Goal: Communication & Community: Answer question/provide support

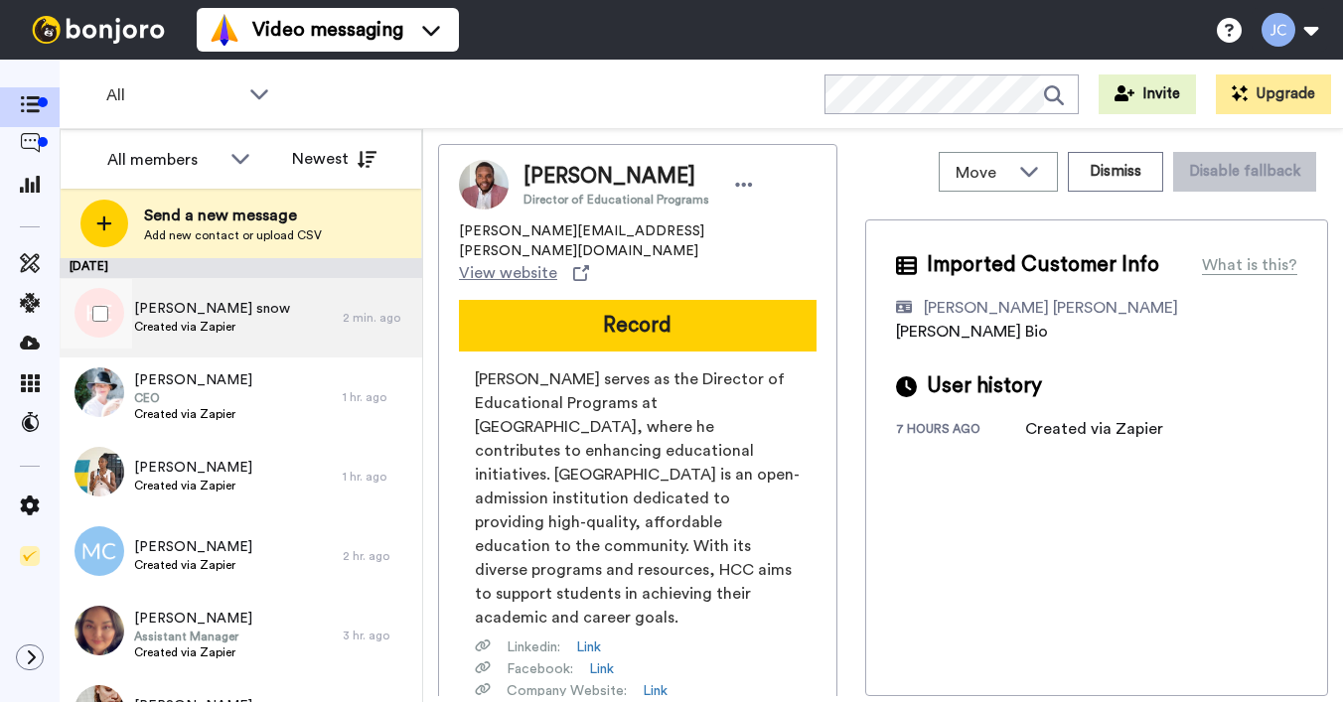
click at [250, 327] on div "Kaia Eade snow Created via Zapier" at bounding box center [201, 317] width 283 height 79
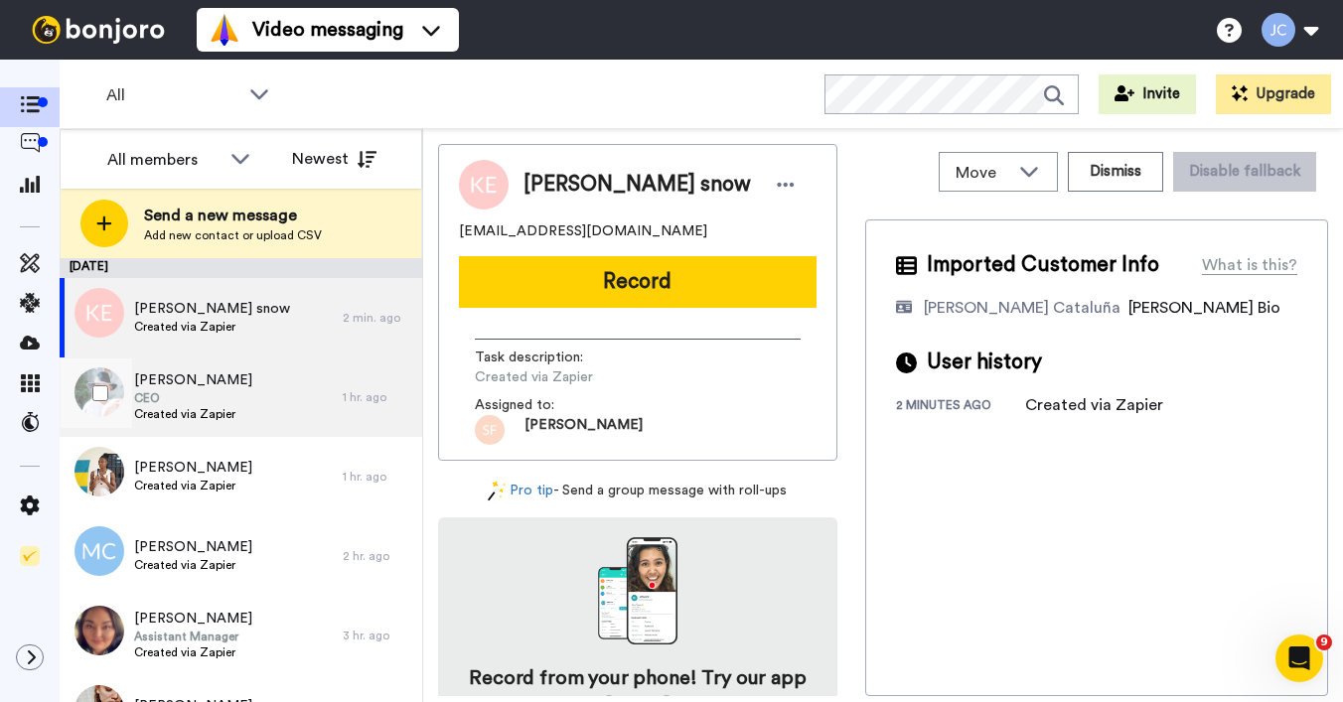
click at [215, 396] on span "CEO" at bounding box center [193, 398] width 118 height 16
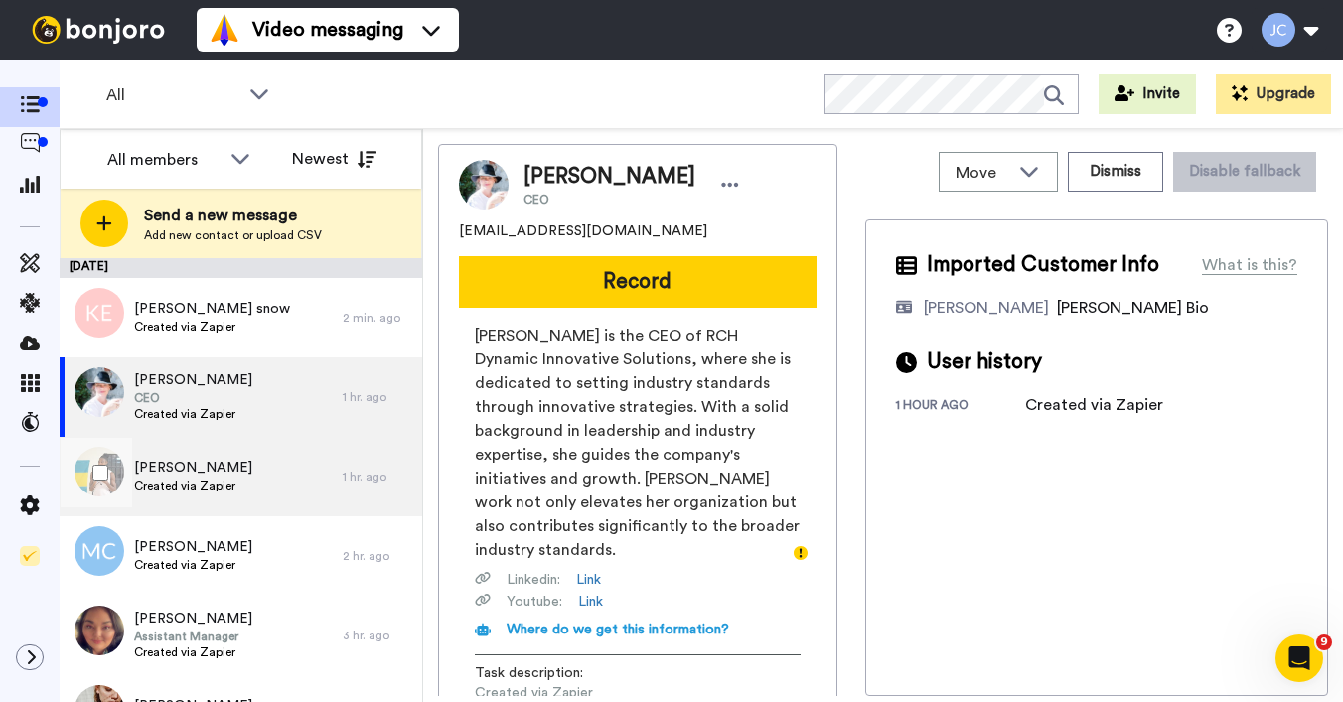
click at [195, 474] on span "[PERSON_NAME]" at bounding box center [193, 468] width 118 height 20
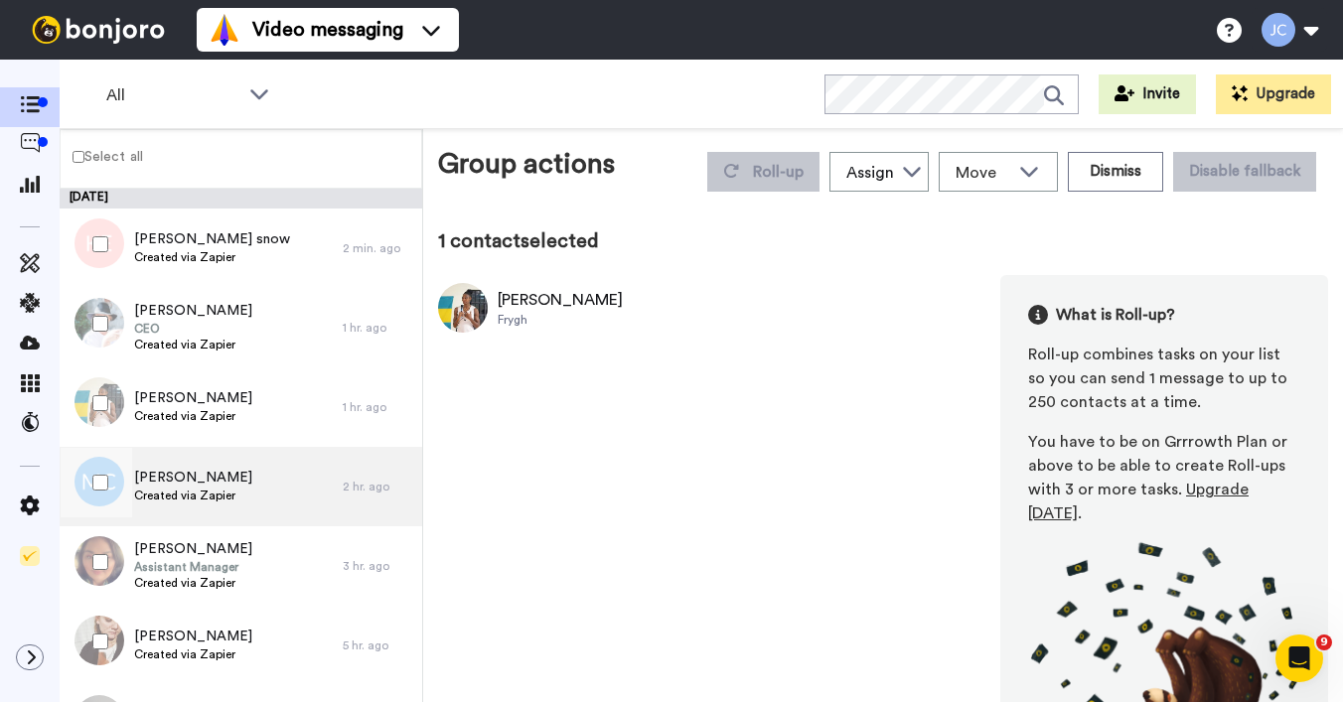
scroll to position [4, 0]
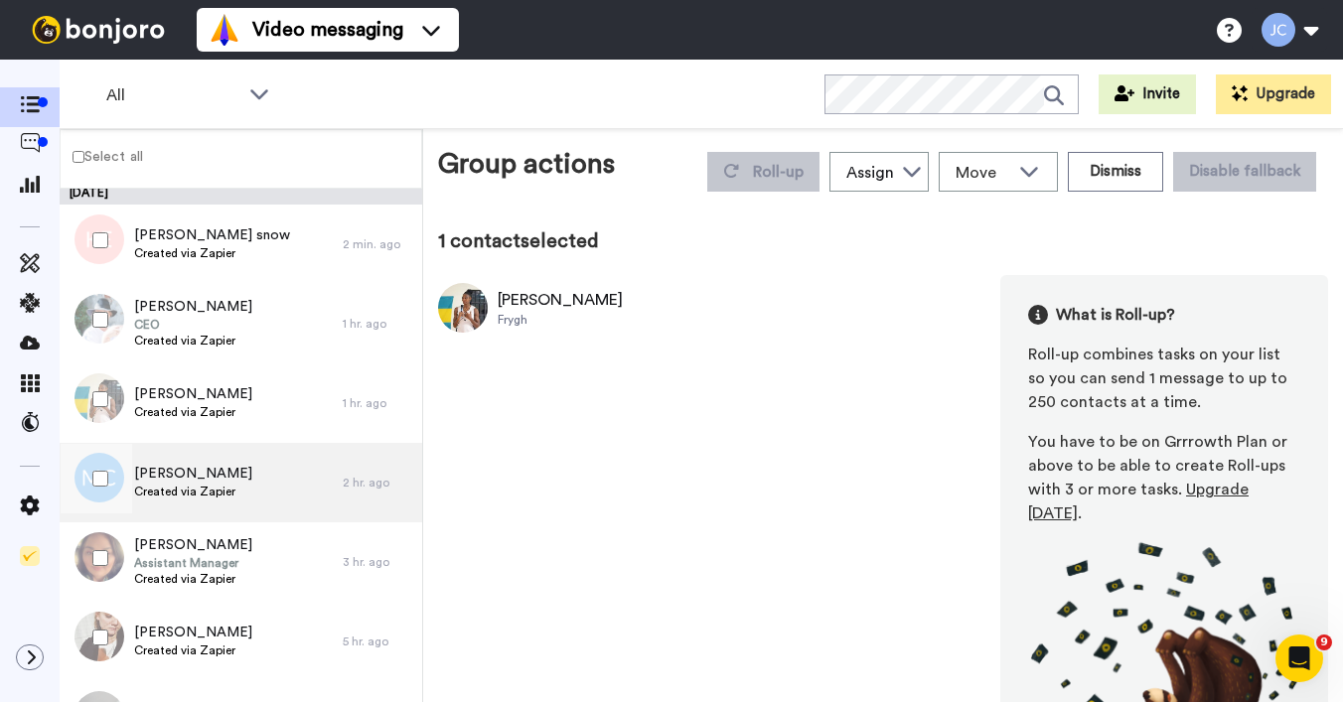
click at [237, 482] on span "[PERSON_NAME]" at bounding box center [193, 474] width 118 height 20
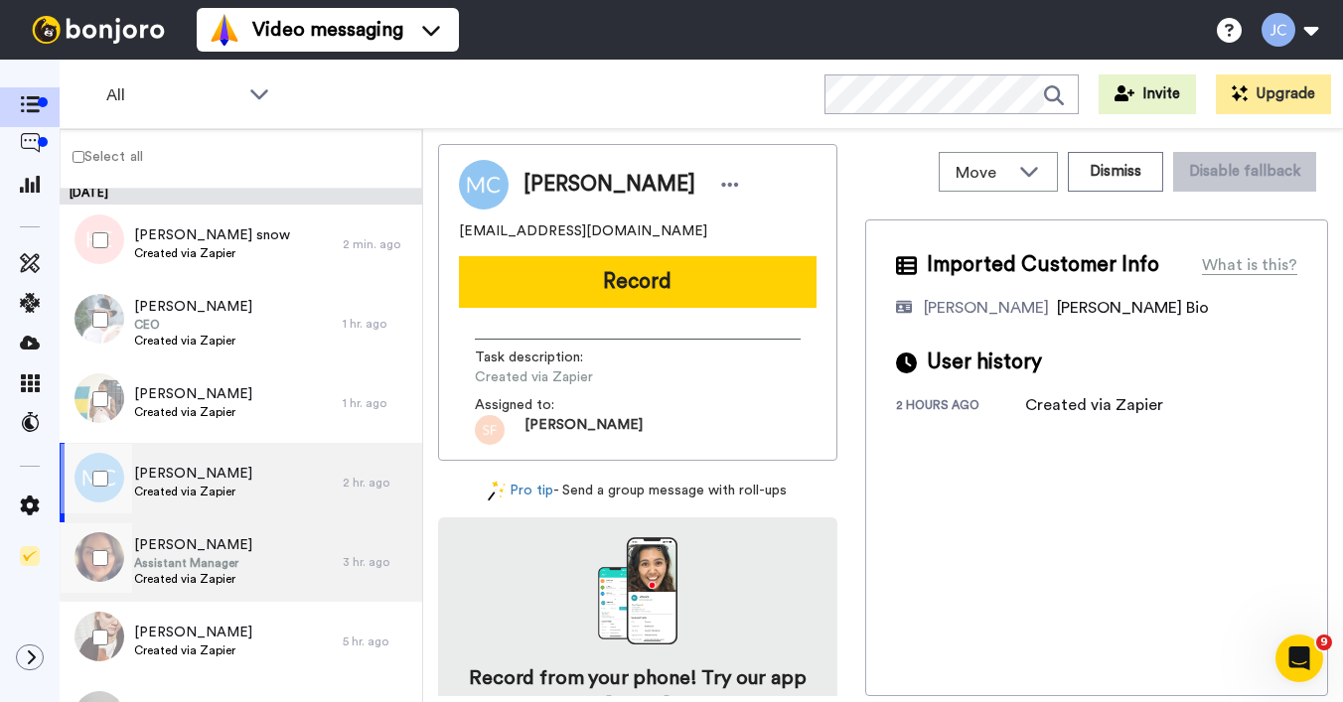
click at [173, 556] on span "Assistant Manager" at bounding box center [193, 563] width 118 height 16
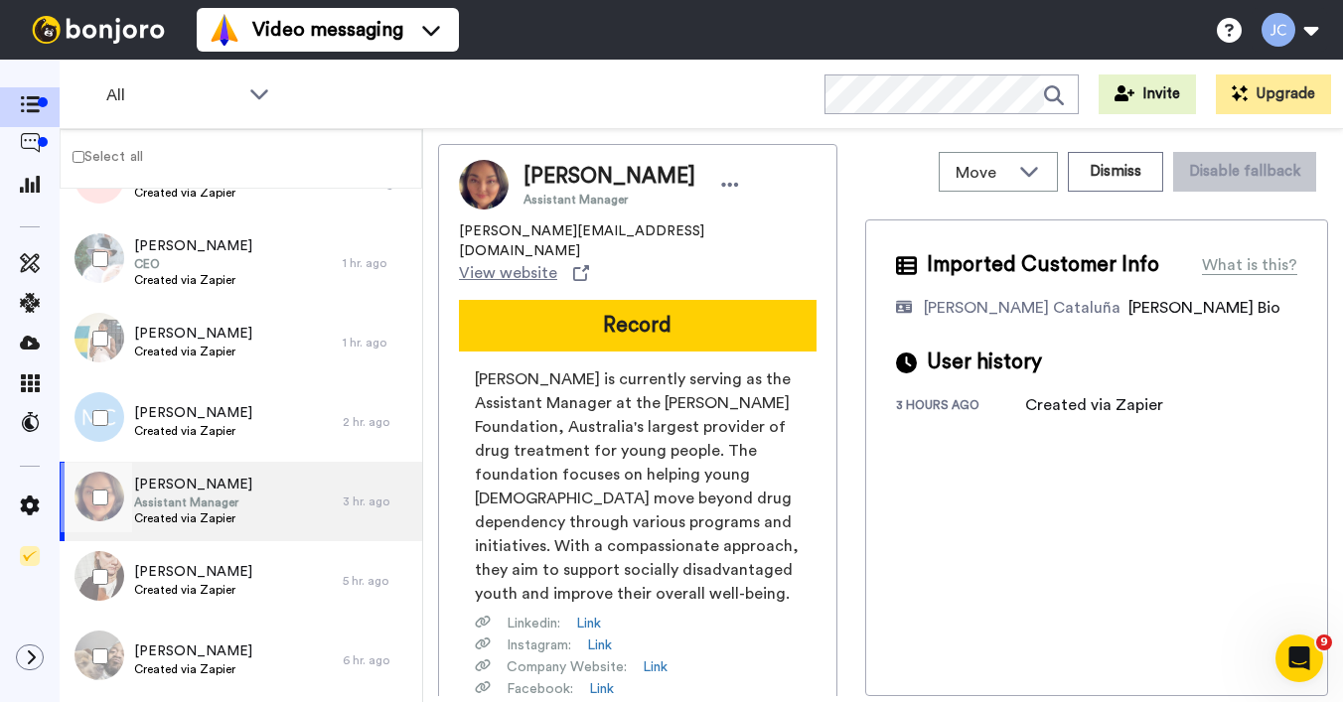
scroll to position [69, 0]
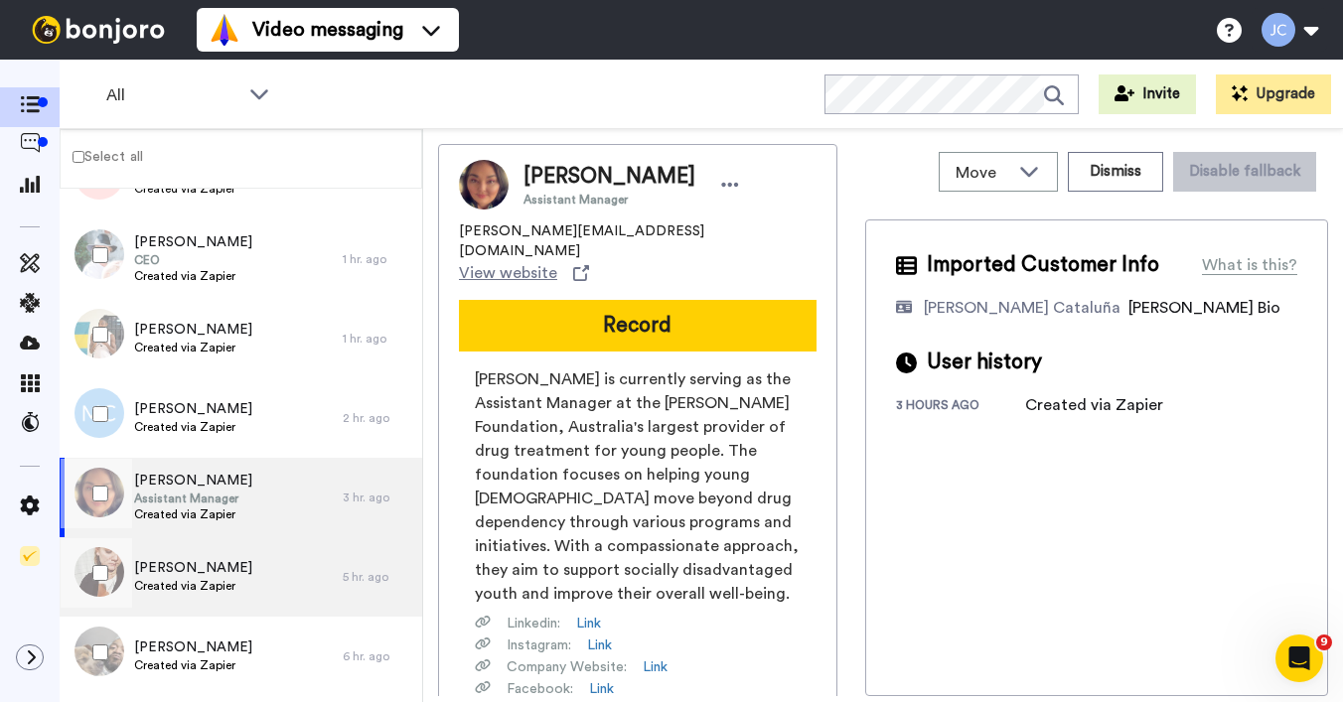
click at [199, 572] on span "[PERSON_NAME]" at bounding box center [193, 568] width 118 height 20
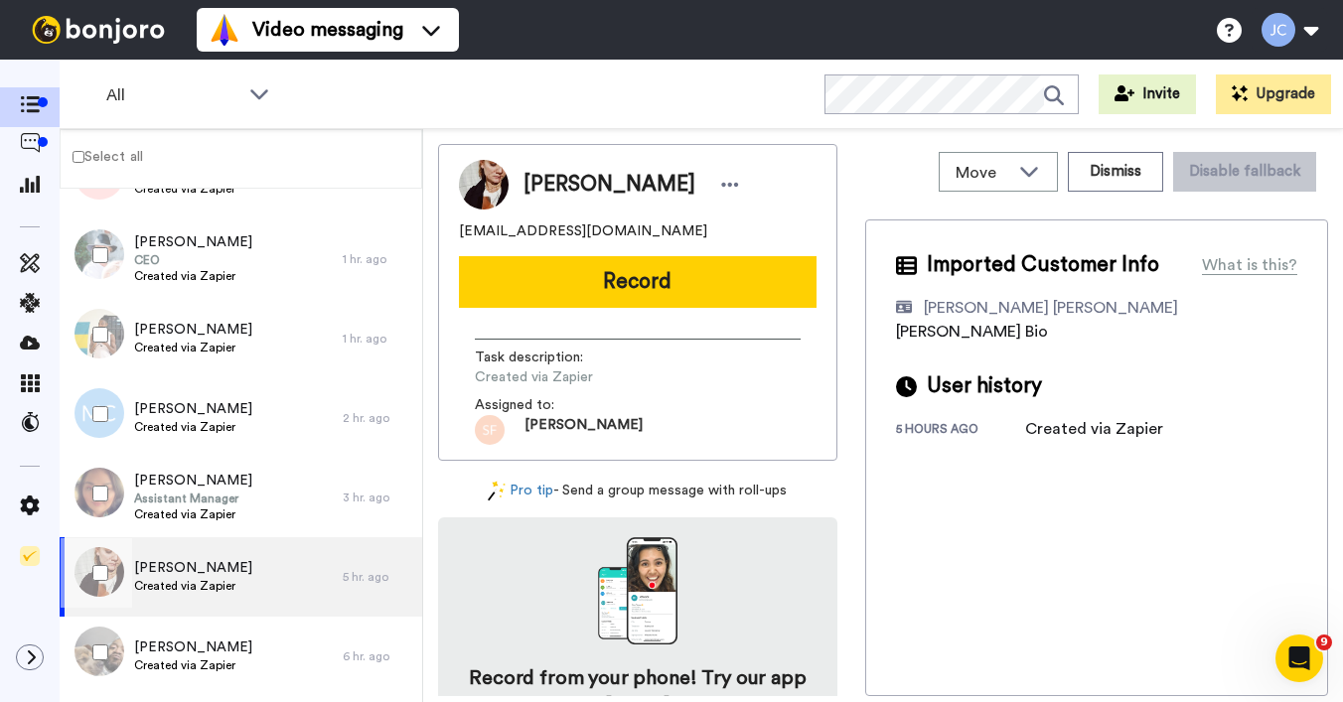
scroll to position [93, 0]
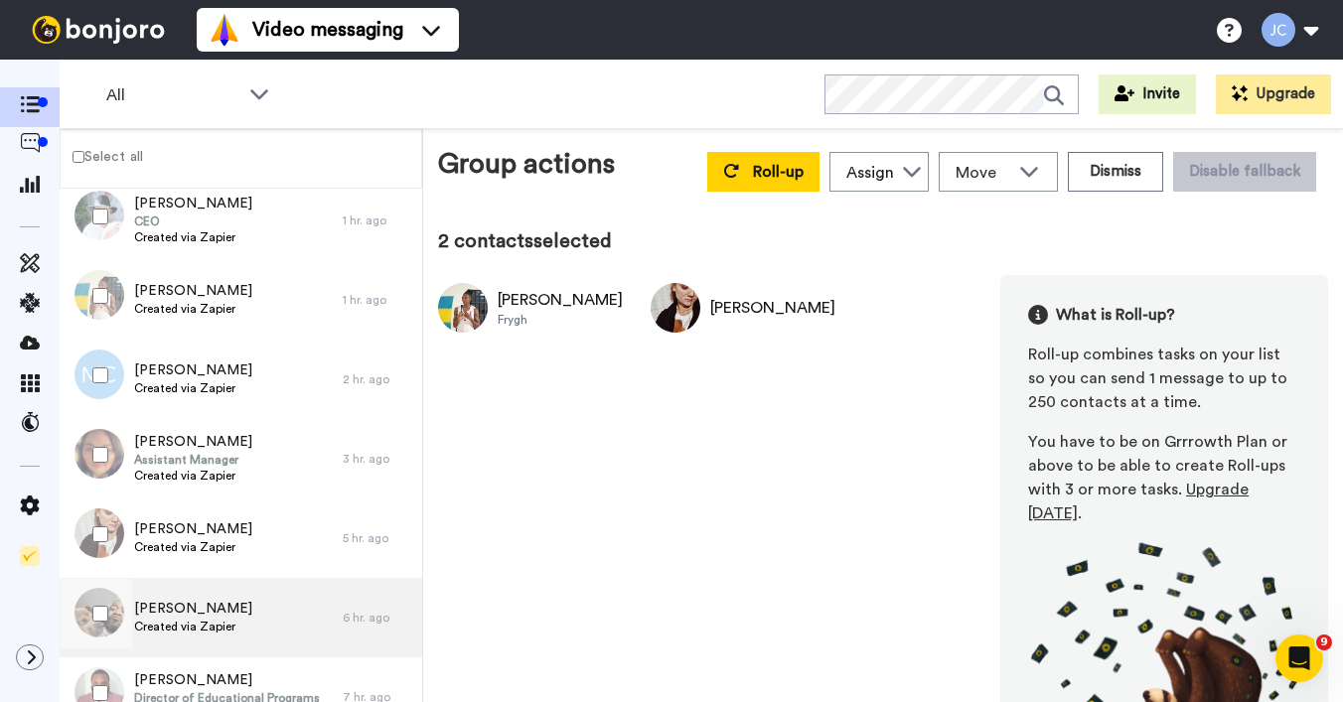
scroll to position [139, 0]
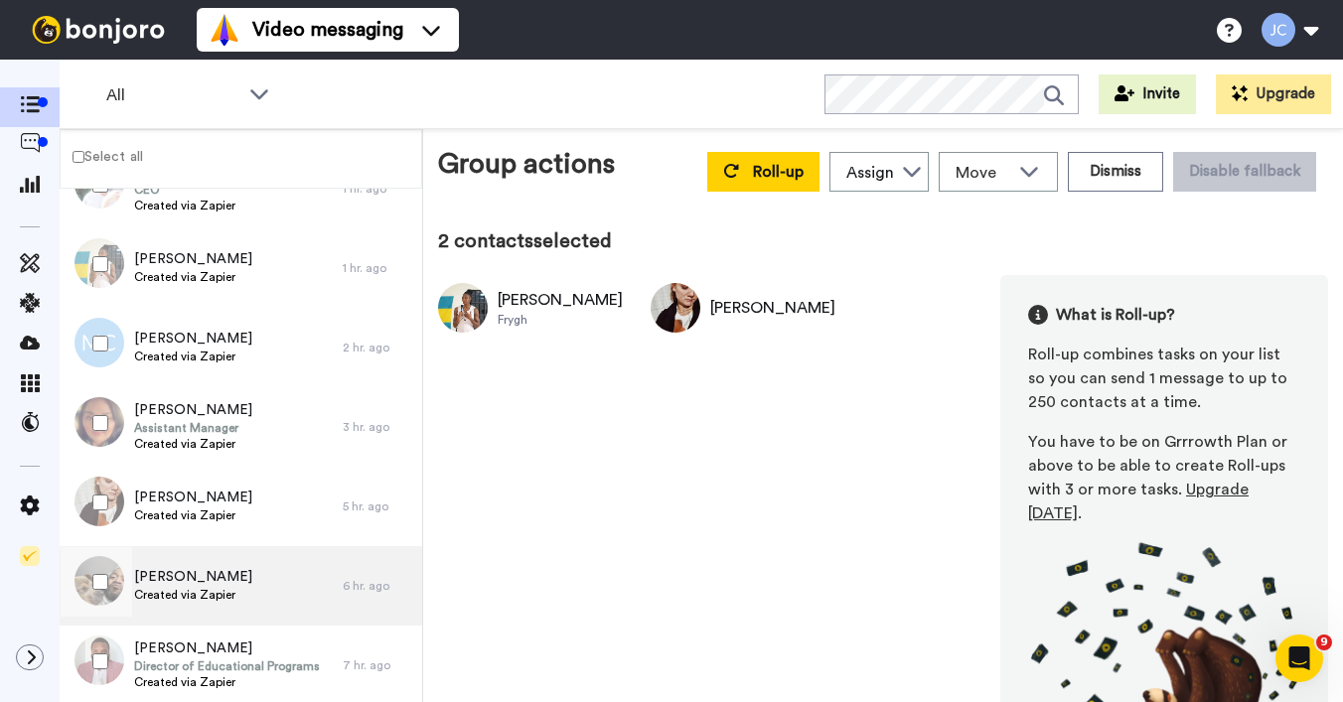
click at [212, 570] on span "[PERSON_NAME]" at bounding box center [193, 577] width 118 height 20
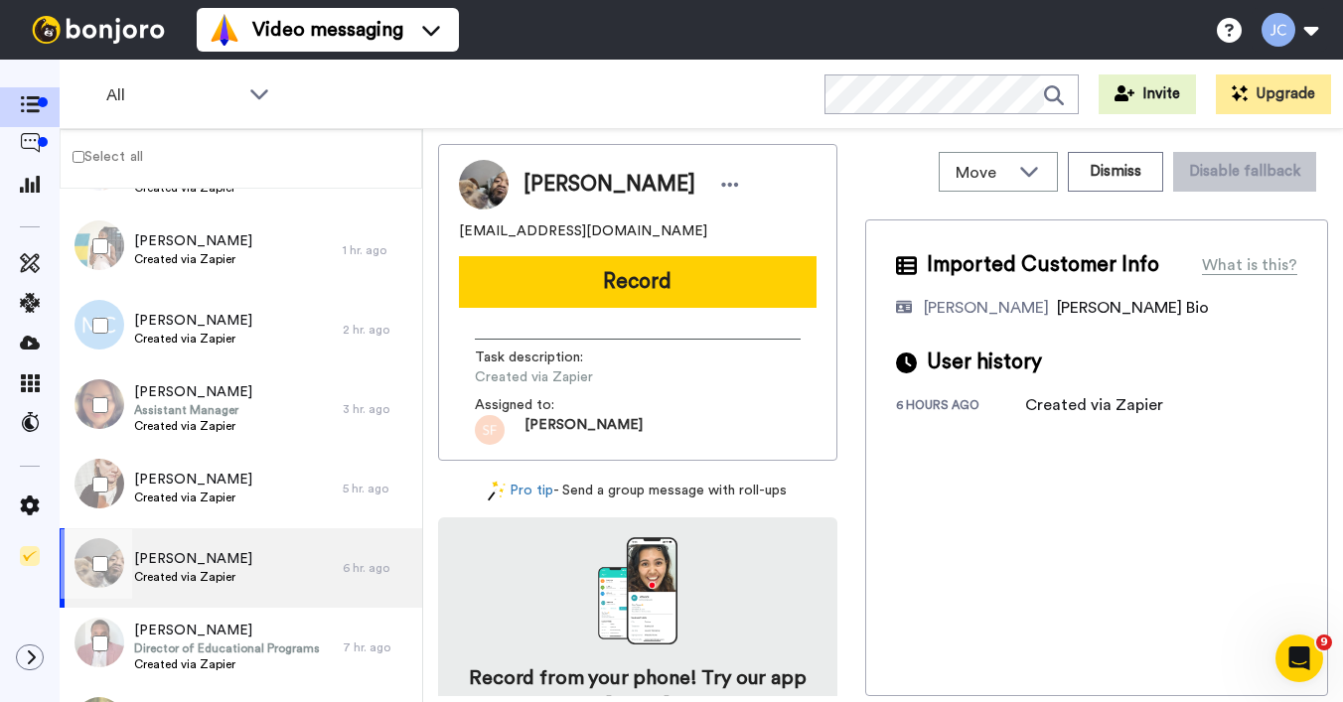
scroll to position [211, 0]
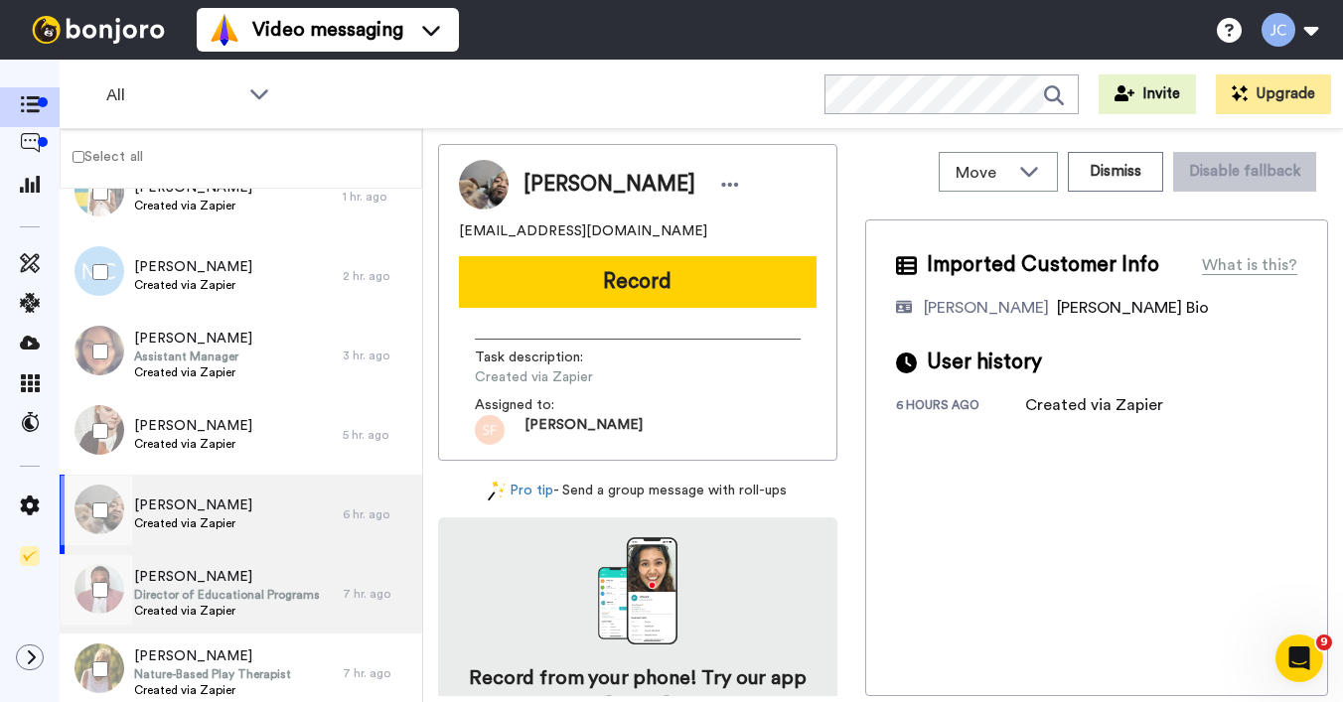
click at [194, 583] on span "[PERSON_NAME]" at bounding box center [227, 577] width 186 height 20
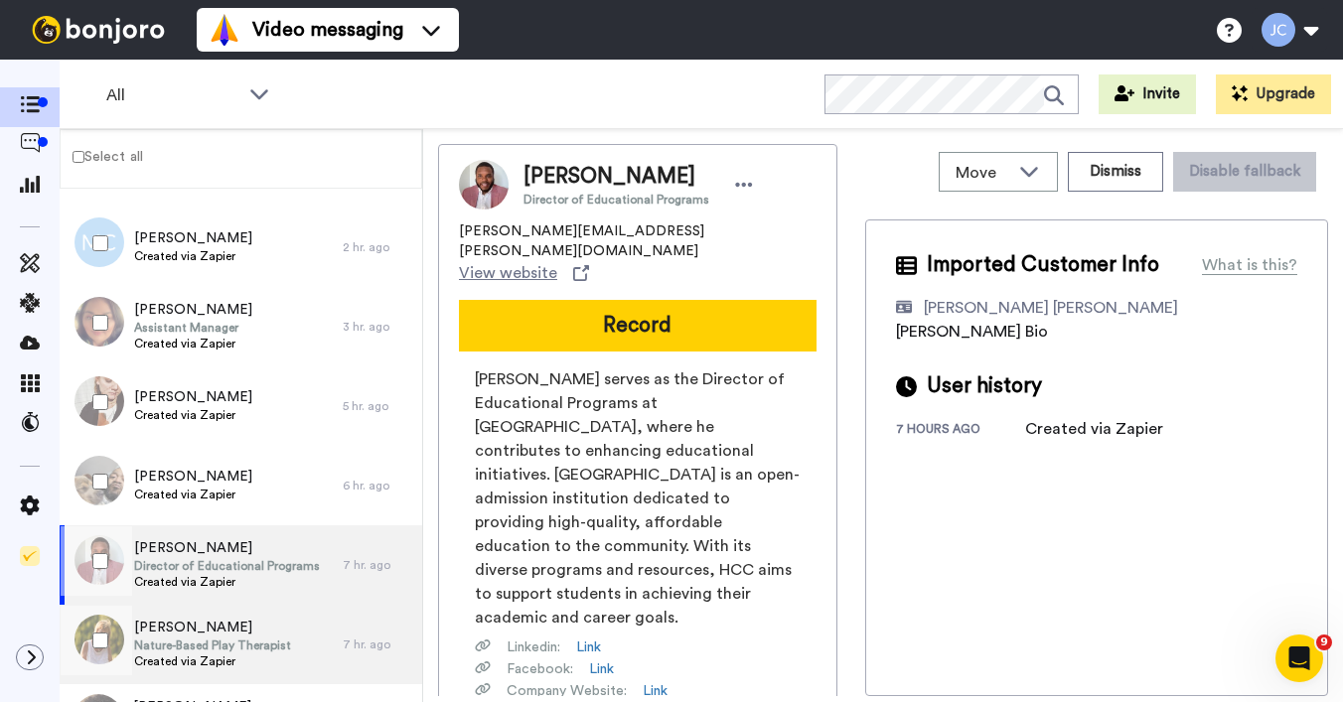
scroll to position [285, 0]
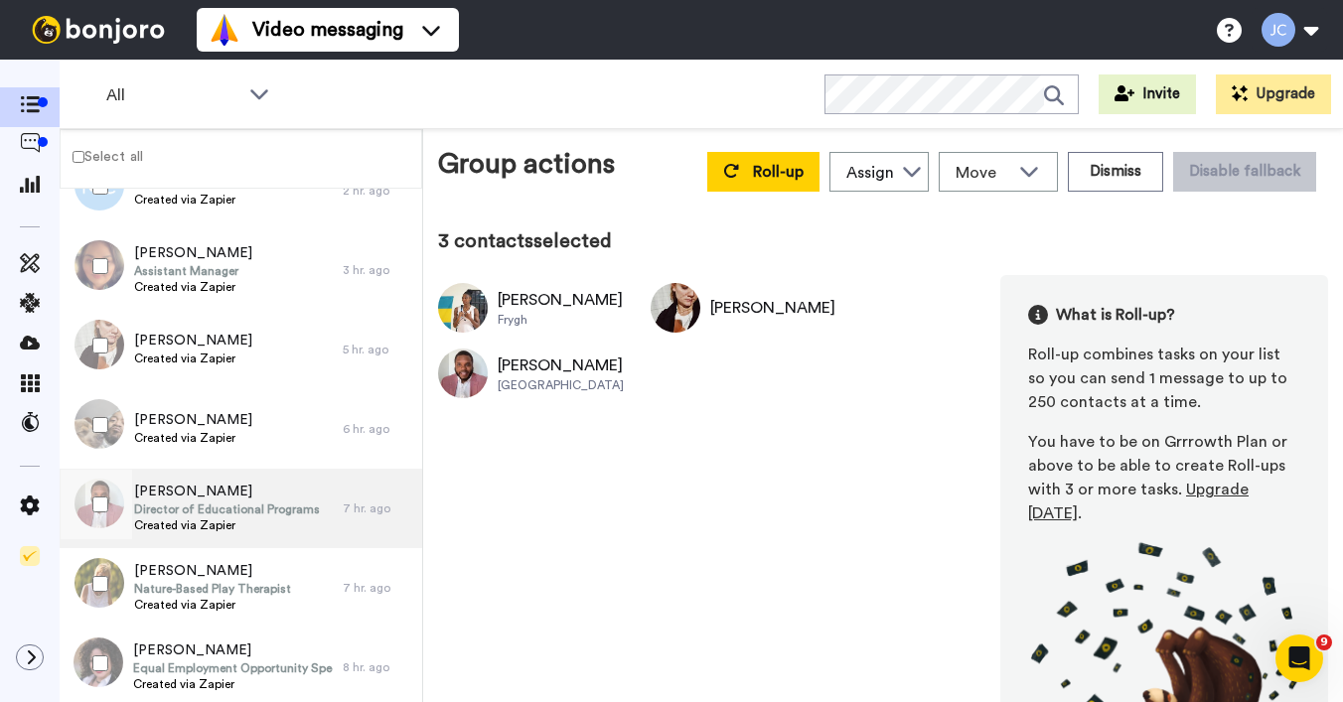
scroll to position [313, 0]
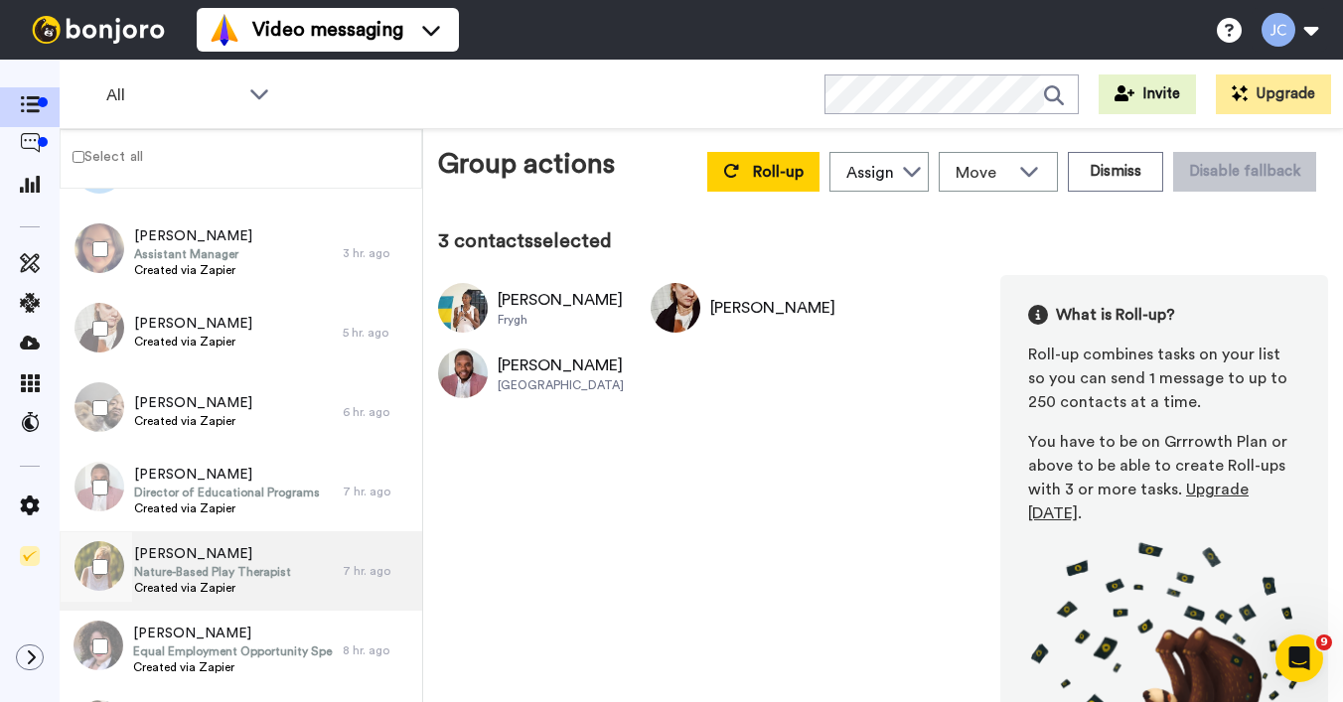
click at [235, 582] on span "Created via Zapier" at bounding box center [212, 588] width 157 height 16
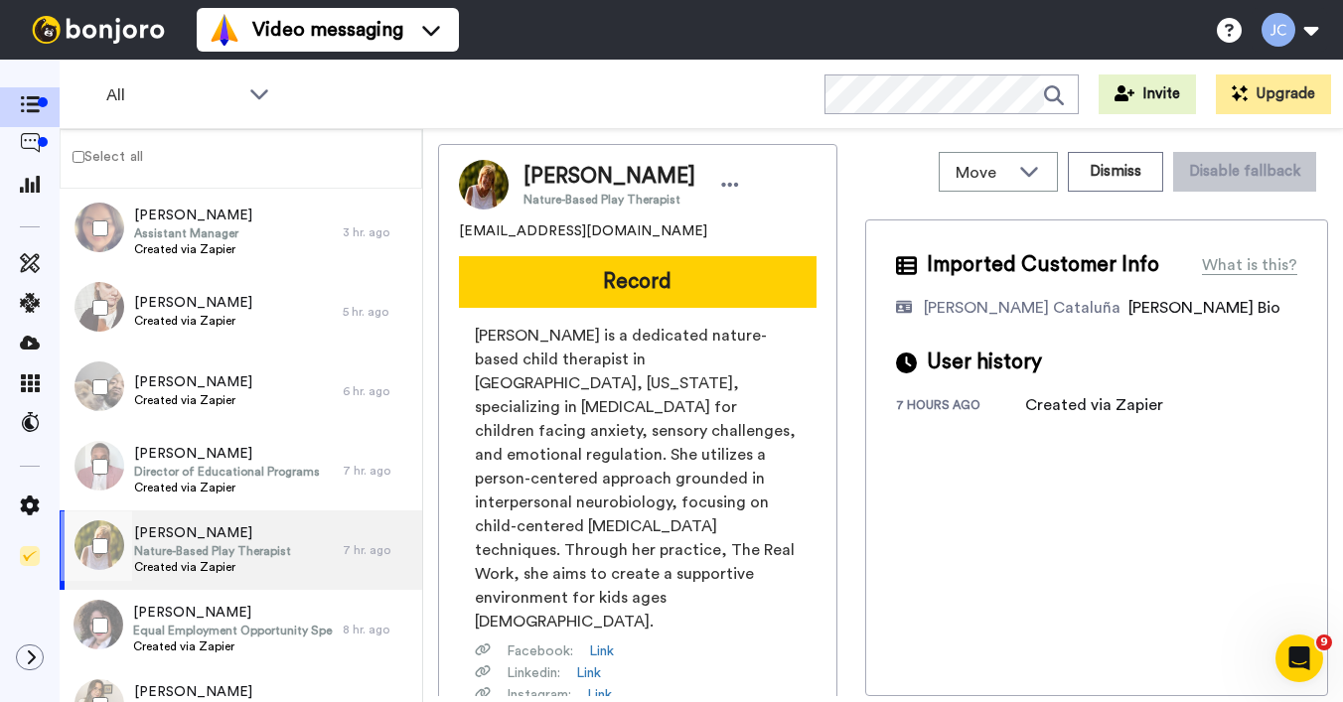
scroll to position [397, 0]
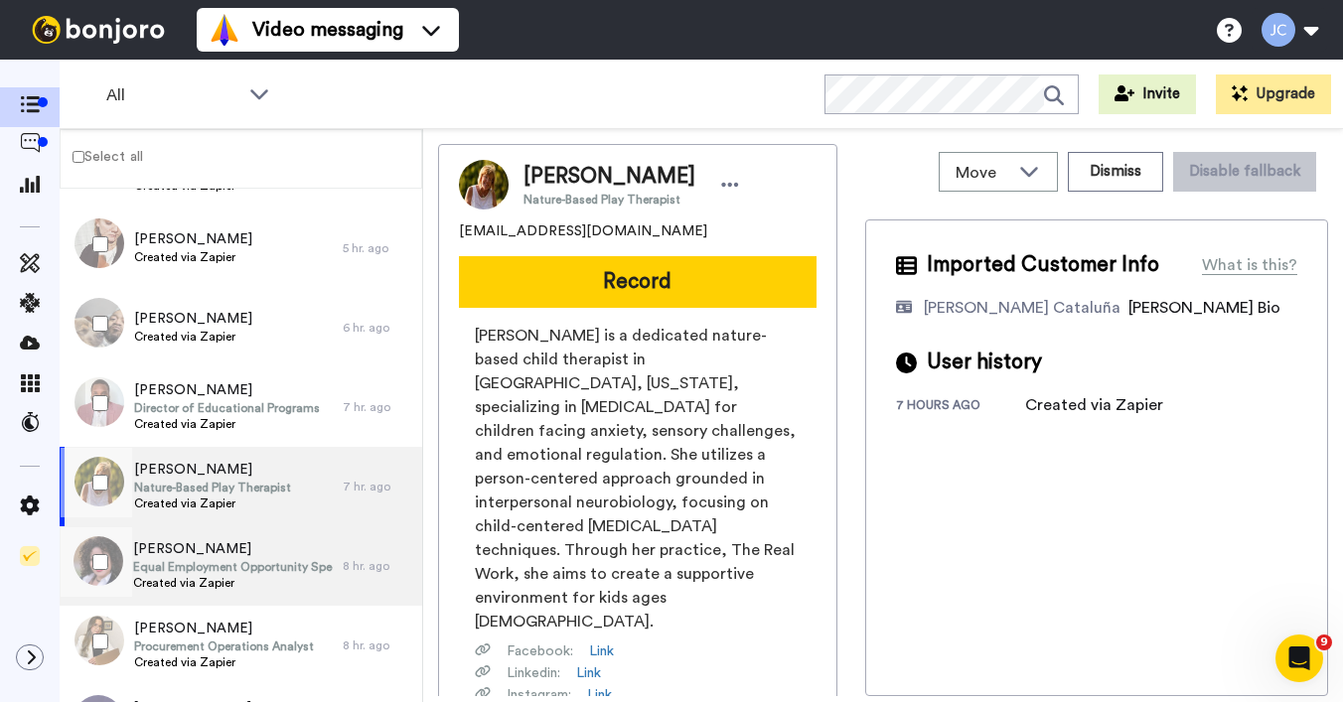
click at [236, 580] on span "Created via Zapier" at bounding box center [233, 583] width 200 height 16
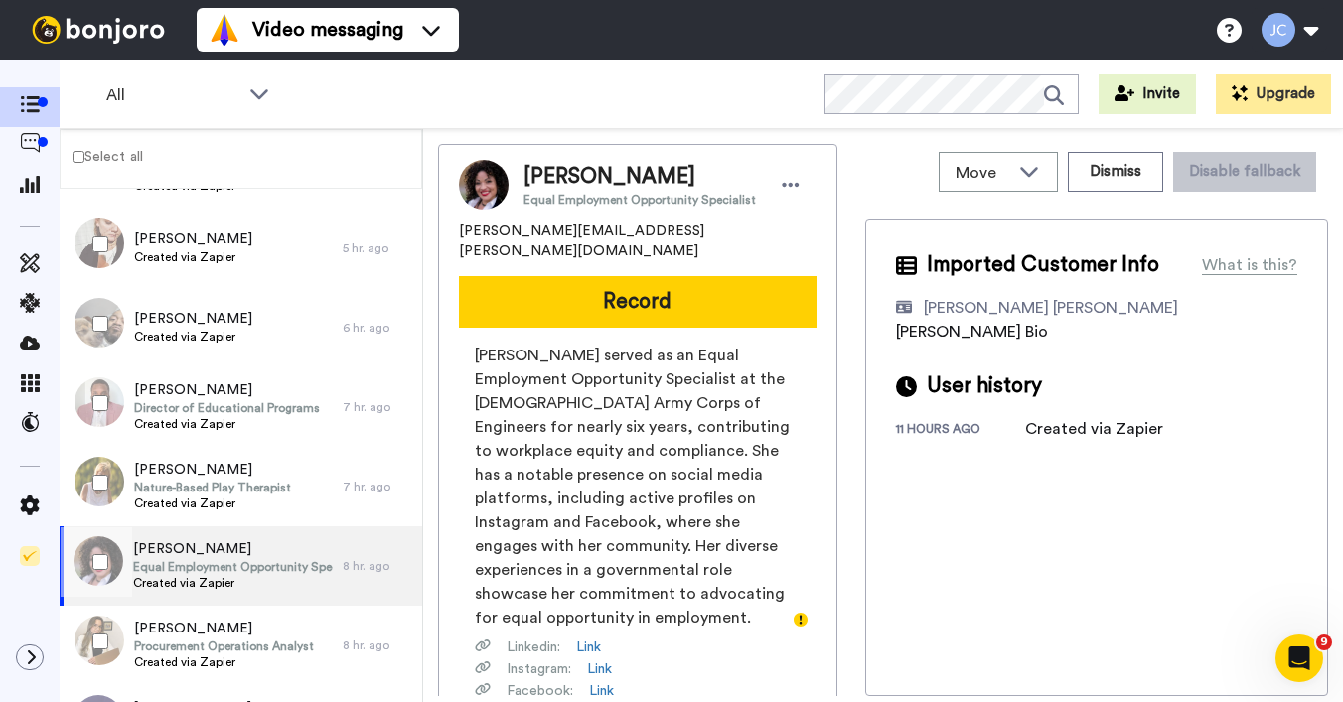
scroll to position [415, 0]
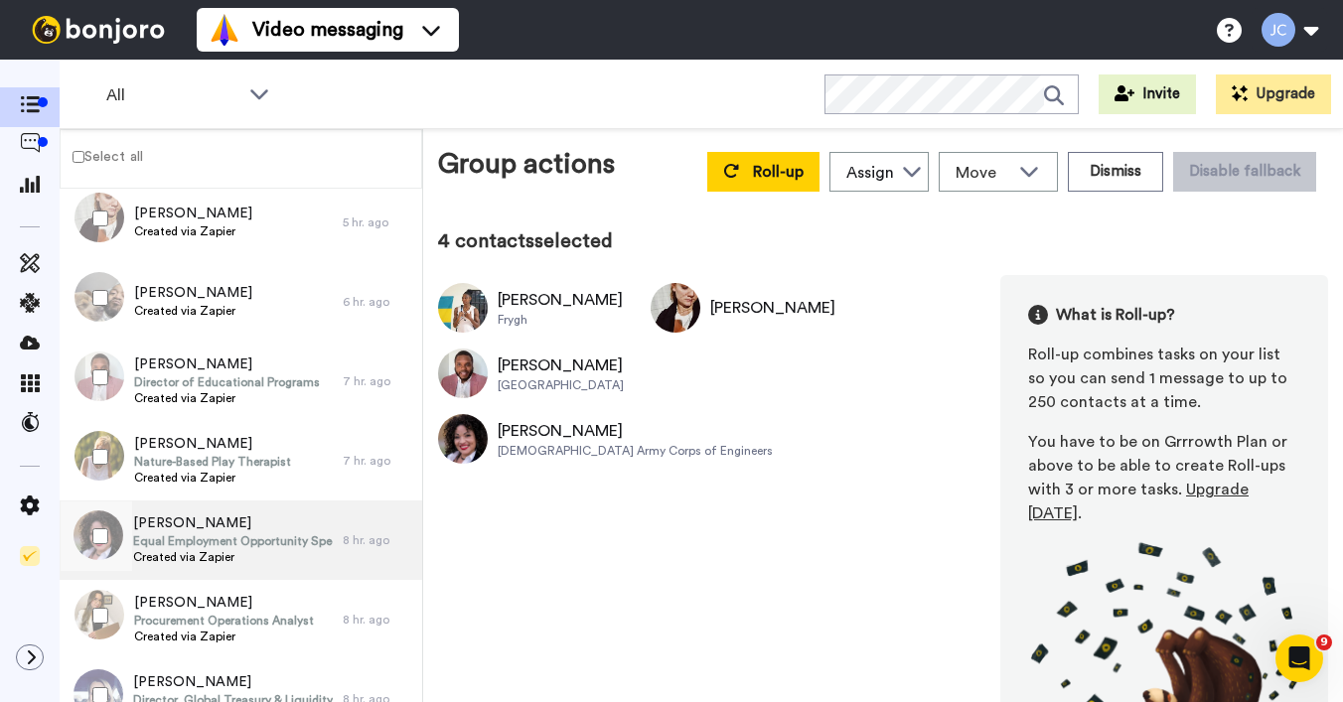
scroll to position [450, 0]
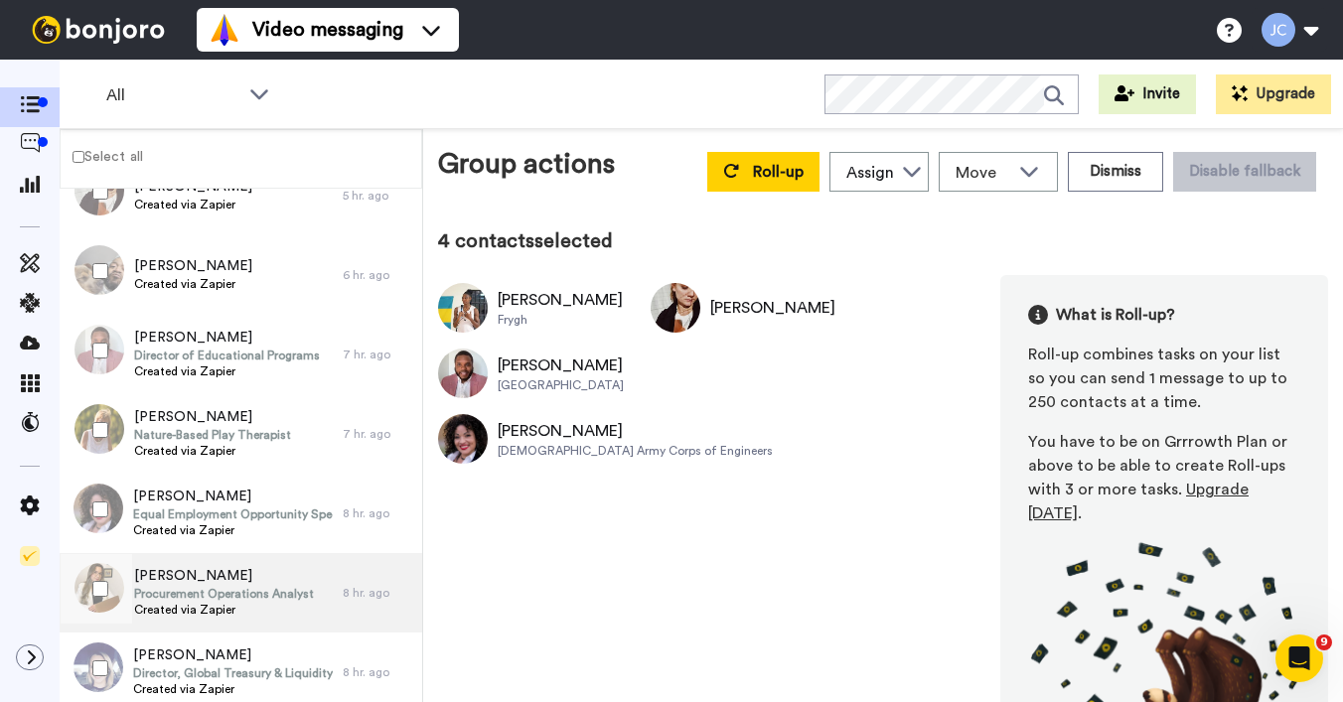
click at [255, 574] on span "[PERSON_NAME]" at bounding box center [224, 576] width 180 height 20
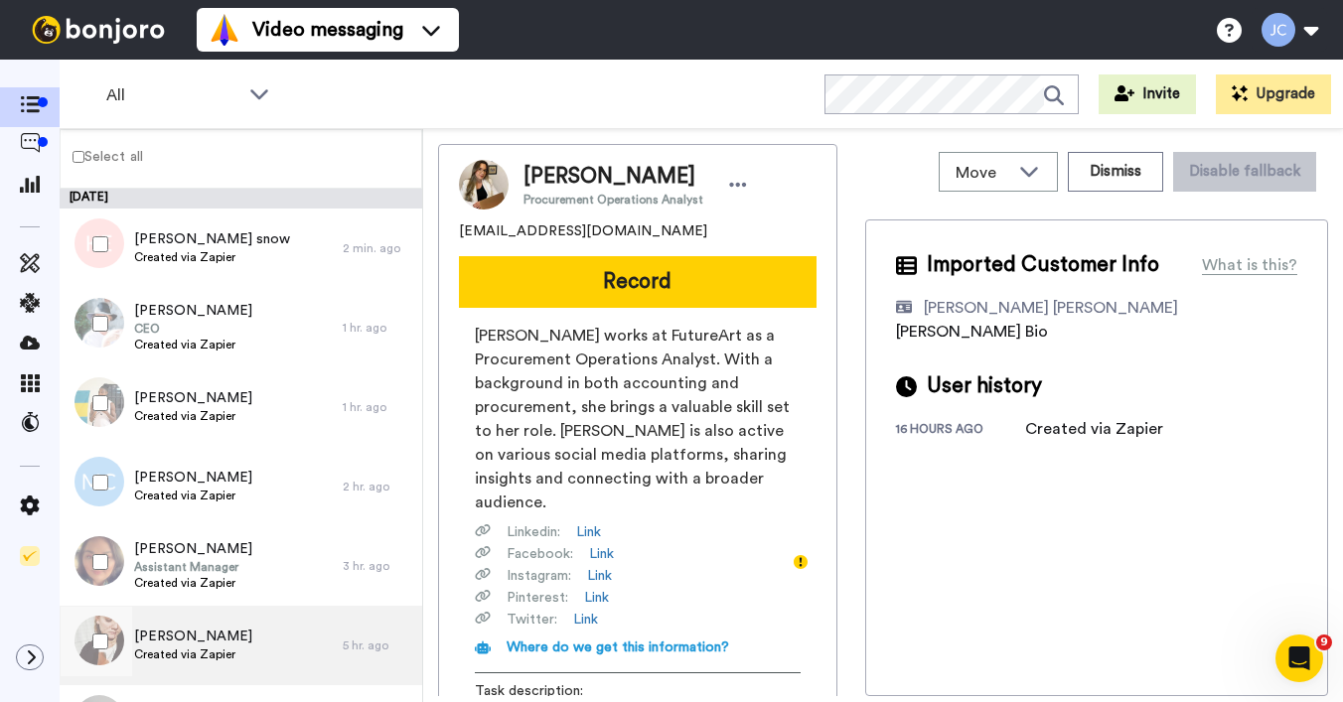
scroll to position [153, 0]
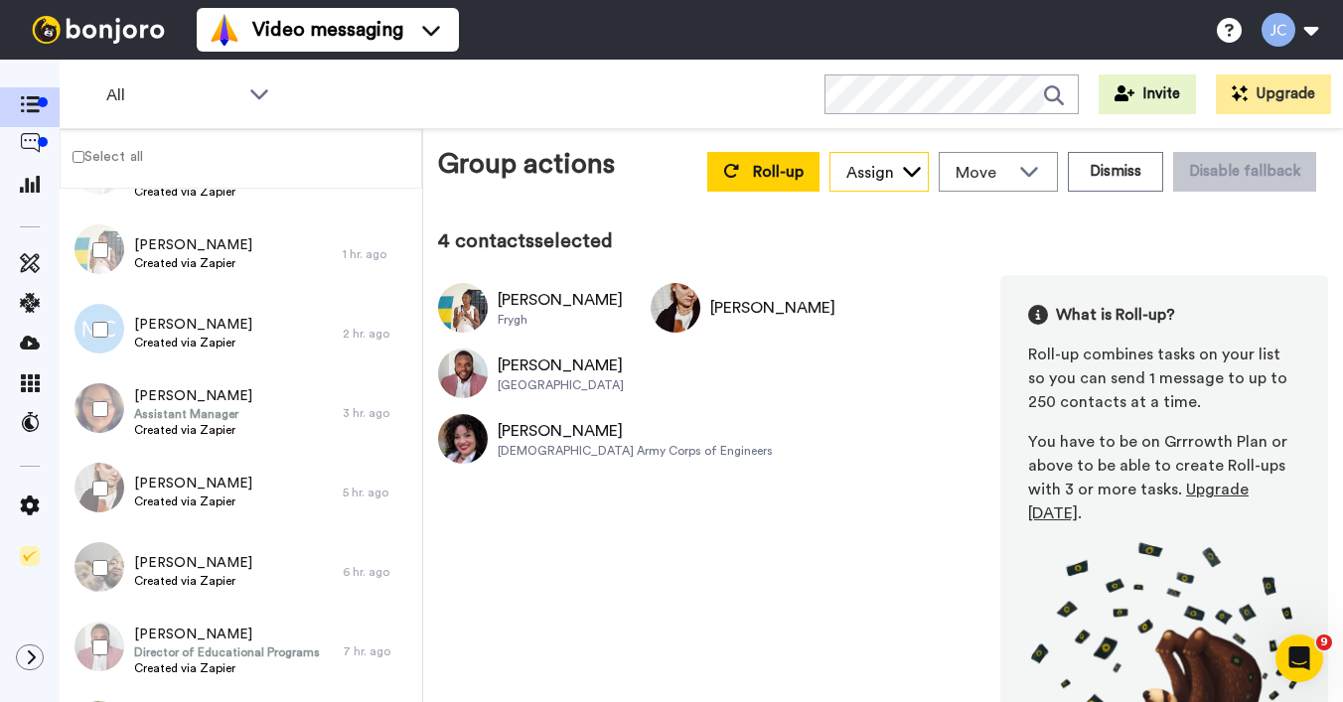
click at [902, 172] on icon at bounding box center [912, 171] width 20 height 20
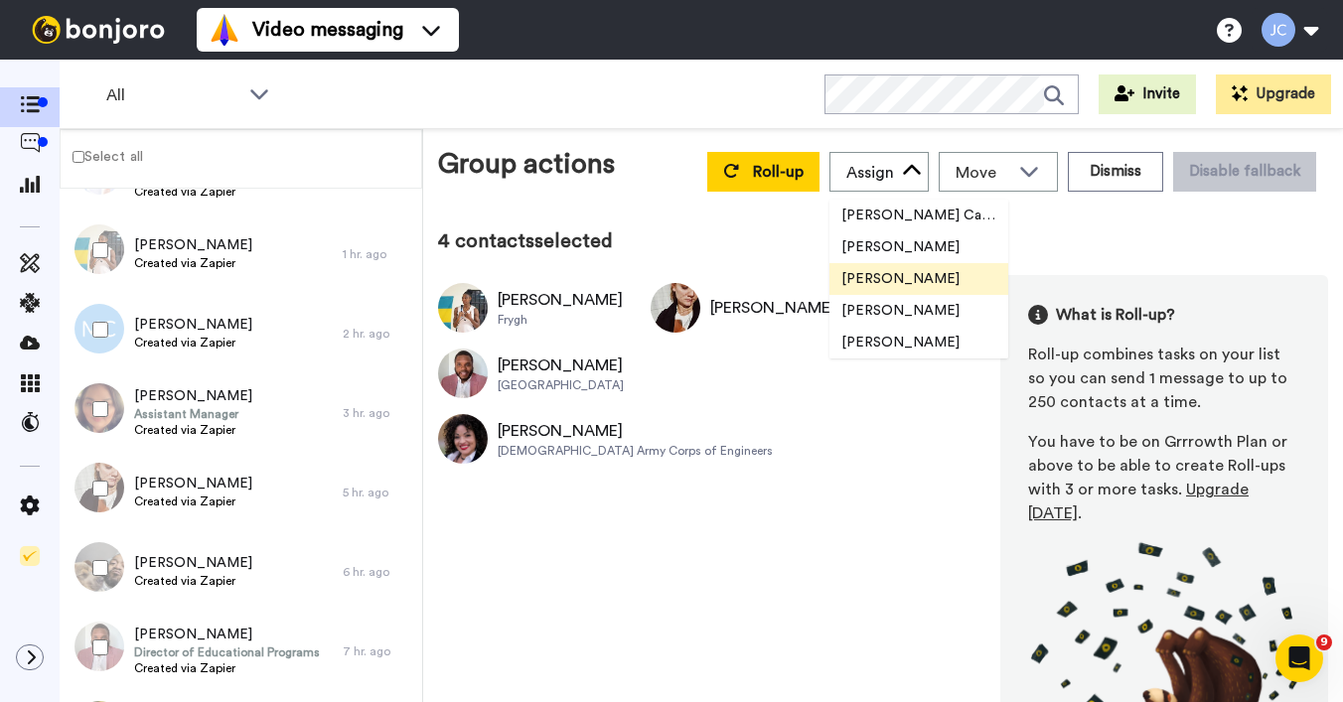
click at [868, 270] on span "[PERSON_NAME]" at bounding box center [900, 279] width 142 height 20
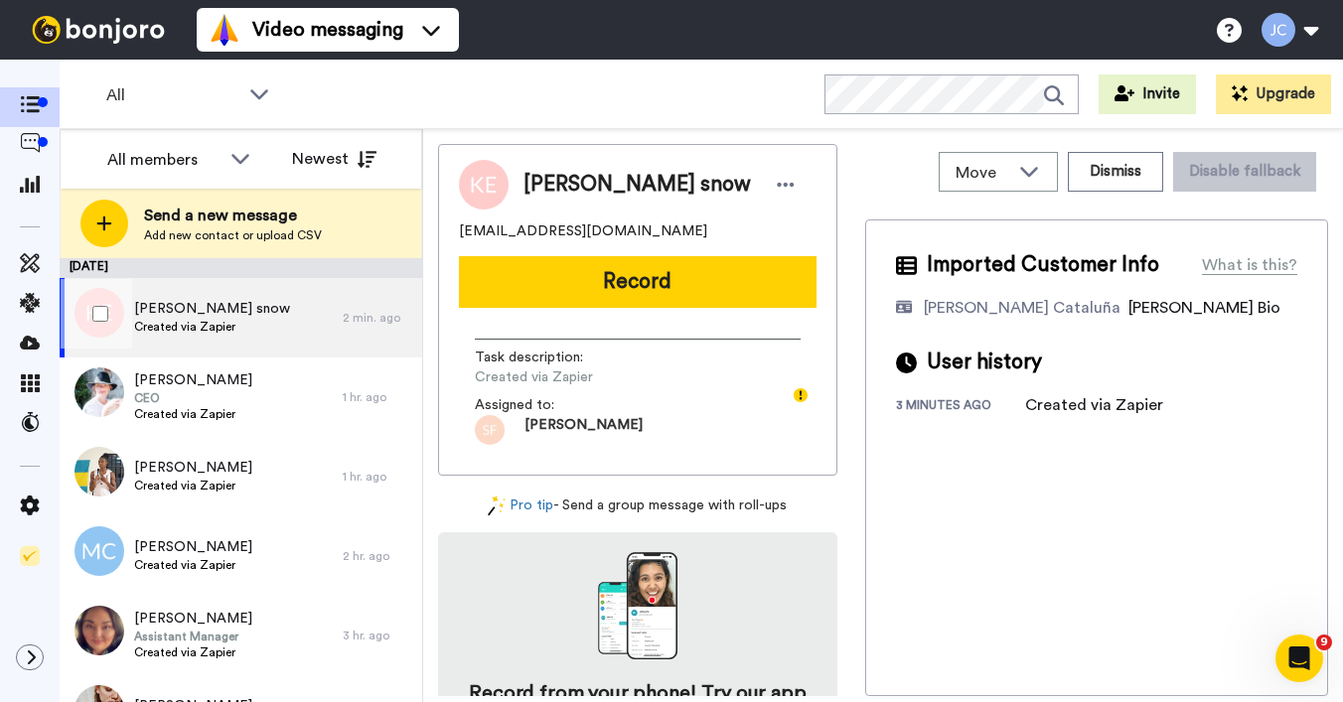
click at [262, 318] on div "Kaia Eade snow Created via Zapier" at bounding box center [201, 317] width 283 height 79
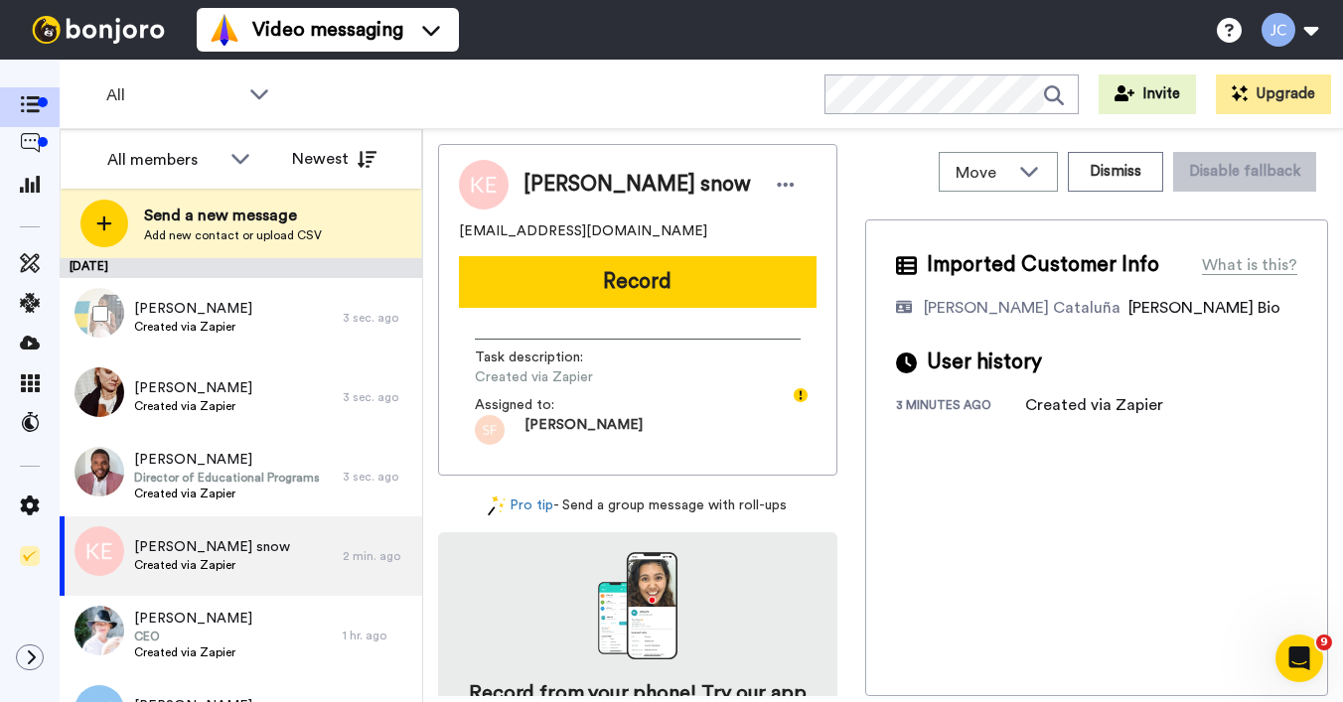
click at [110, 313] on div at bounding box center [96, 314] width 71 height 70
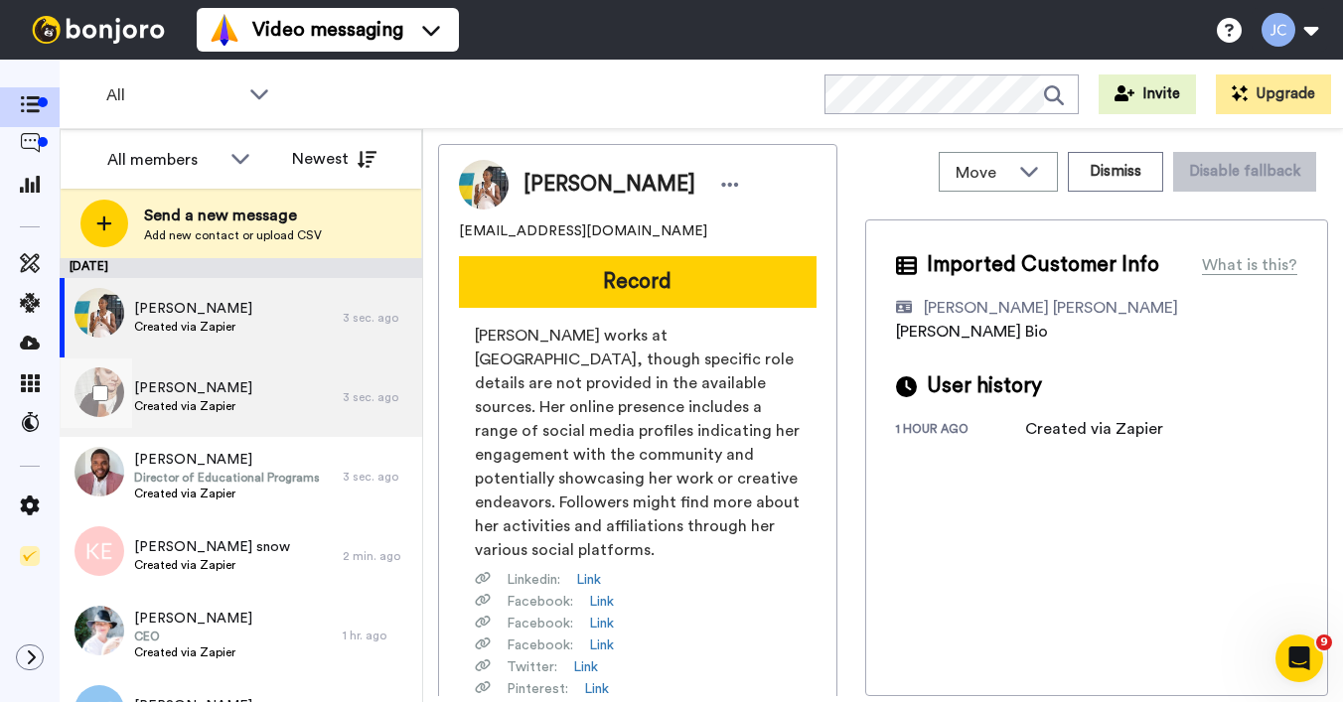
click at [175, 379] on span "[PERSON_NAME]" at bounding box center [193, 388] width 118 height 20
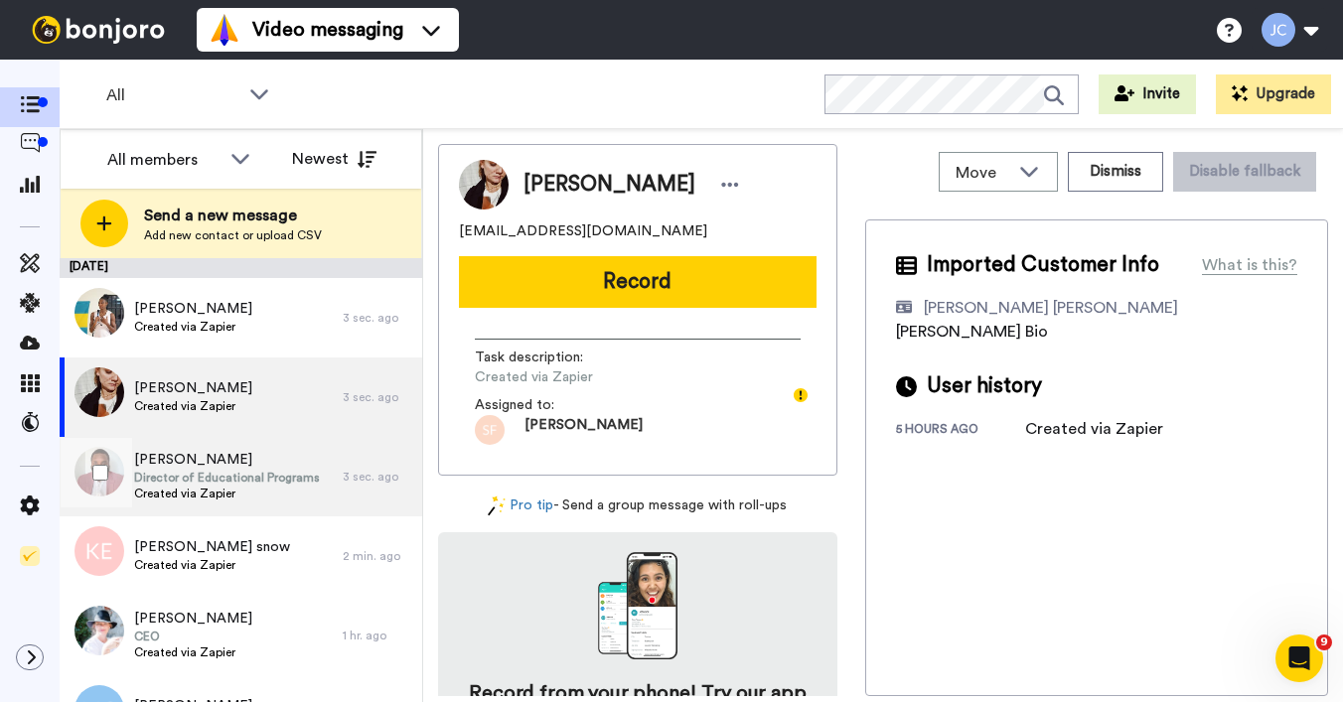
click at [179, 461] on span "[PERSON_NAME]" at bounding box center [227, 460] width 186 height 20
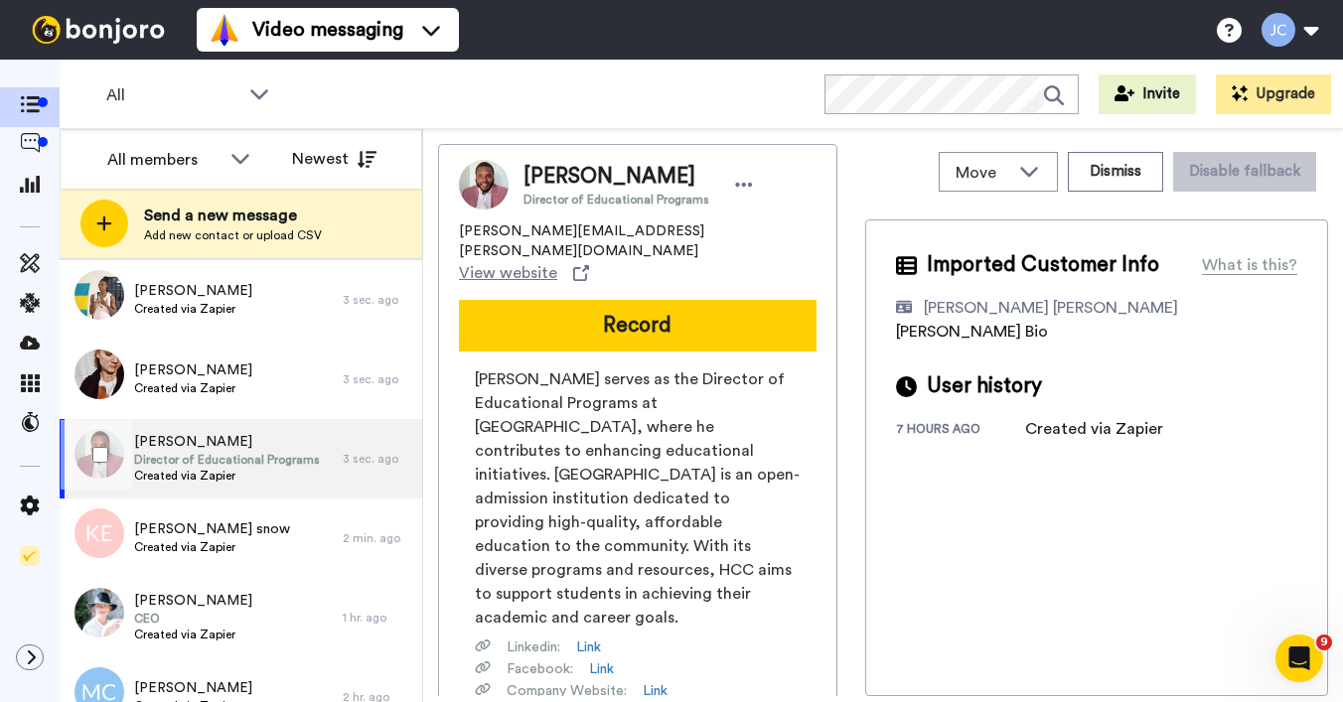
scroll to position [107, 0]
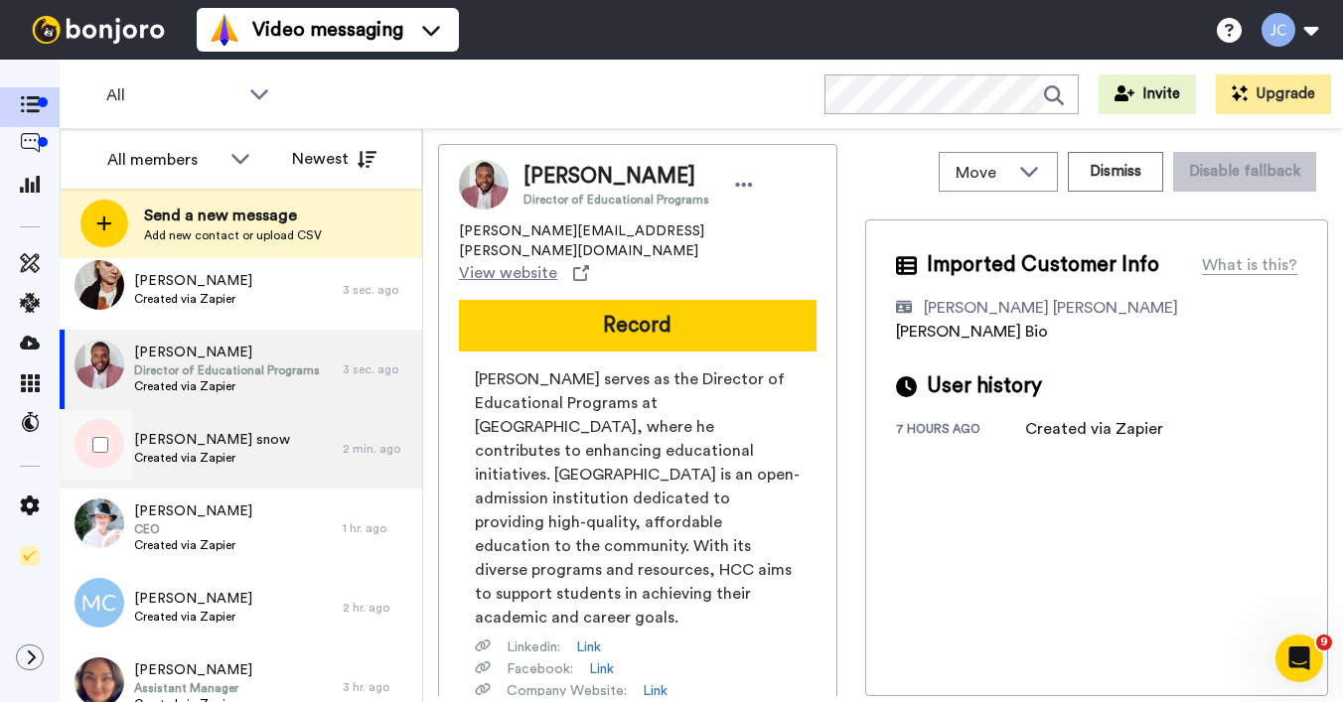
click at [187, 456] on span "Created via Zapier" at bounding box center [212, 458] width 156 height 16
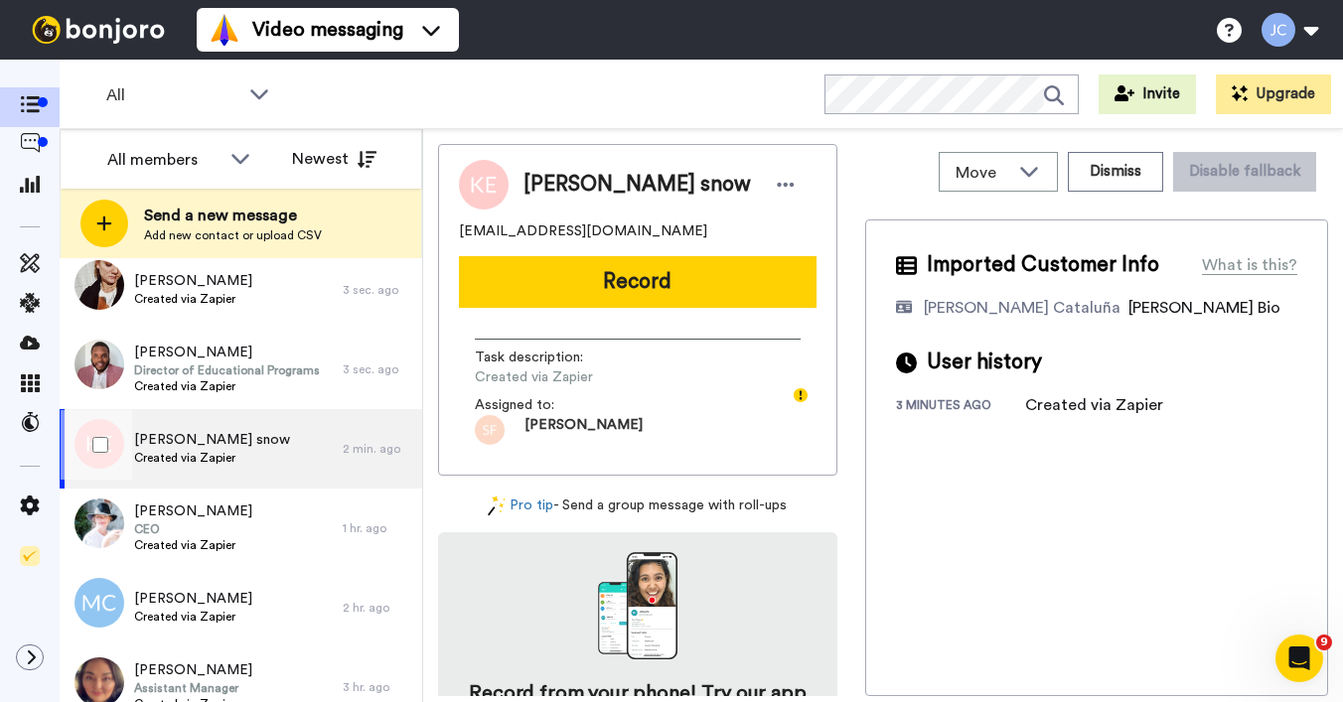
scroll to position [128, 0]
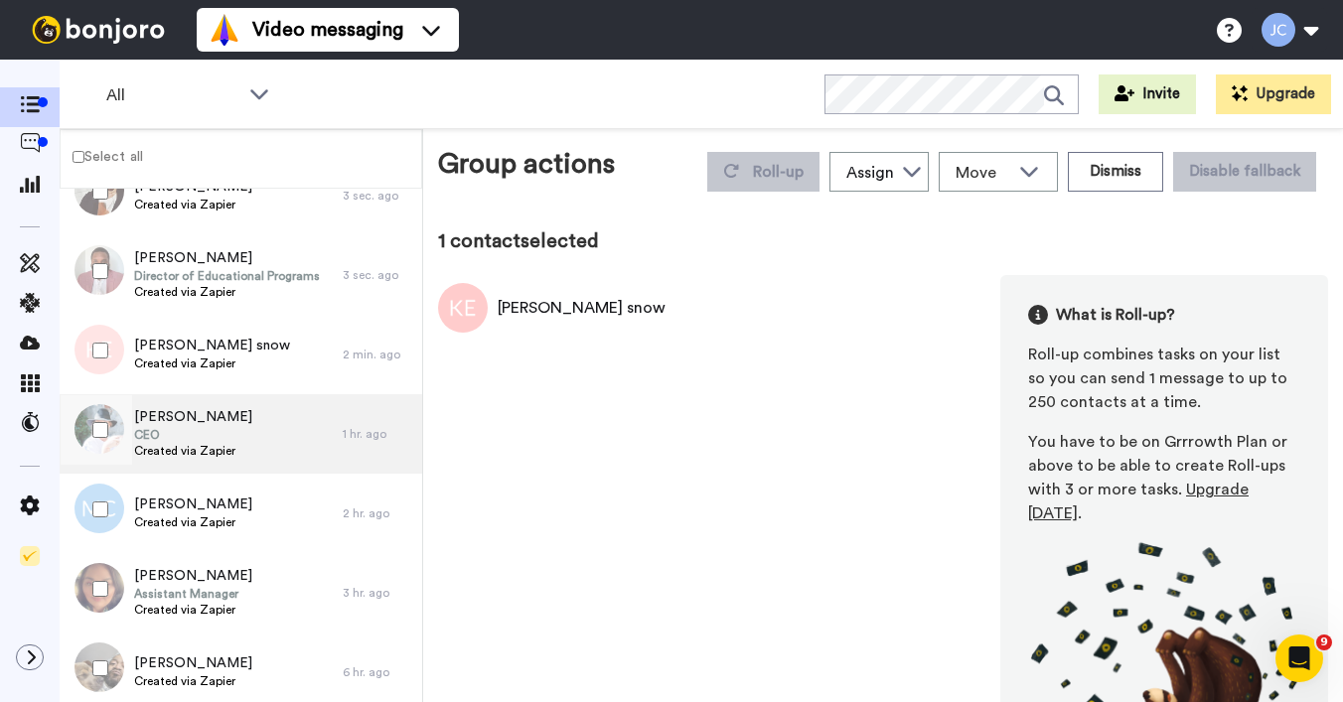
scroll to position [136, 0]
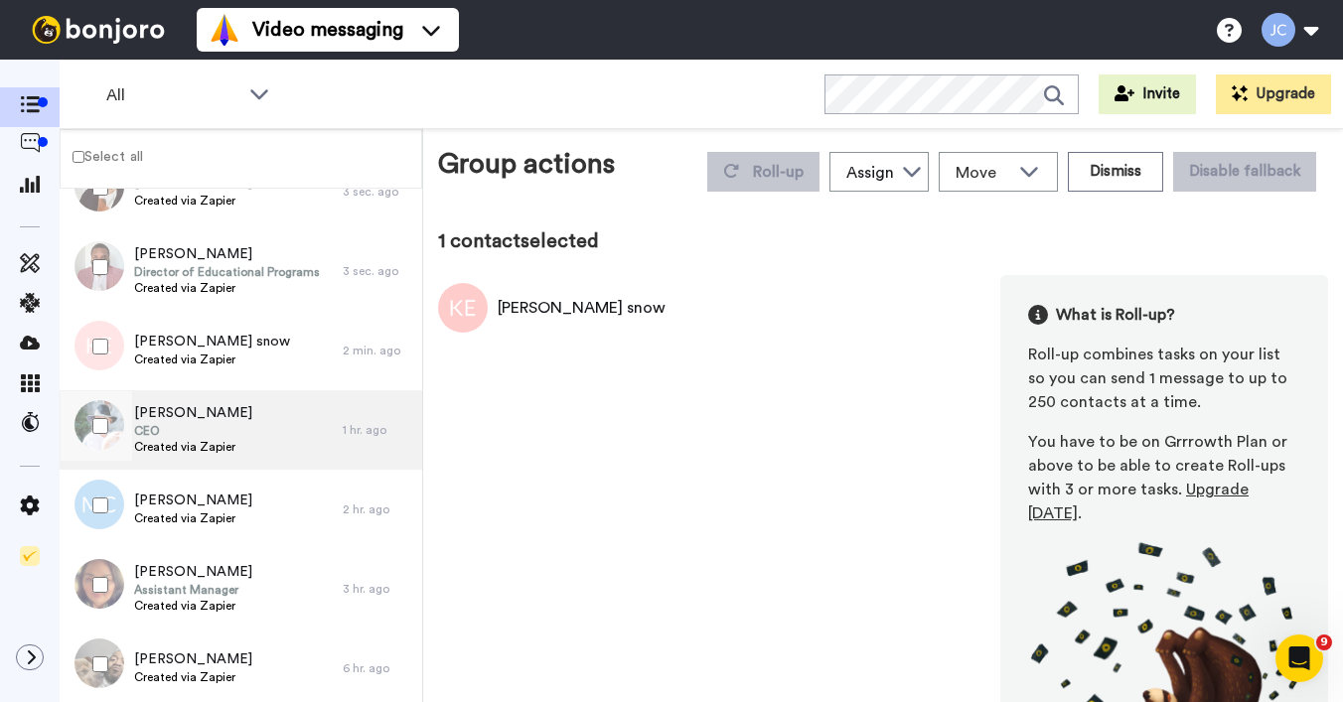
click at [185, 439] on span "Created via Zapier" at bounding box center [193, 447] width 118 height 16
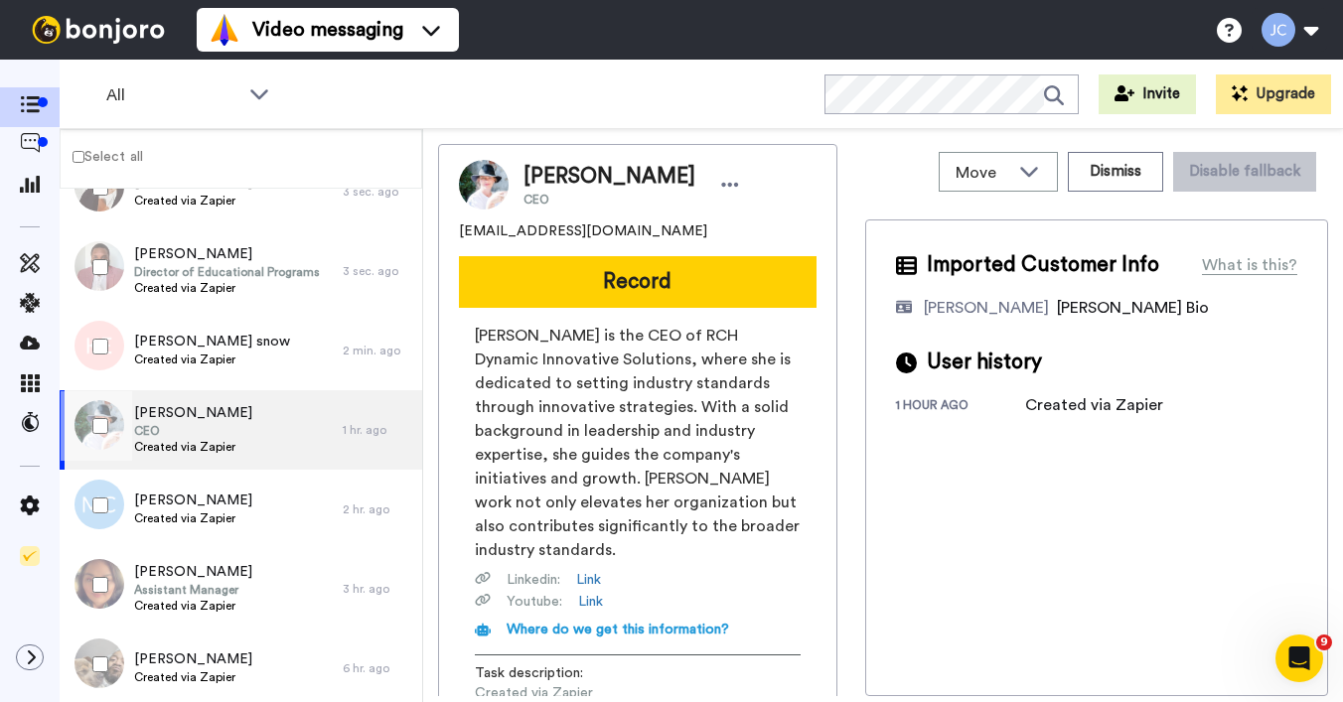
scroll to position [161, 0]
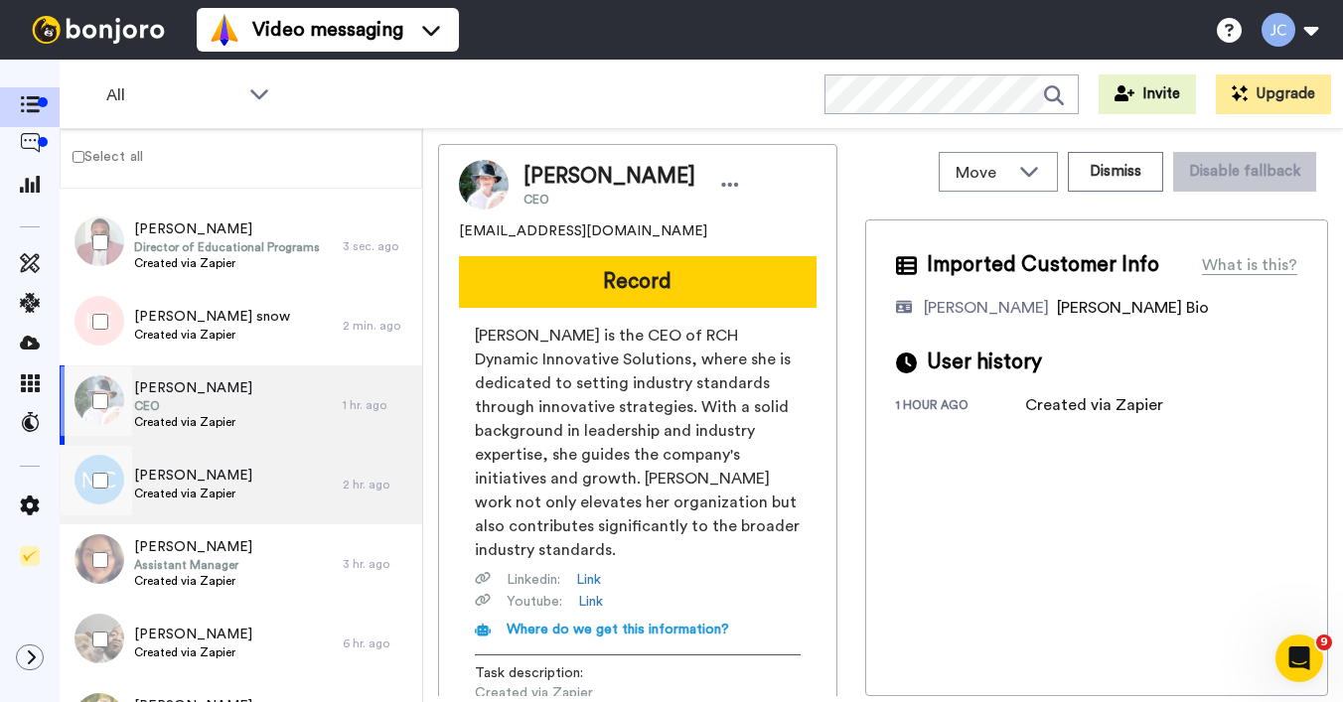
click at [157, 476] on span "[PERSON_NAME]" at bounding box center [193, 476] width 118 height 20
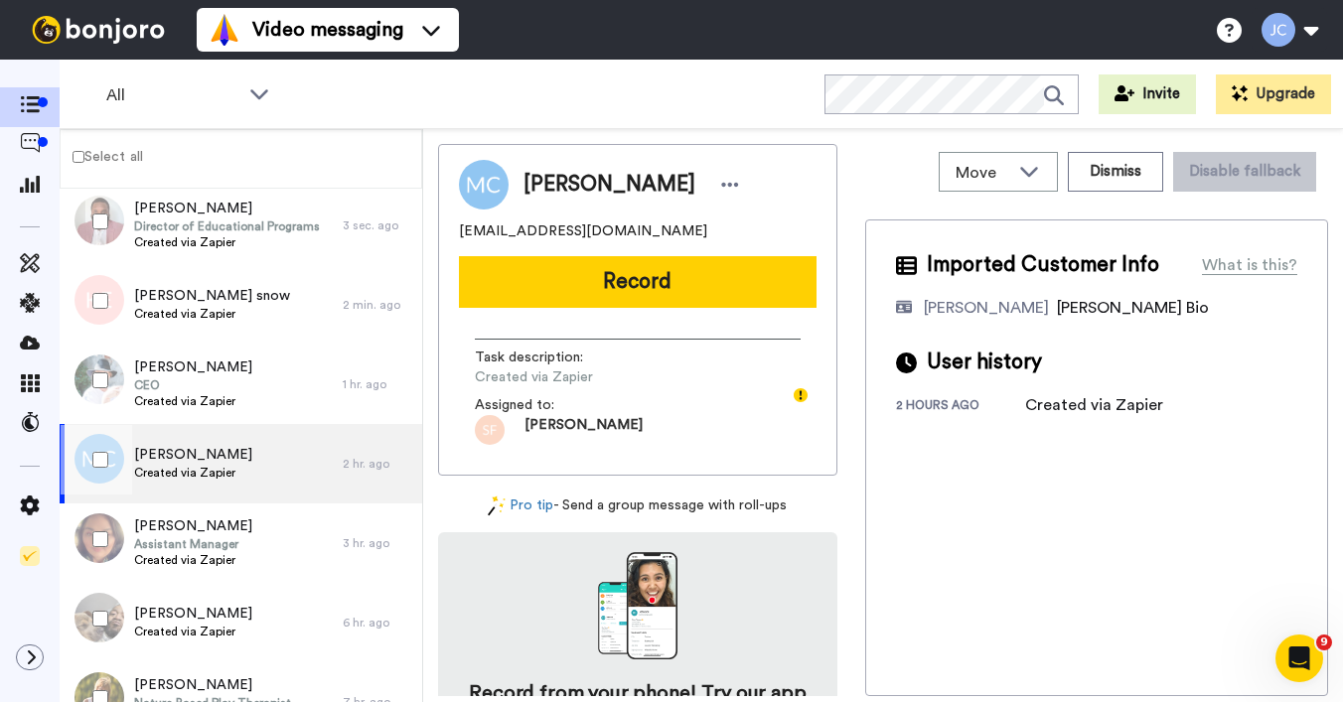
scroll to position [234, 0]
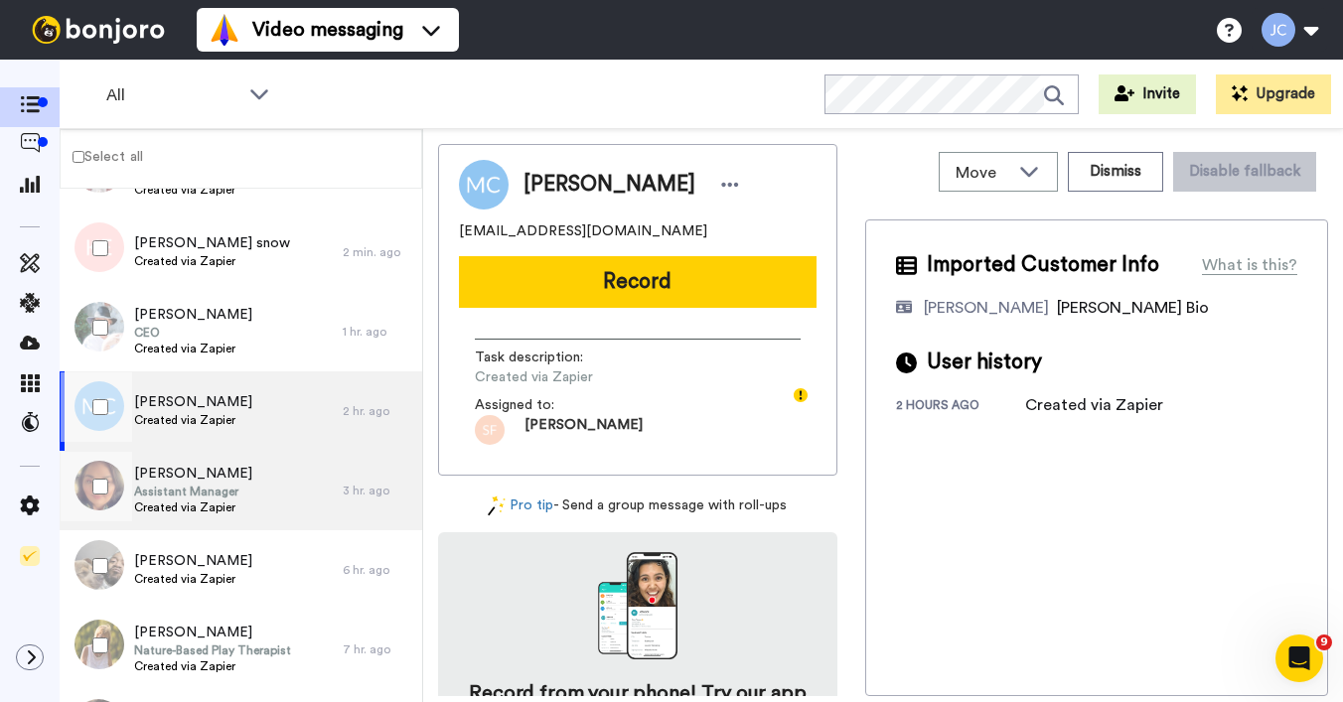
click at [177, 480] on span "Victoria Van Schie" at bounding box center [193, 474] width 118 height 20
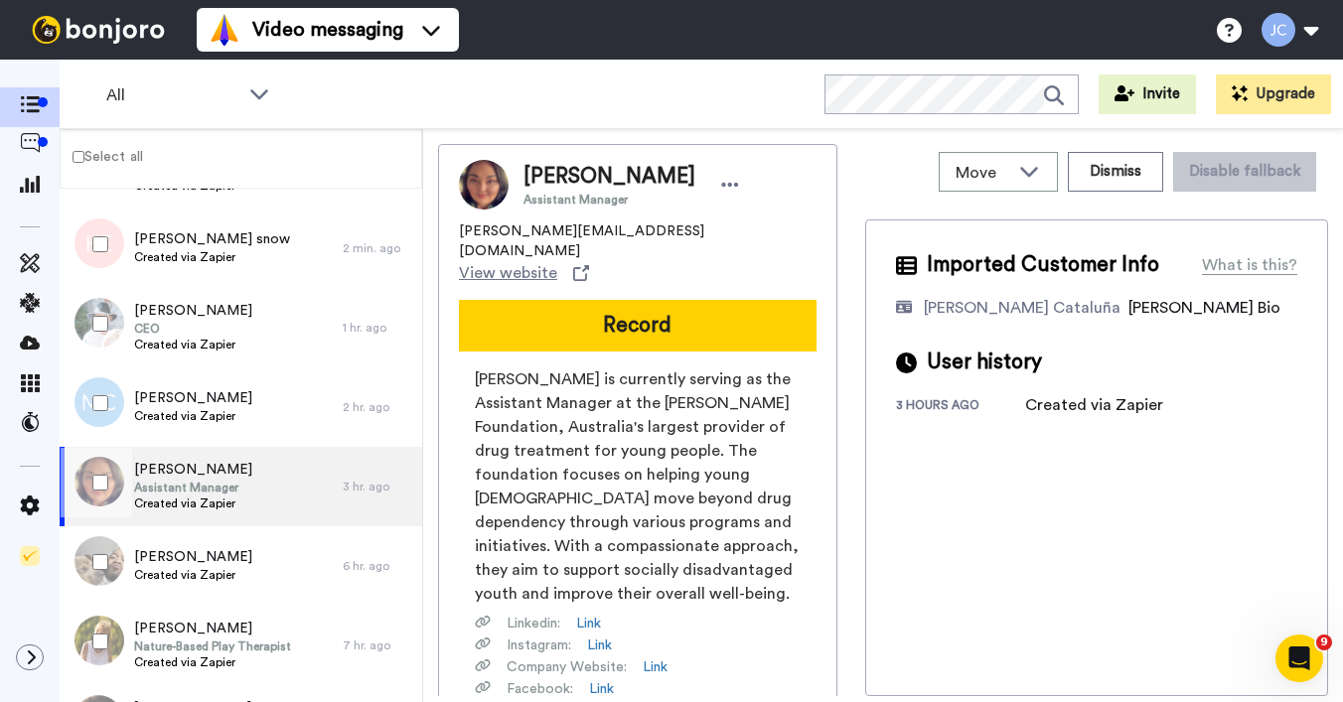
scroll to position [242, 0]
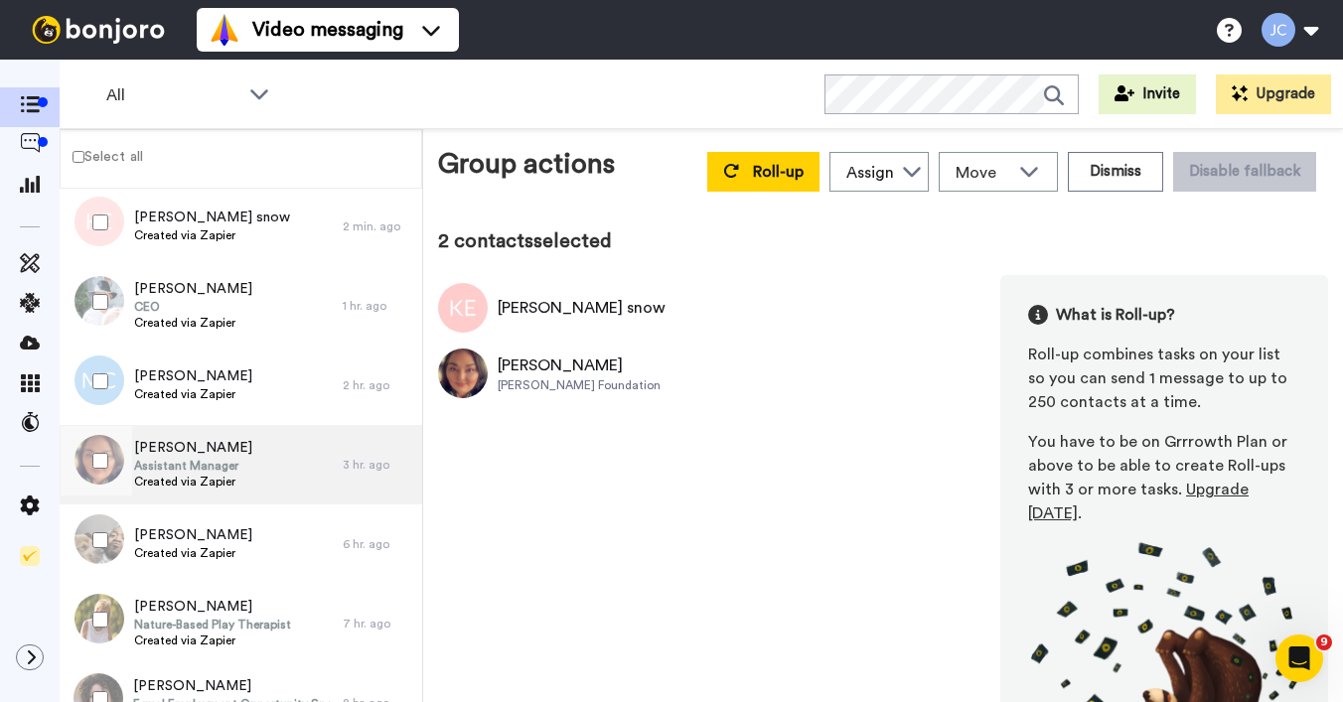
scroll to position [293, 0]
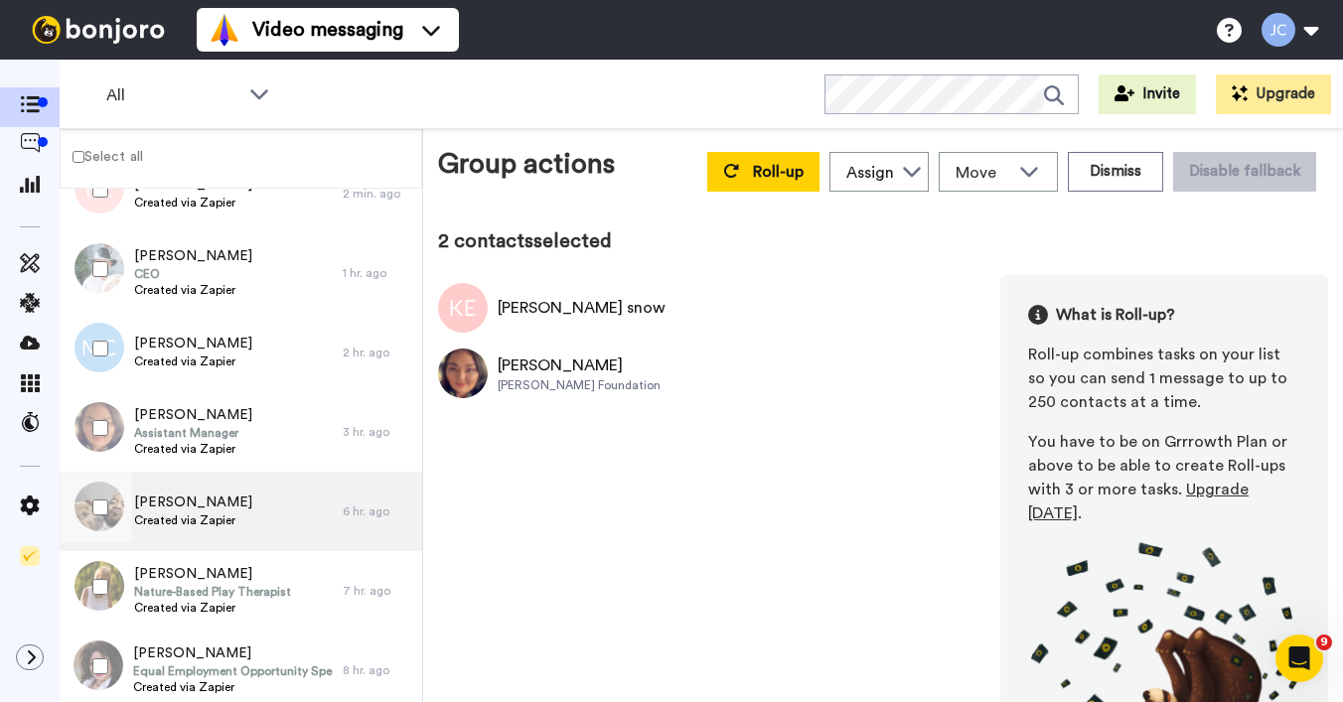
click at [180, 497] on span "[PERSON_NAME]" at bounding box center [193, 503] width 118 height 20
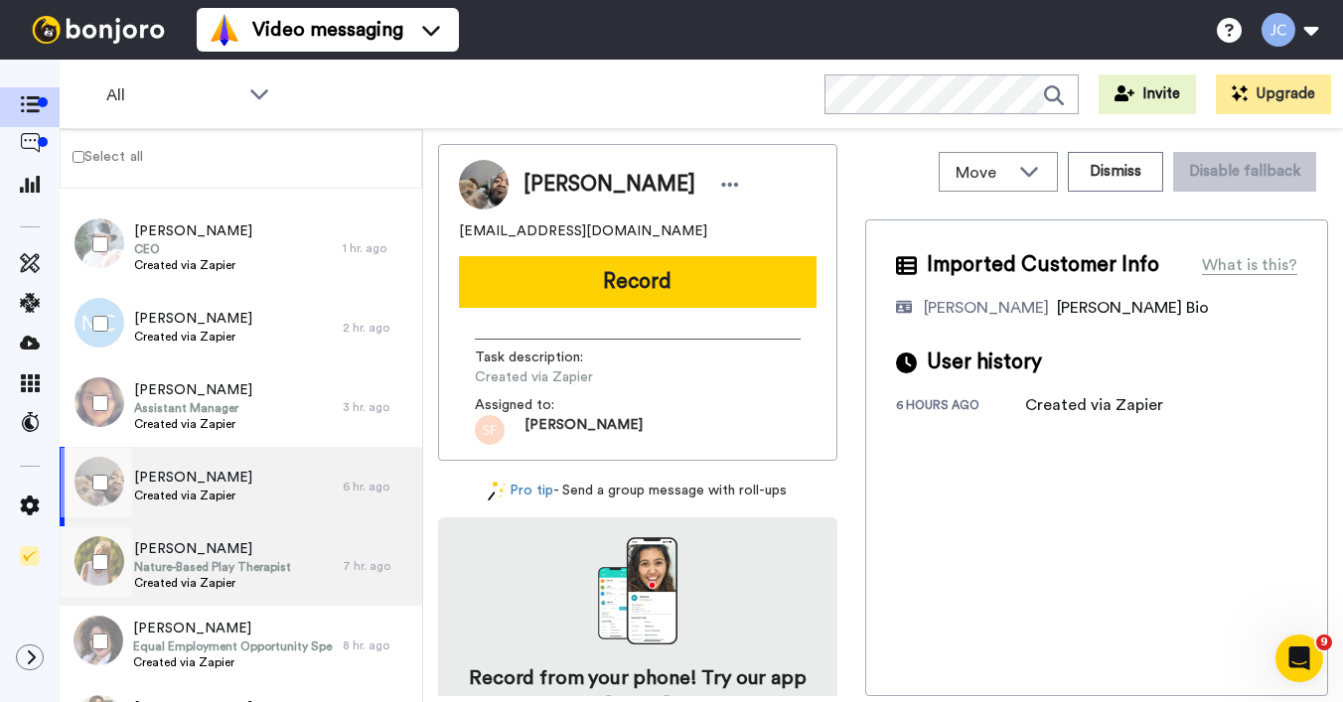
scroll to position [351, 0]
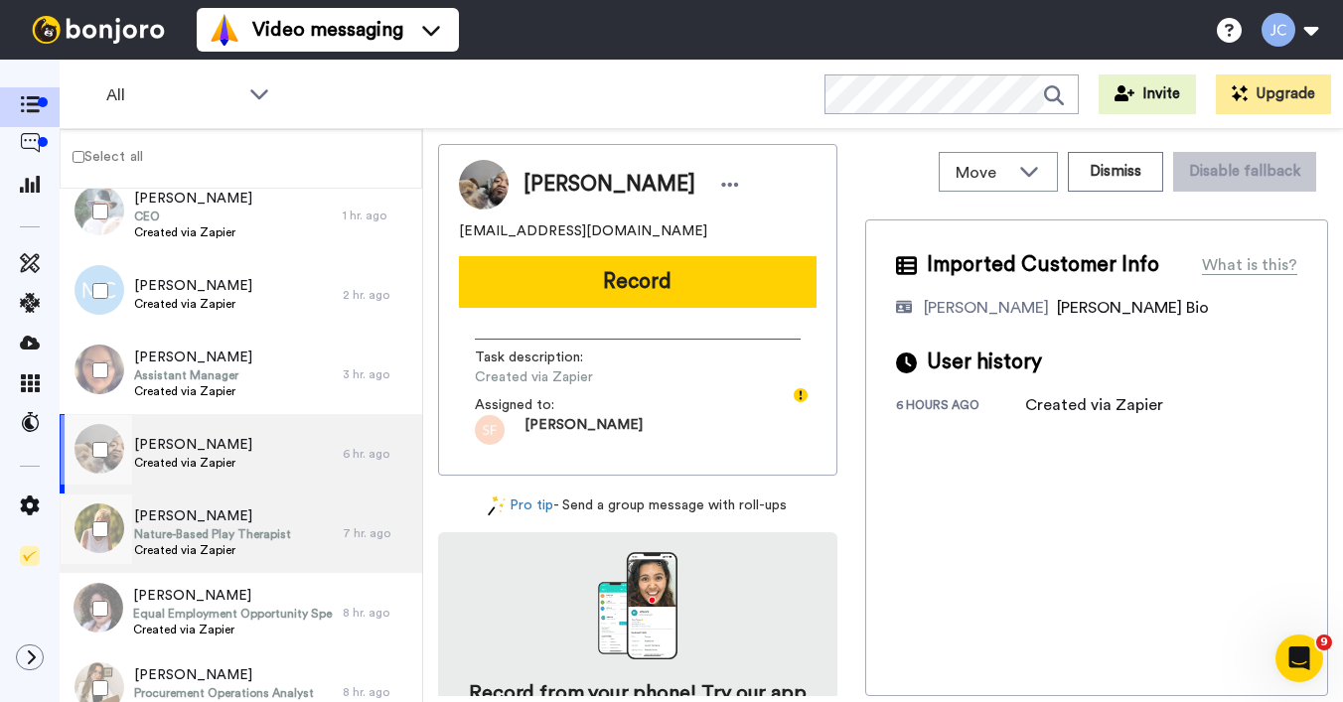
click at [174, 520] on span "Bonnie Davey" at bounding box center [212, 516] width 157 height 20
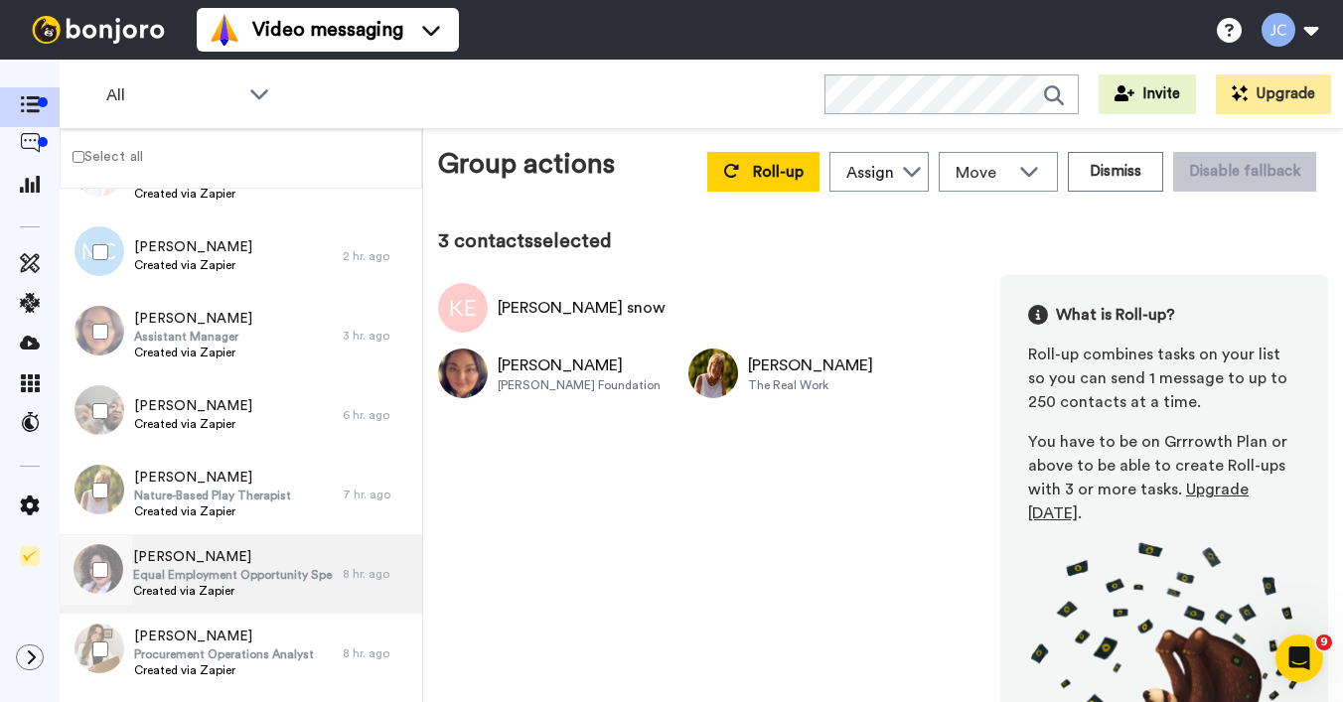
scroll to position [431, 0]
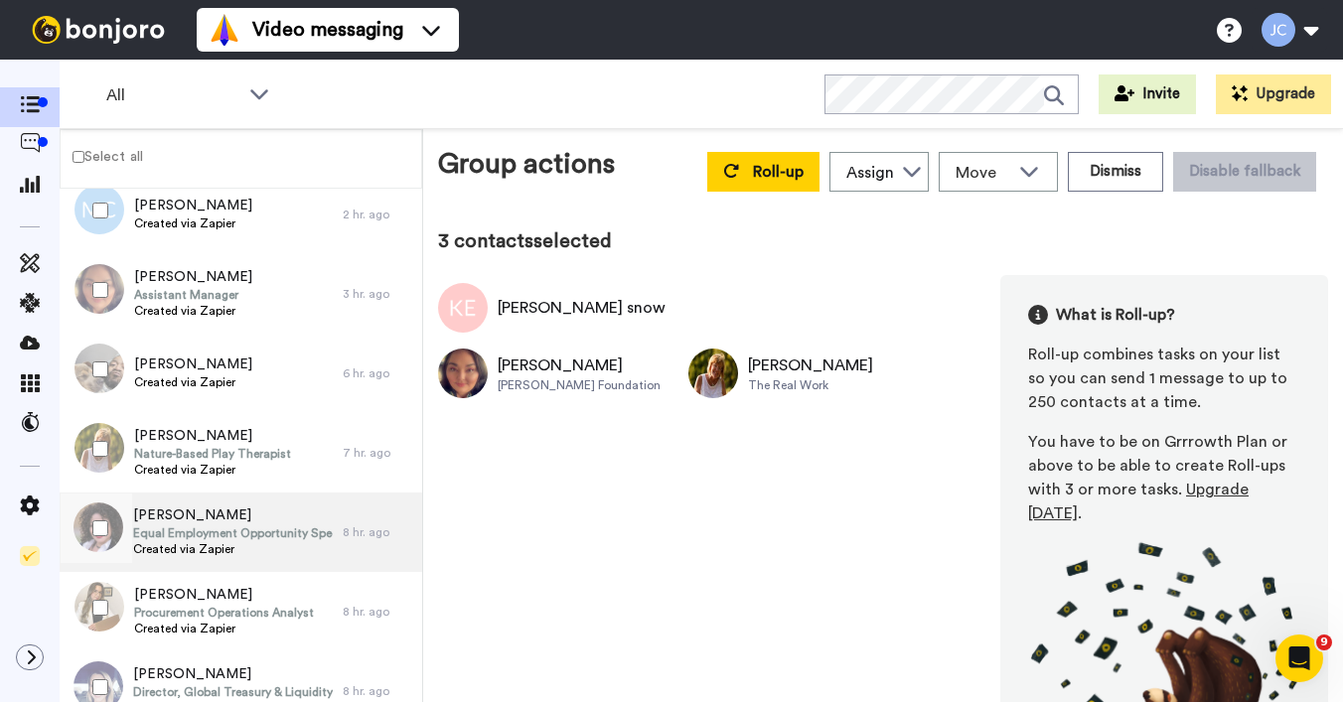
click at [199, 561] on div "Calandra Wilson Equal Employment Opportunity Specialist Created via Zapier" at bounding box center [201, 532] width 283 height 79
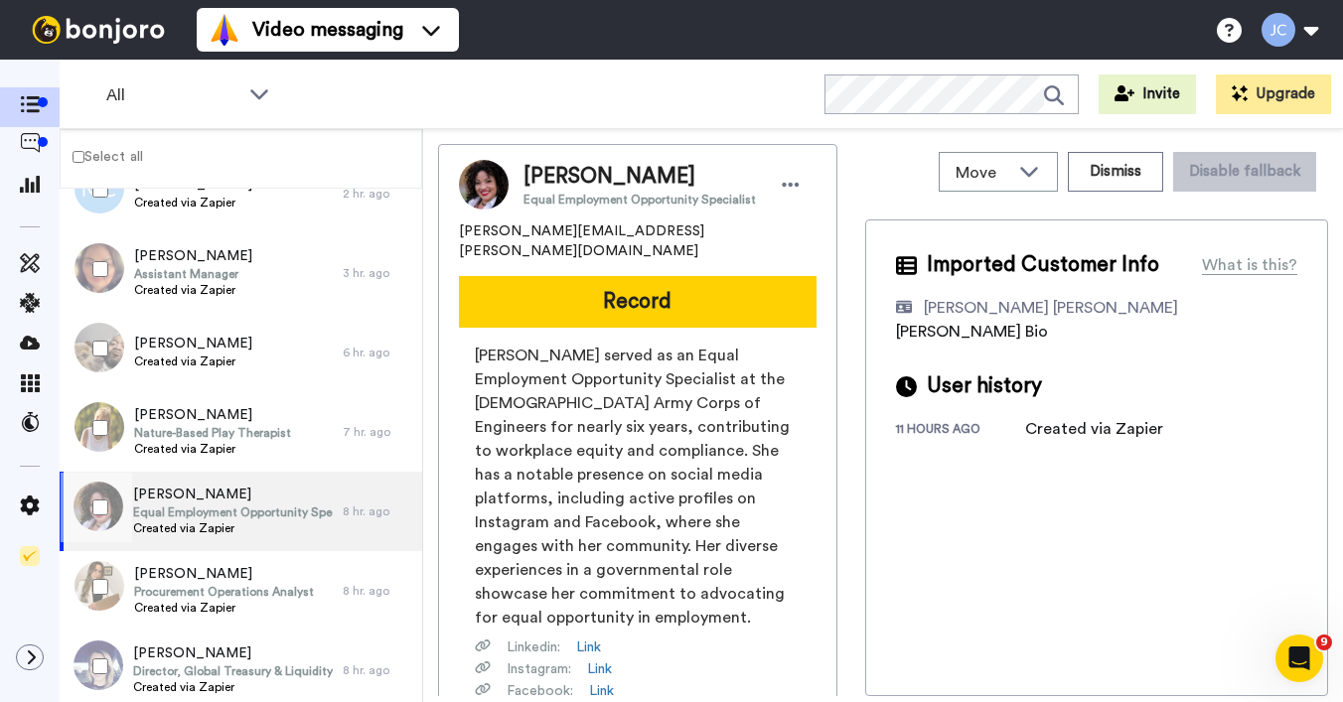
scroll to position [556, 0]
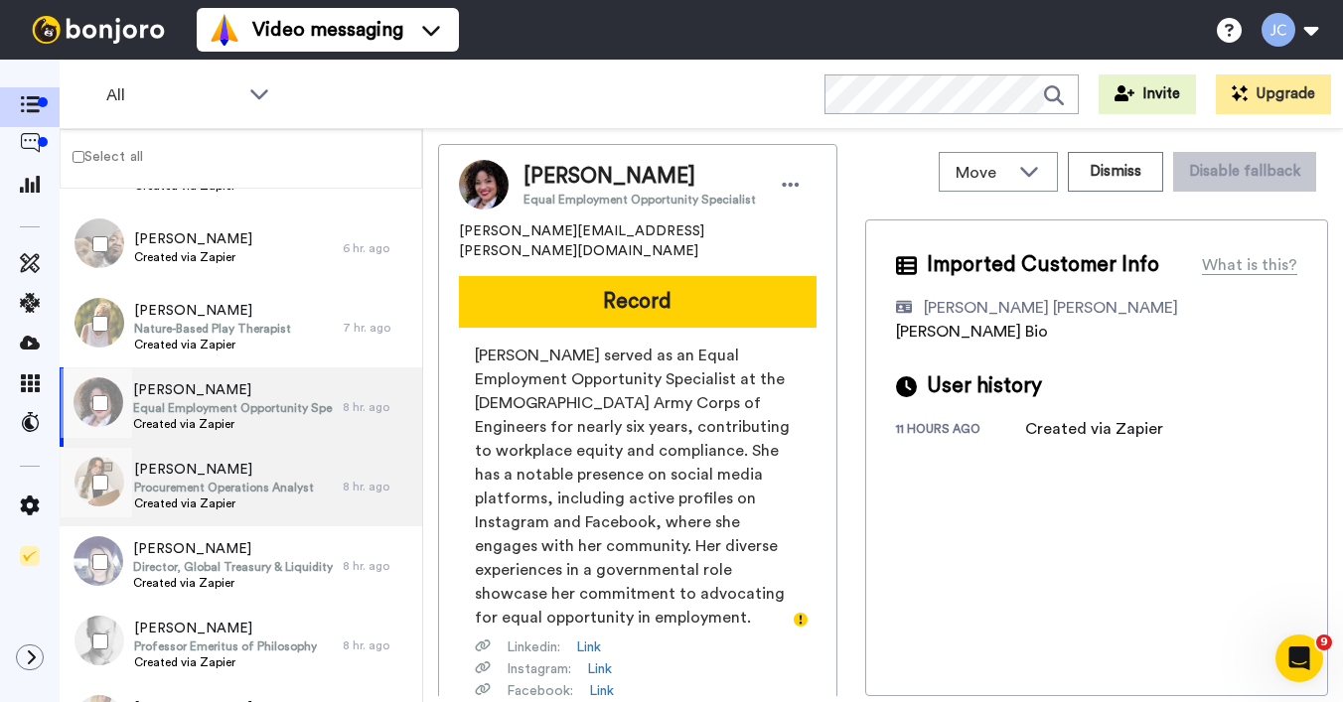
click at [222, 490] on span "Procurement Operations Analyst" at bounding box center [224, 488] width 180 height 16
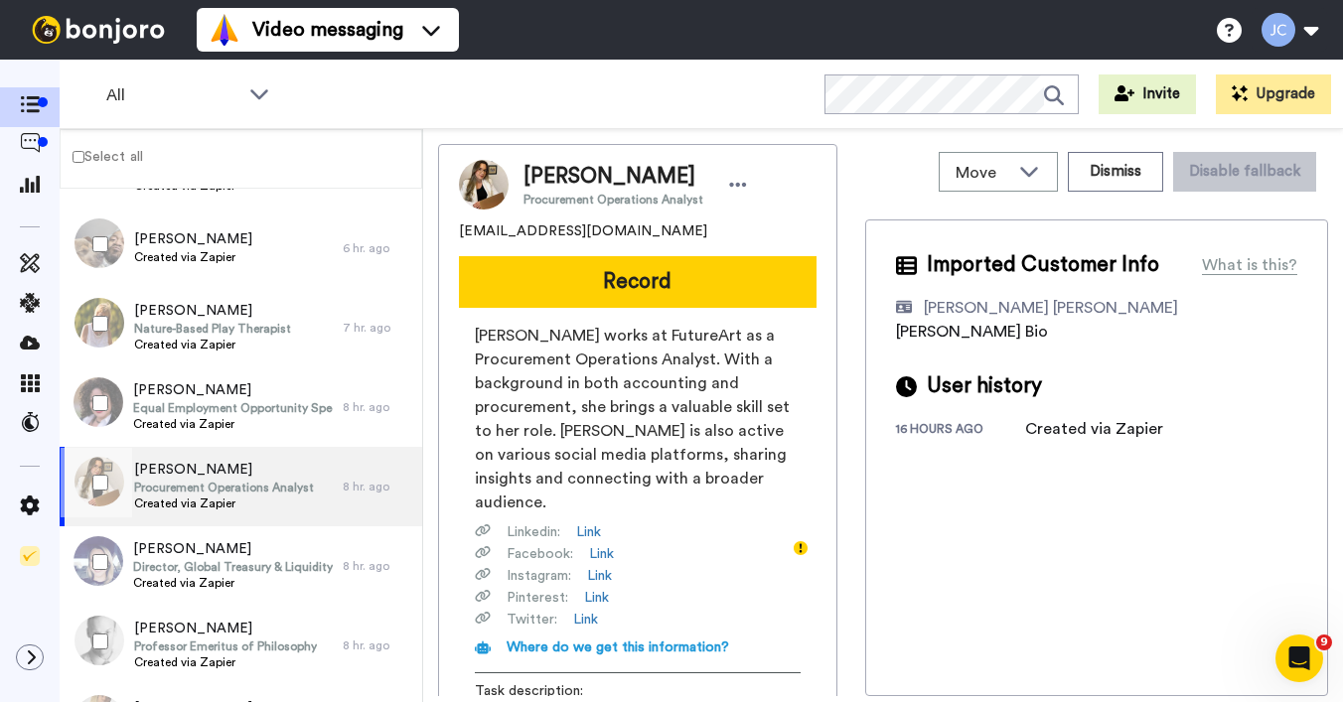
scroll to position [589, 0]
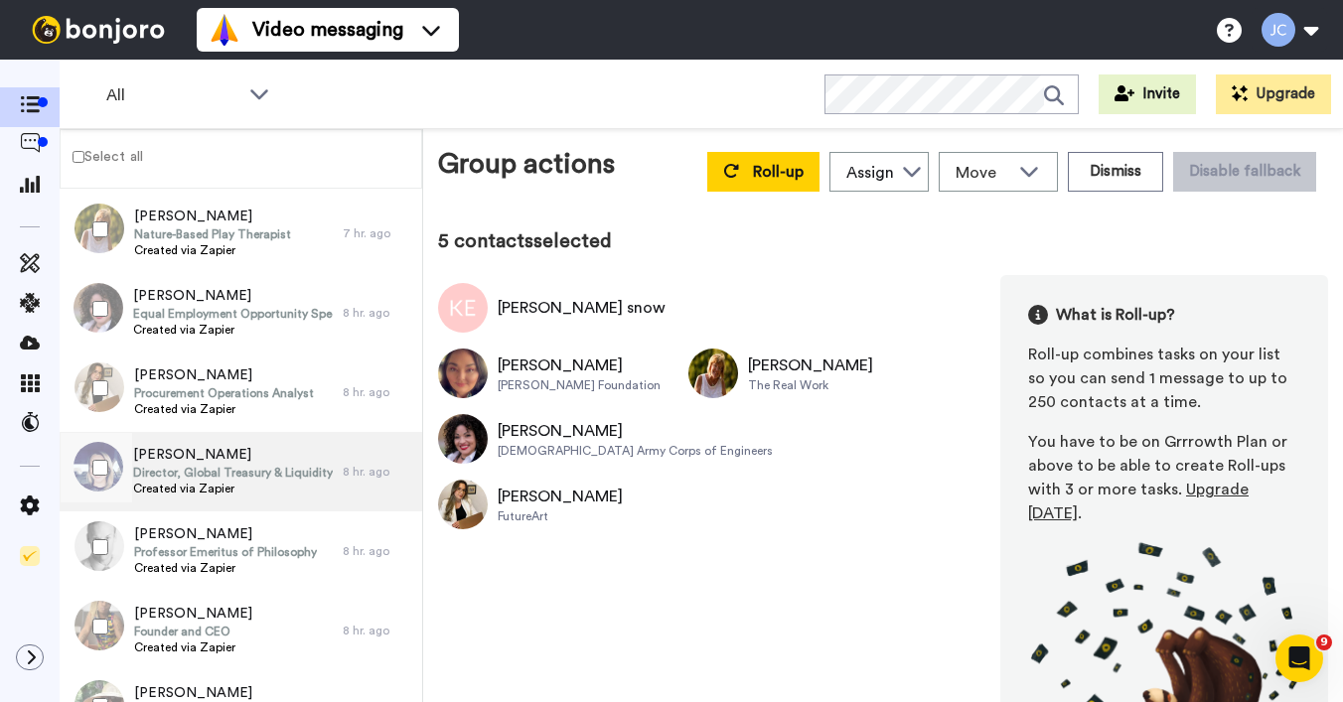
scroll to position [515, 0]
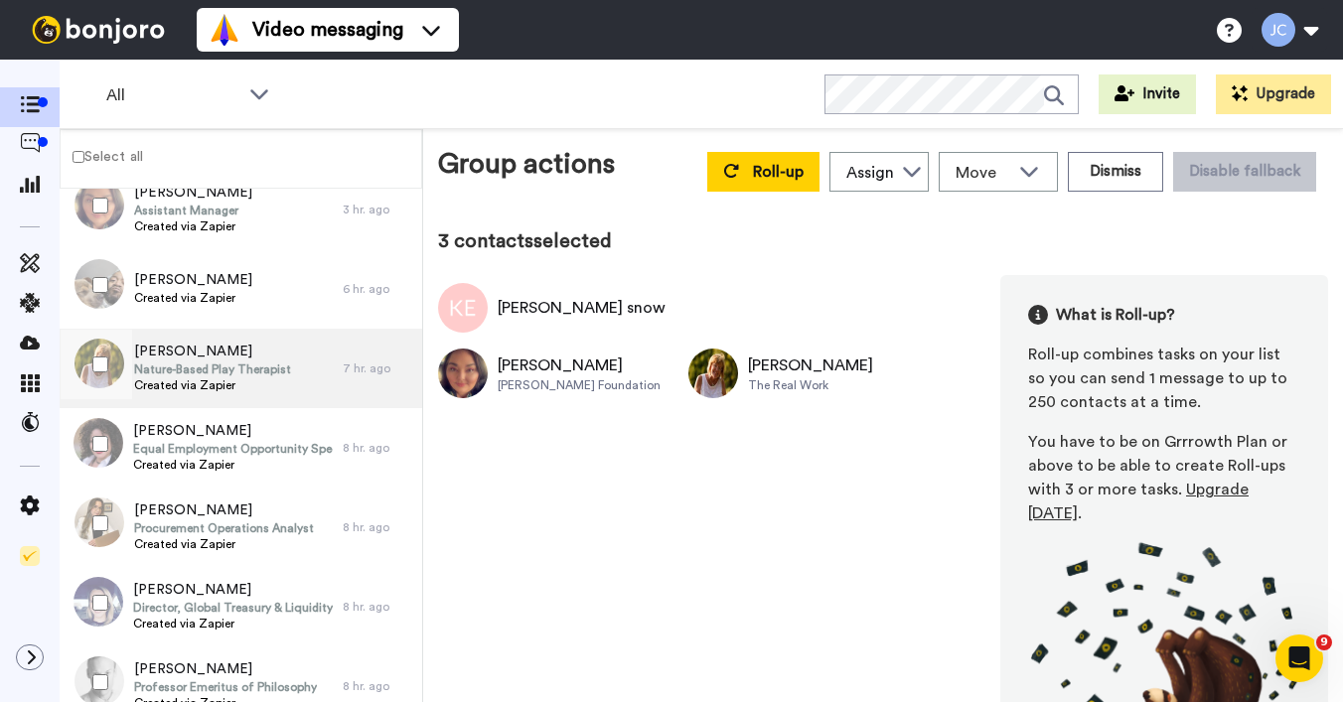
click at [201, 369] on span "Nature-Based Play Therapist" at bounding box center [212, 369] width 157 height 16
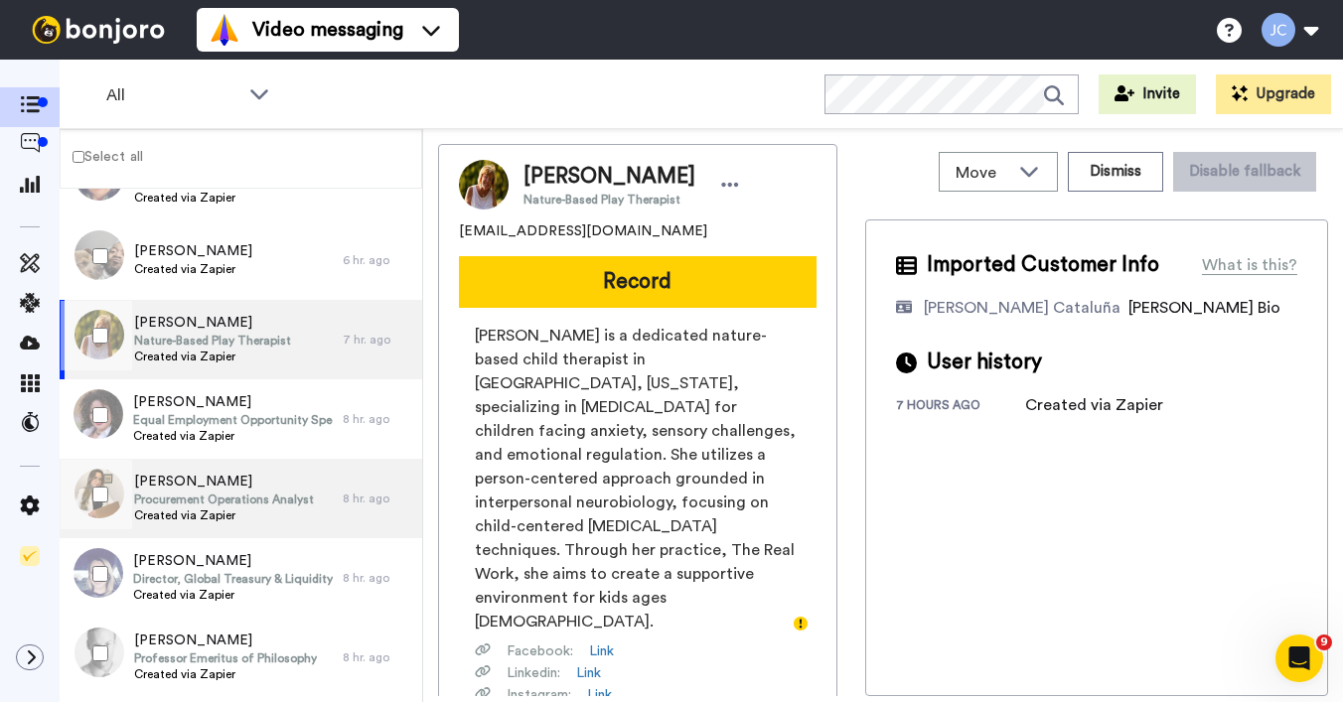
scroll to position [607, 0]
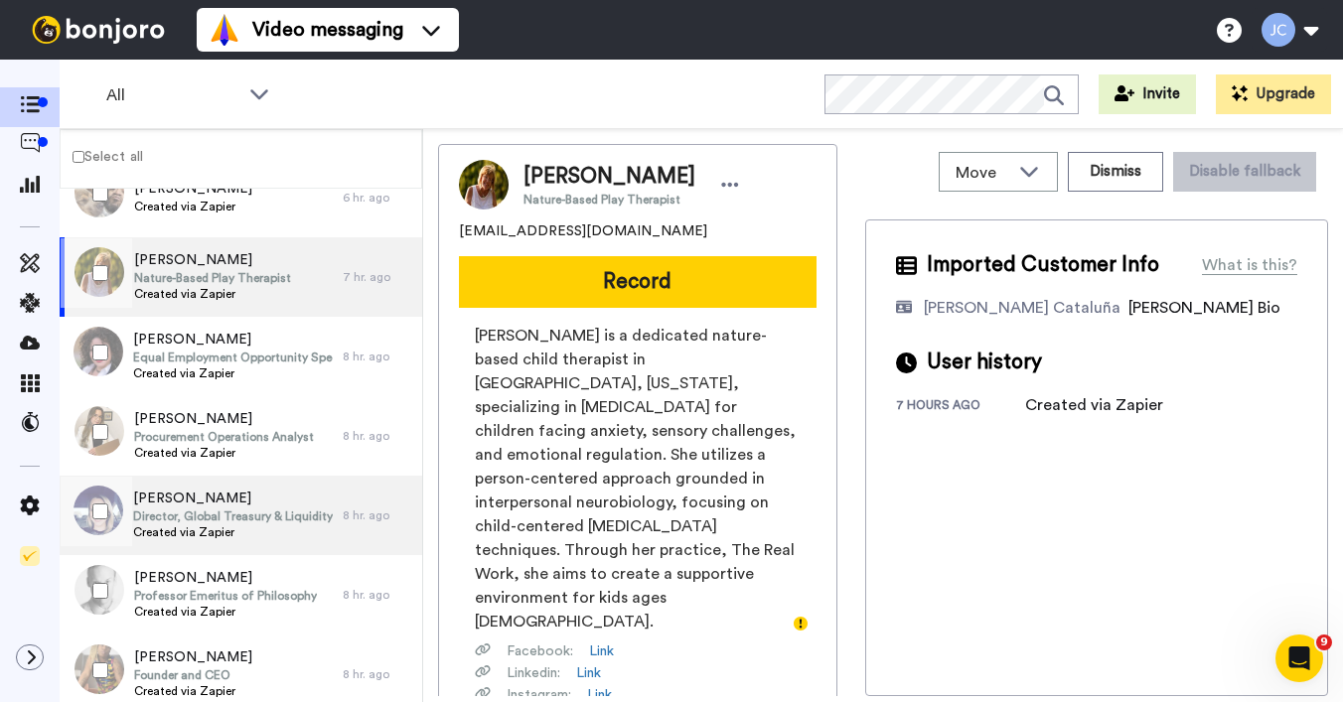
click at [218, 528] on span "Created via Zapier" at bounding box center [233, 532] width 200 height 16
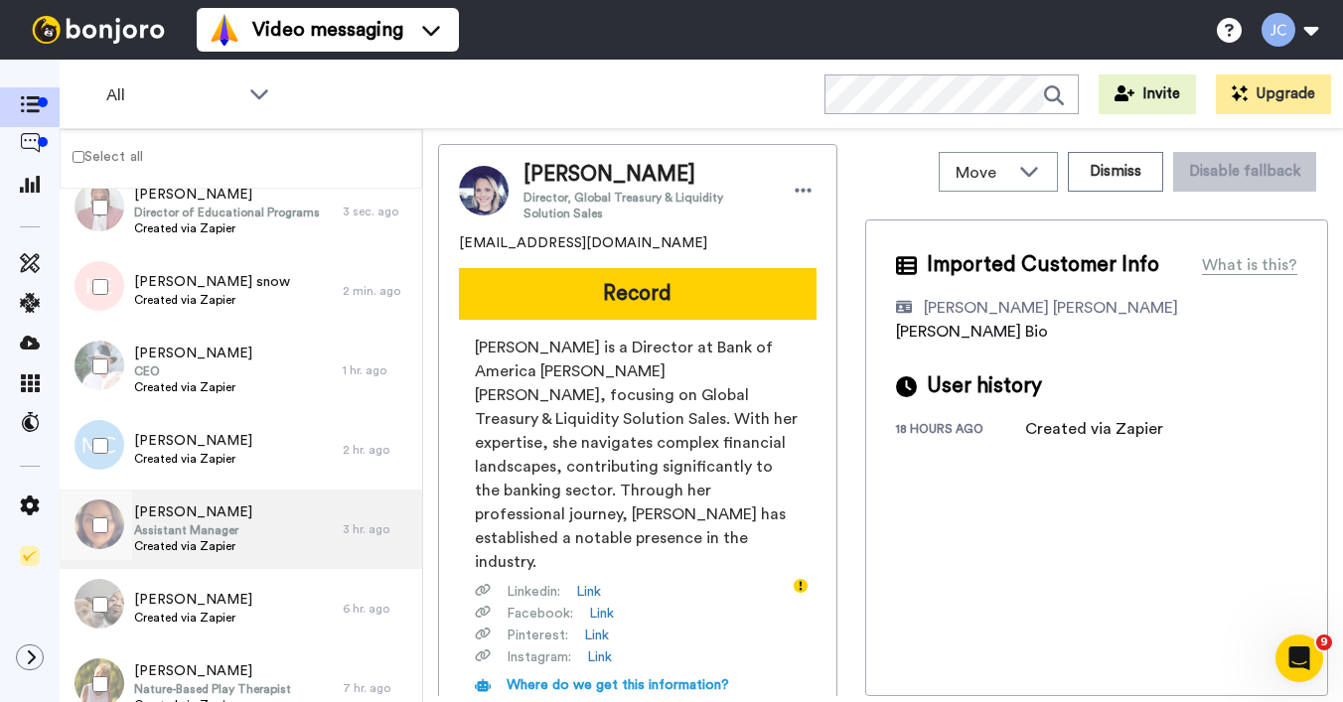
scroll to position [320, 0]
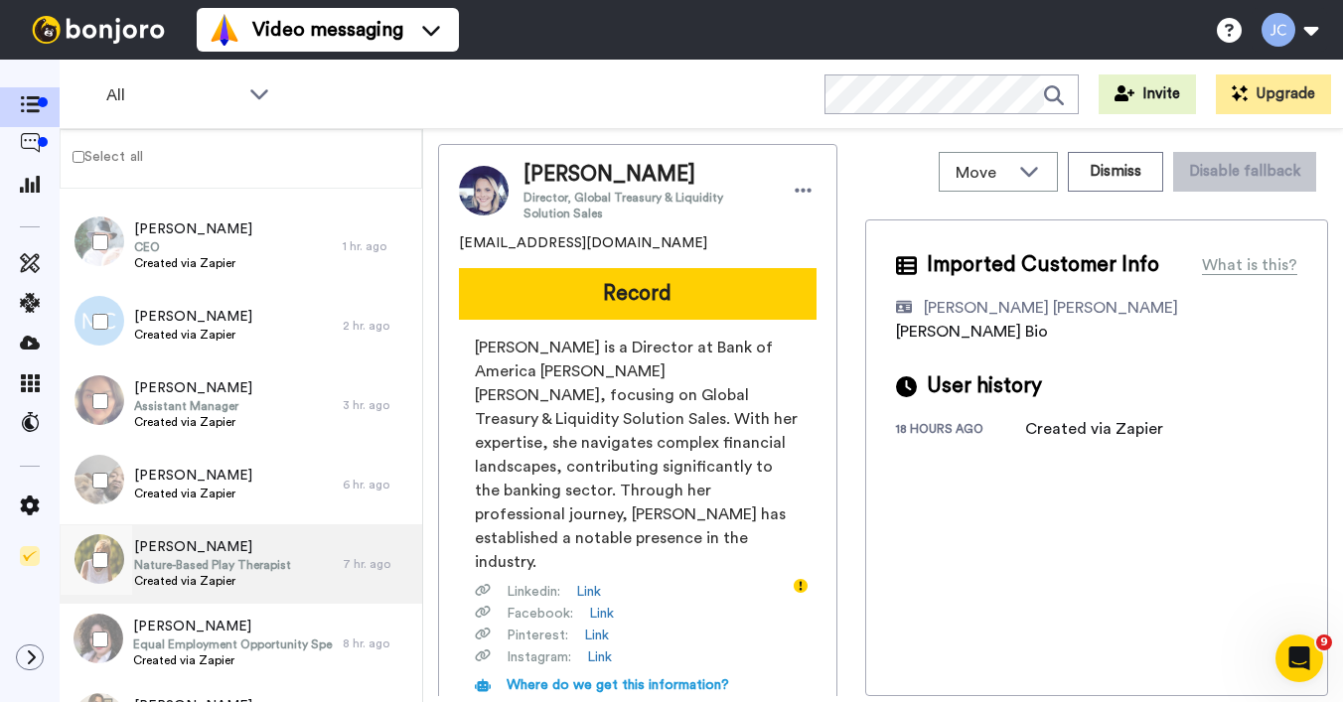
click at [166, 561] on span "Nature-Based Play Therapist" at bounding box center [212, 565] width 157 height 16
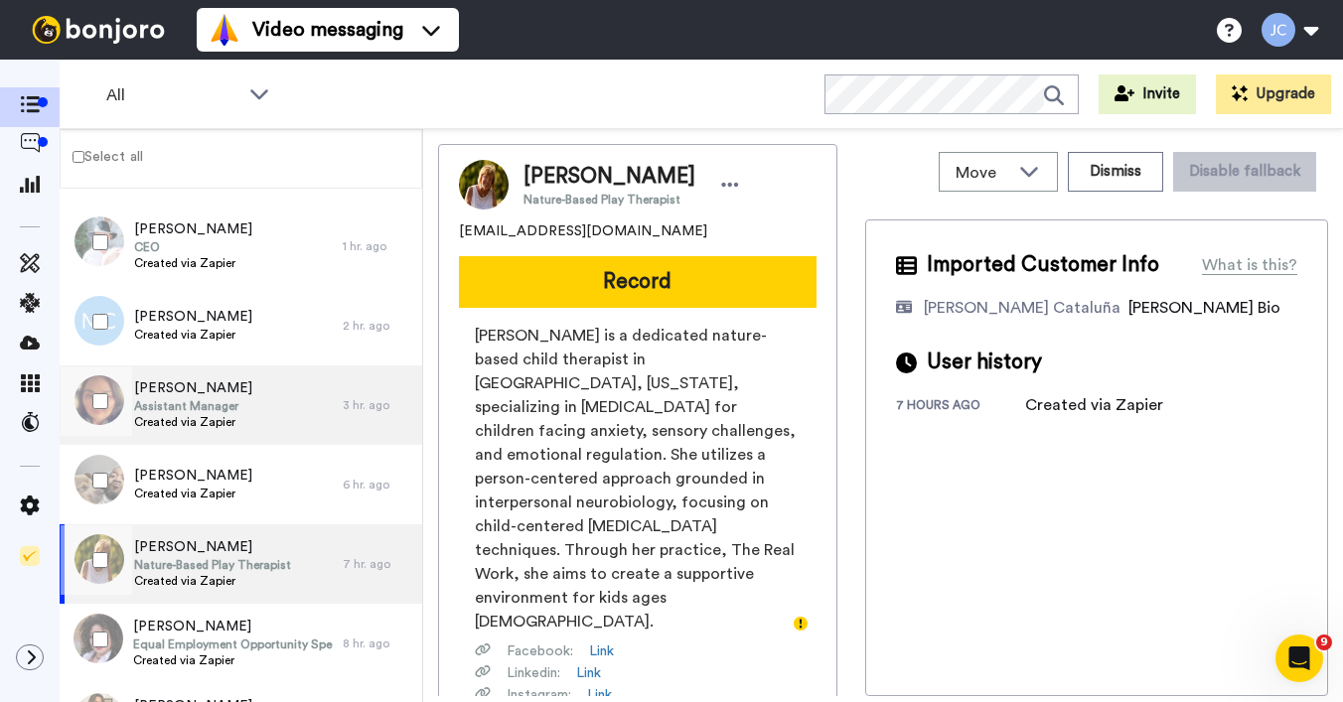
click at [197, 405] on span "Assistant Manager" at bounding box center [193, 406] width 118 height 16
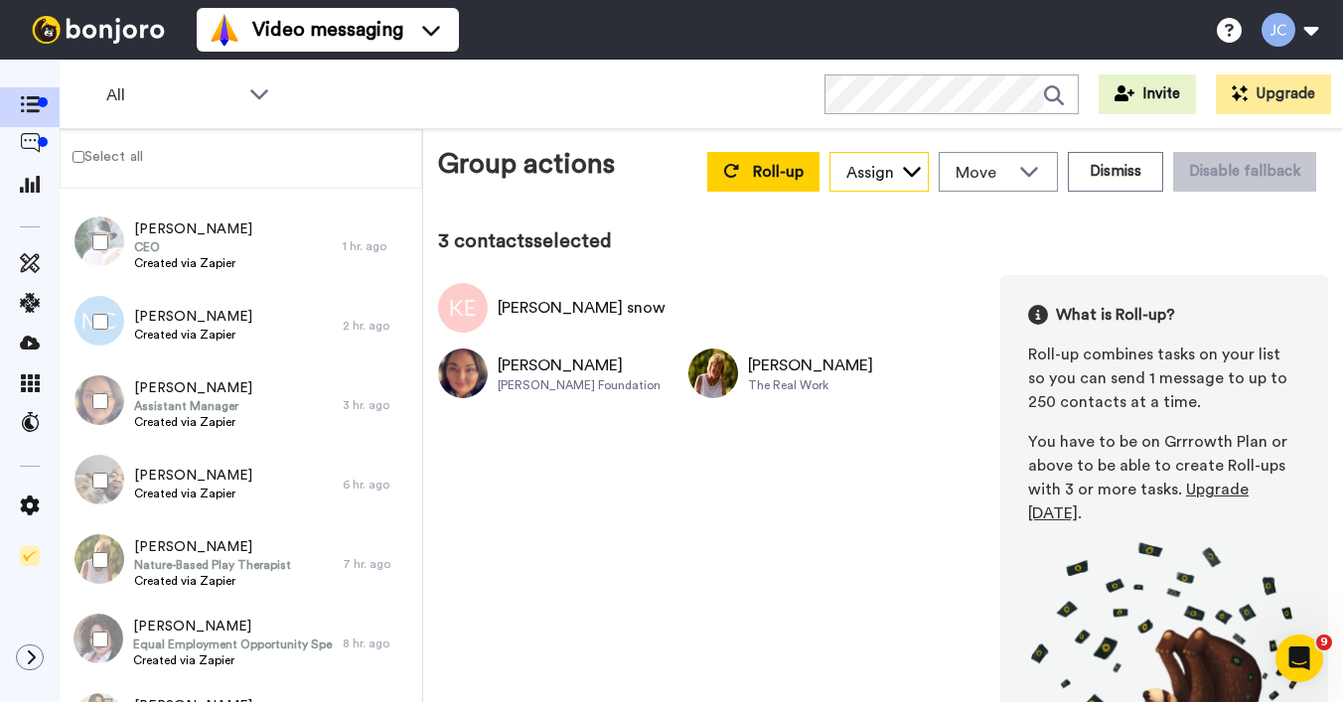
click at [846, 168] on div "Assign" at bounding box center [870, 173] width 48 height 24
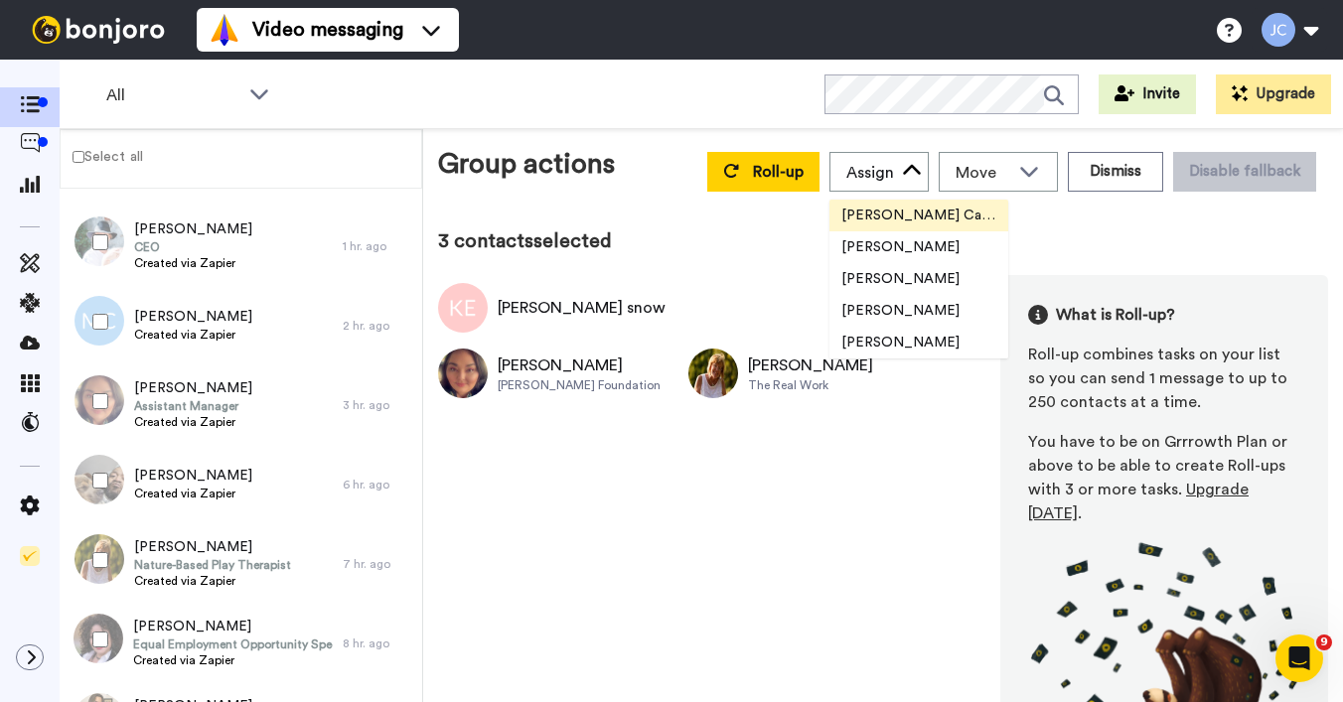
click at [848, 215] on span "[PERSON_NAME] Cataluña" at bounding box center [918, 216] width 179 height 20
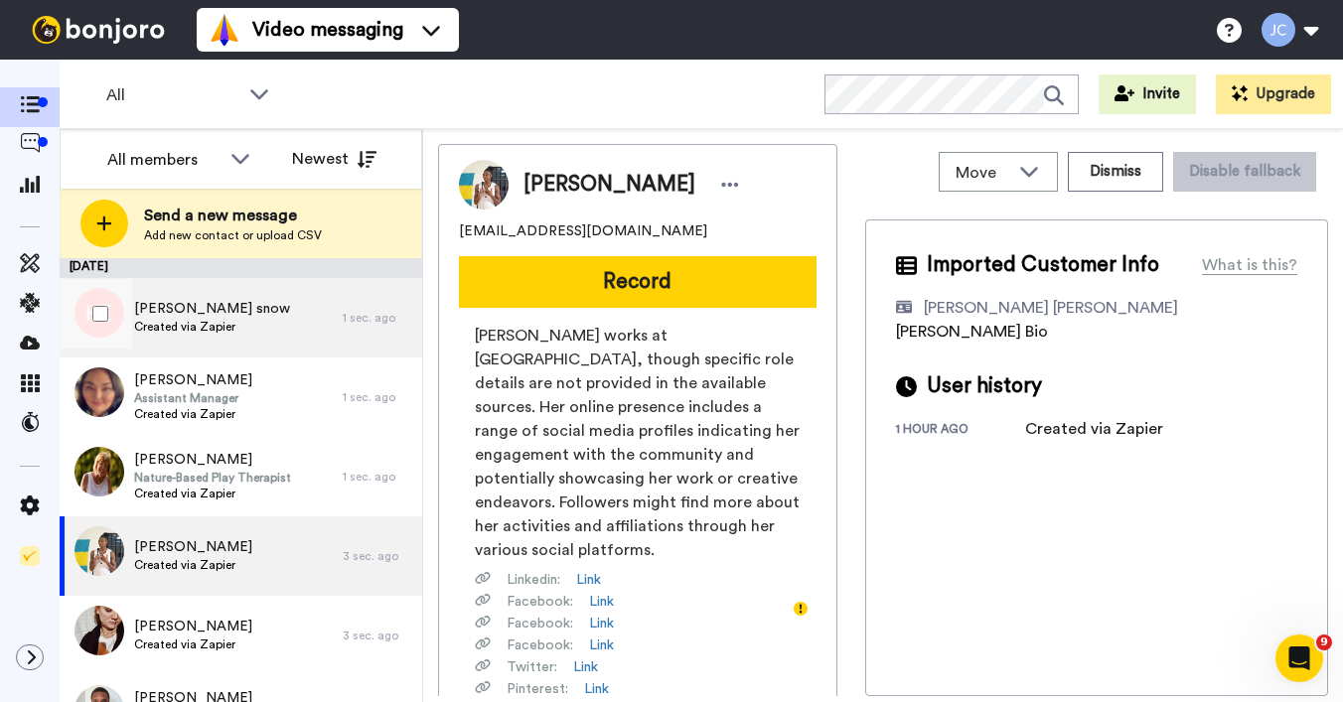
click at [244, 333] on div "Kaia Eade snow Created via Zapier" at bounding box center [201, 317] width 283 height 79
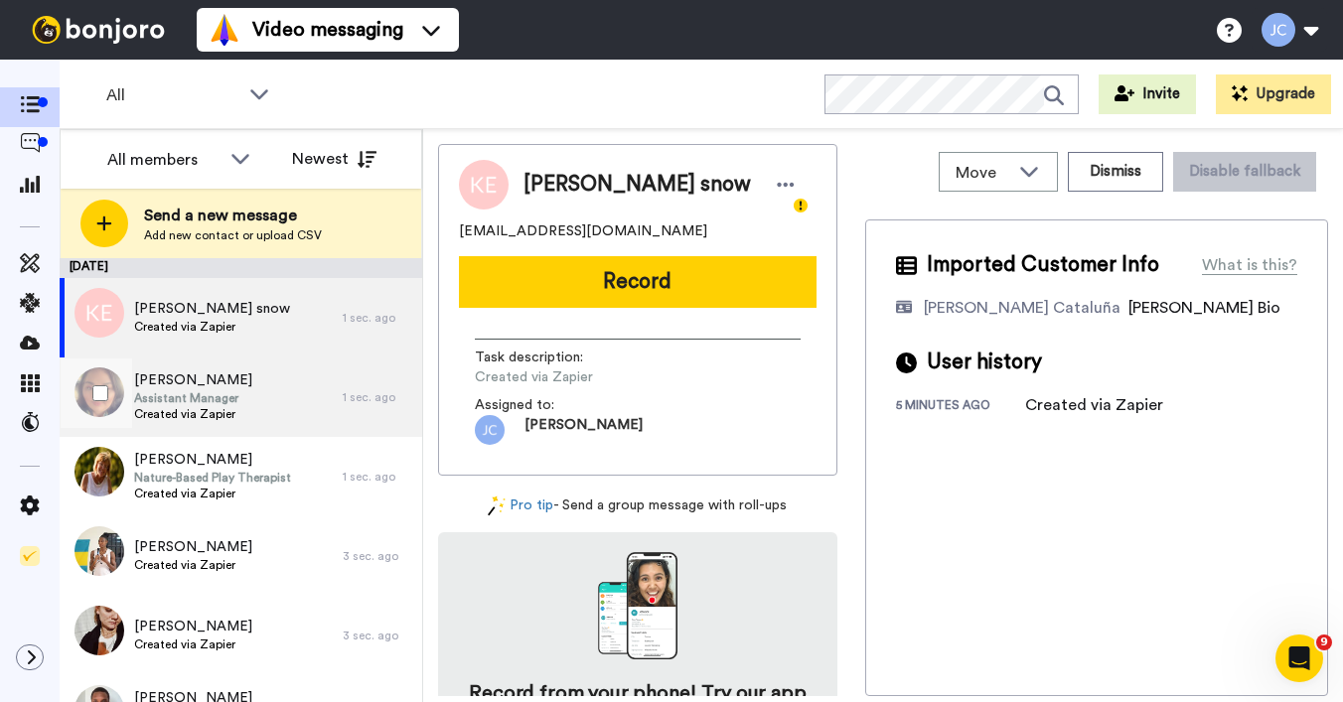
click at [229, 366] on div "Victoria Van Schie Assistant Manager Created via Zapier" at bounding box center [201, 396] width 283 height 79
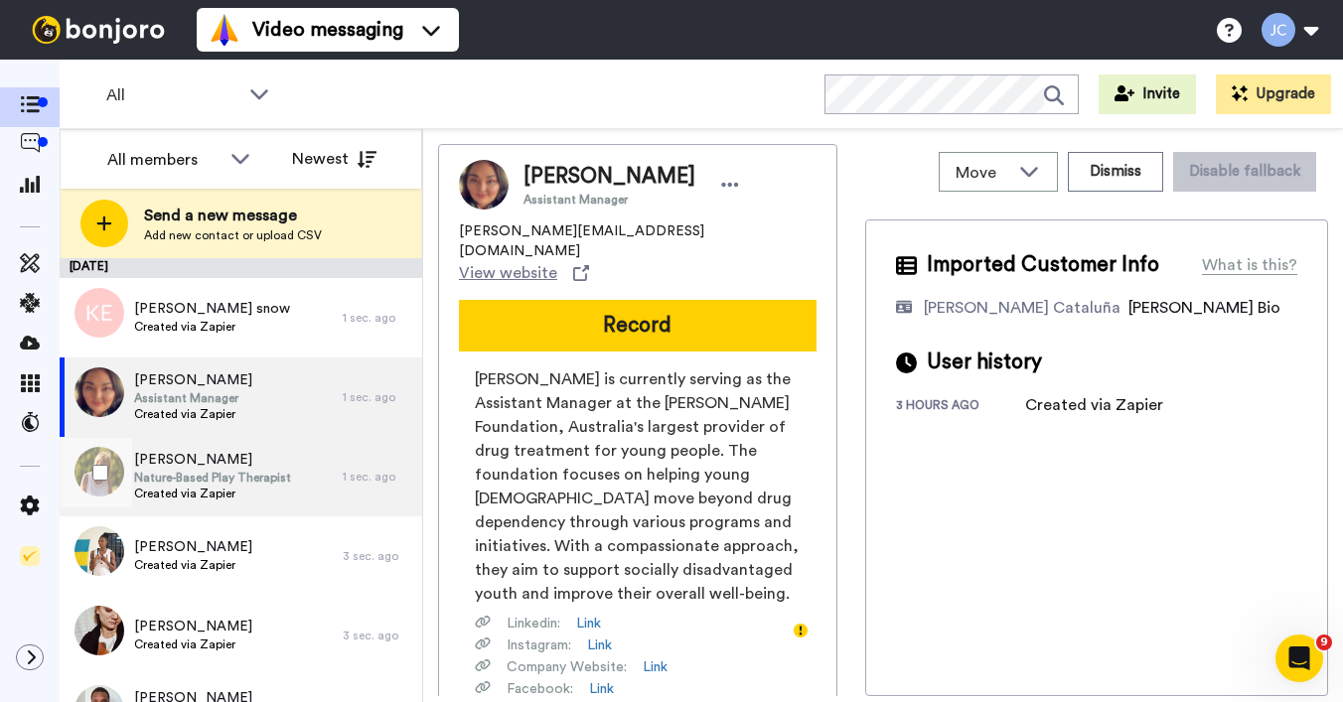
click at [211, 473] on span "Nature-Based Play Therapist" at bounding box center [212, 478] width 157 height 16
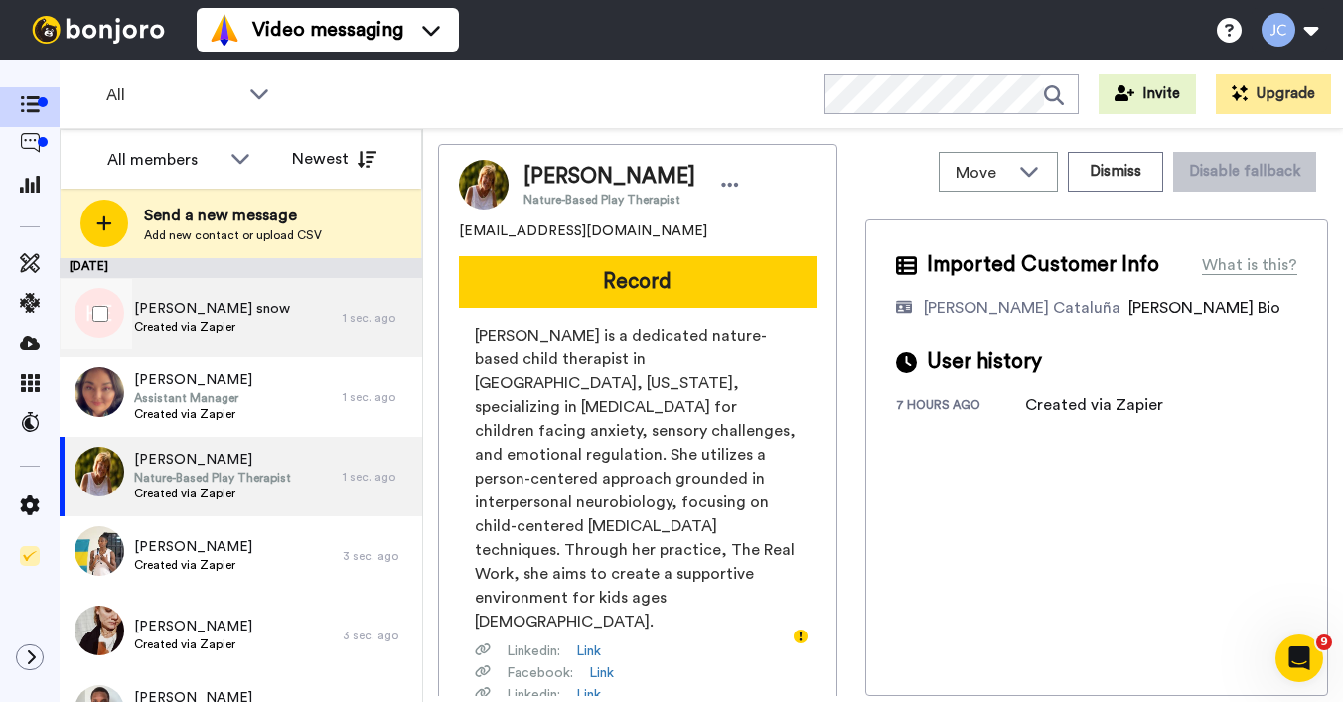
click at [215, 332] on span "Created via Zapier" at bounding box center [212, 327] width 156 height 16
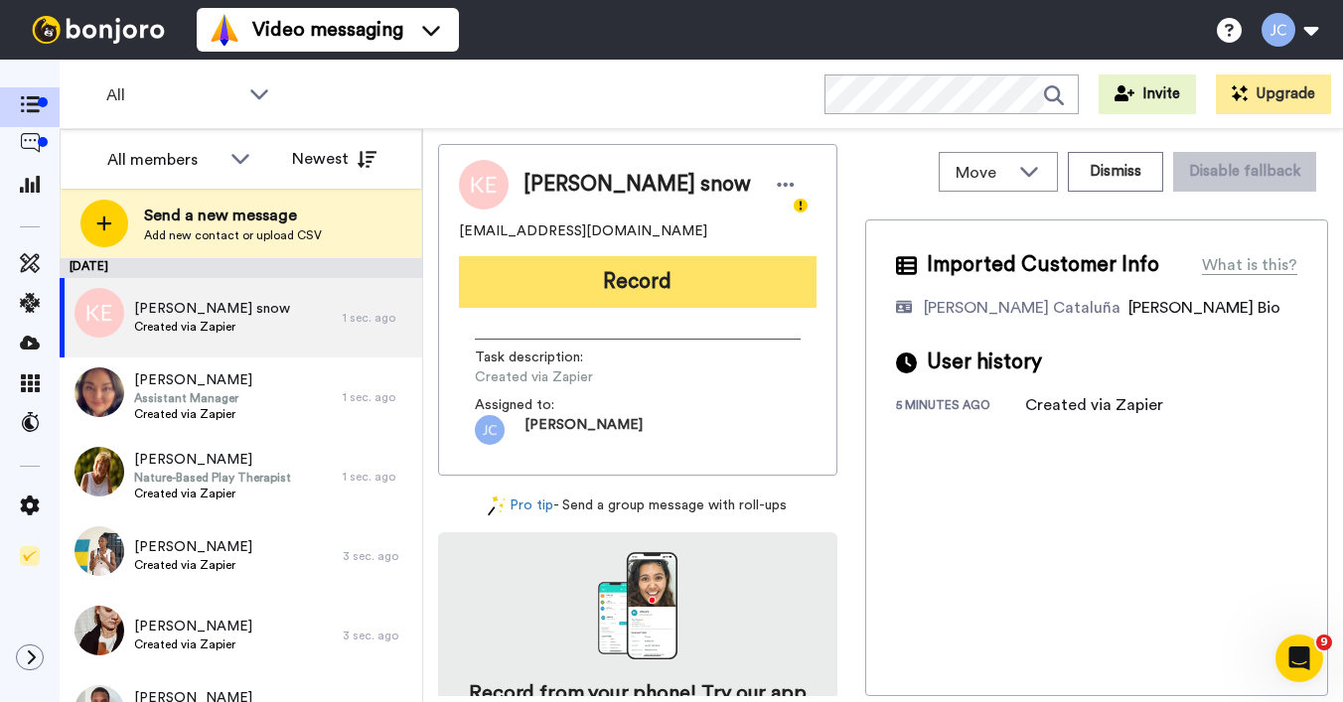
click at [579, 273] on button "Record" at bounding box center [637, 282] width 357 height 52
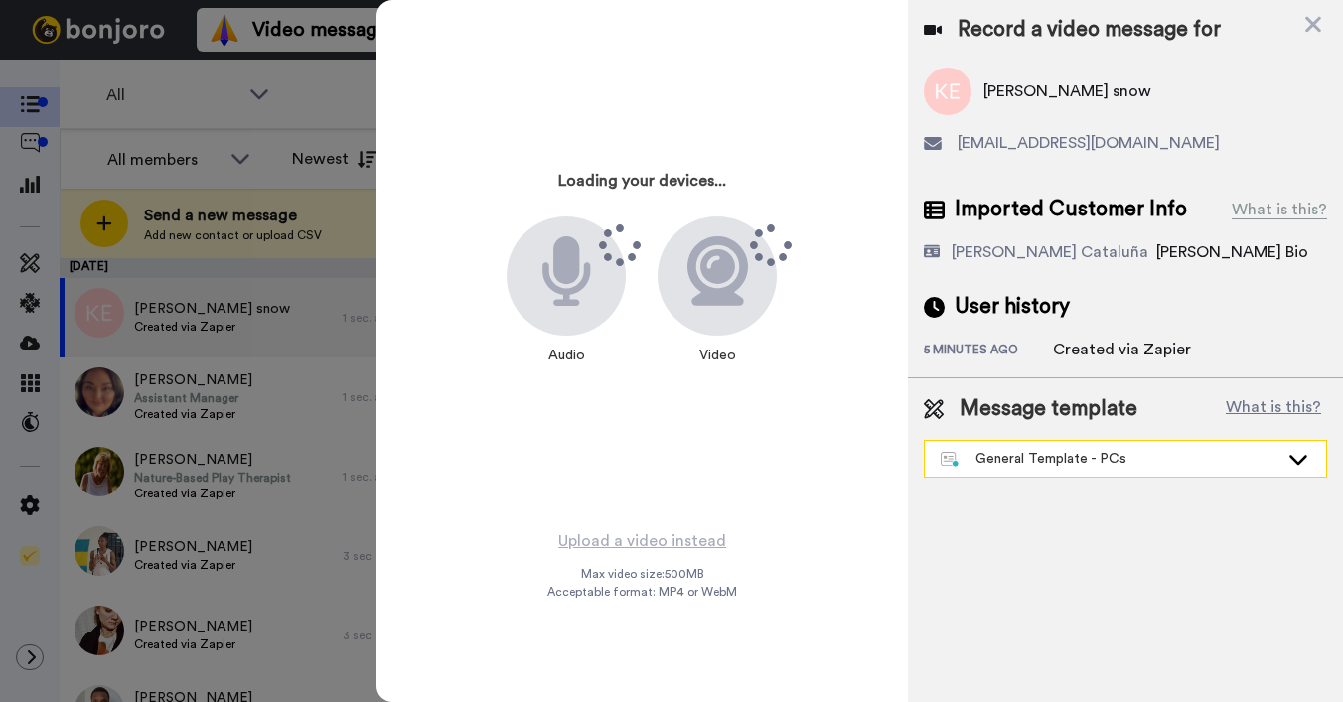
click at [1027, 462] on div "General Template - PCs" at bounding box center [1109, 459] width 338 height 20
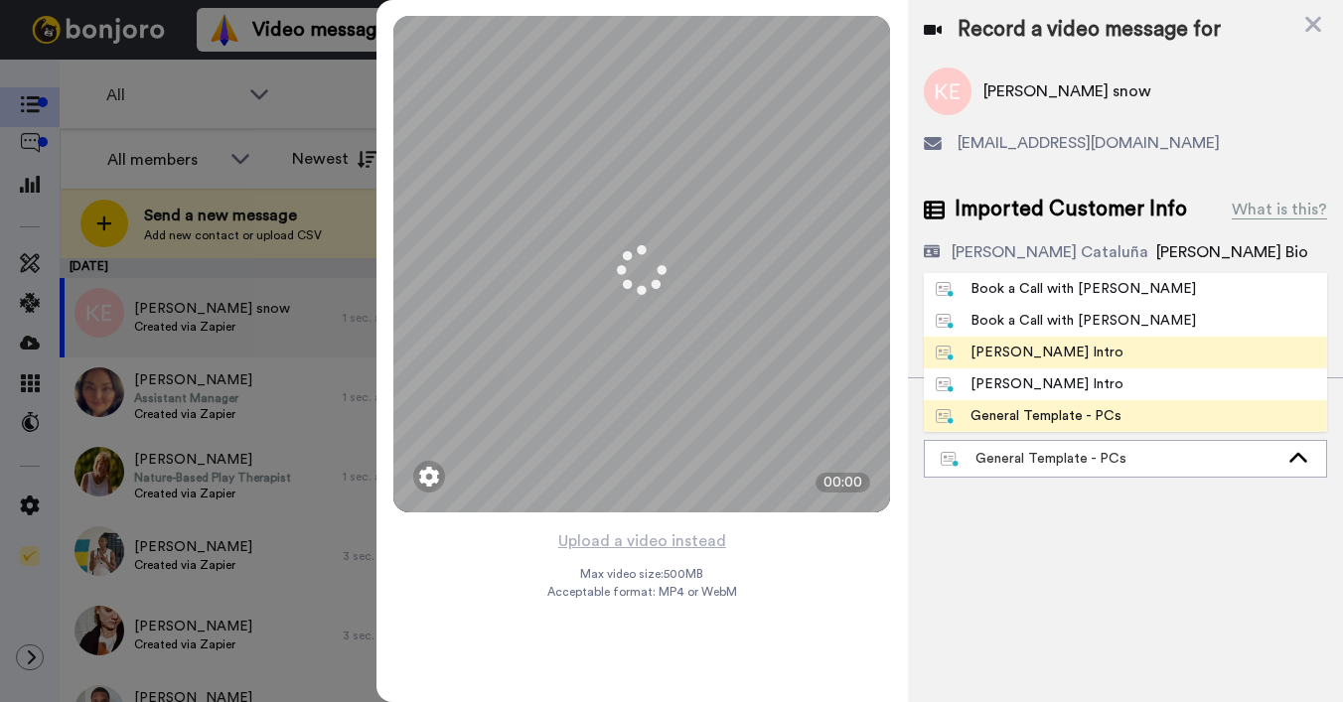
click at [1019, 350] on div "Josephine Bonjoro Intro" at bounding box center [1029, 353] width 188 height 20
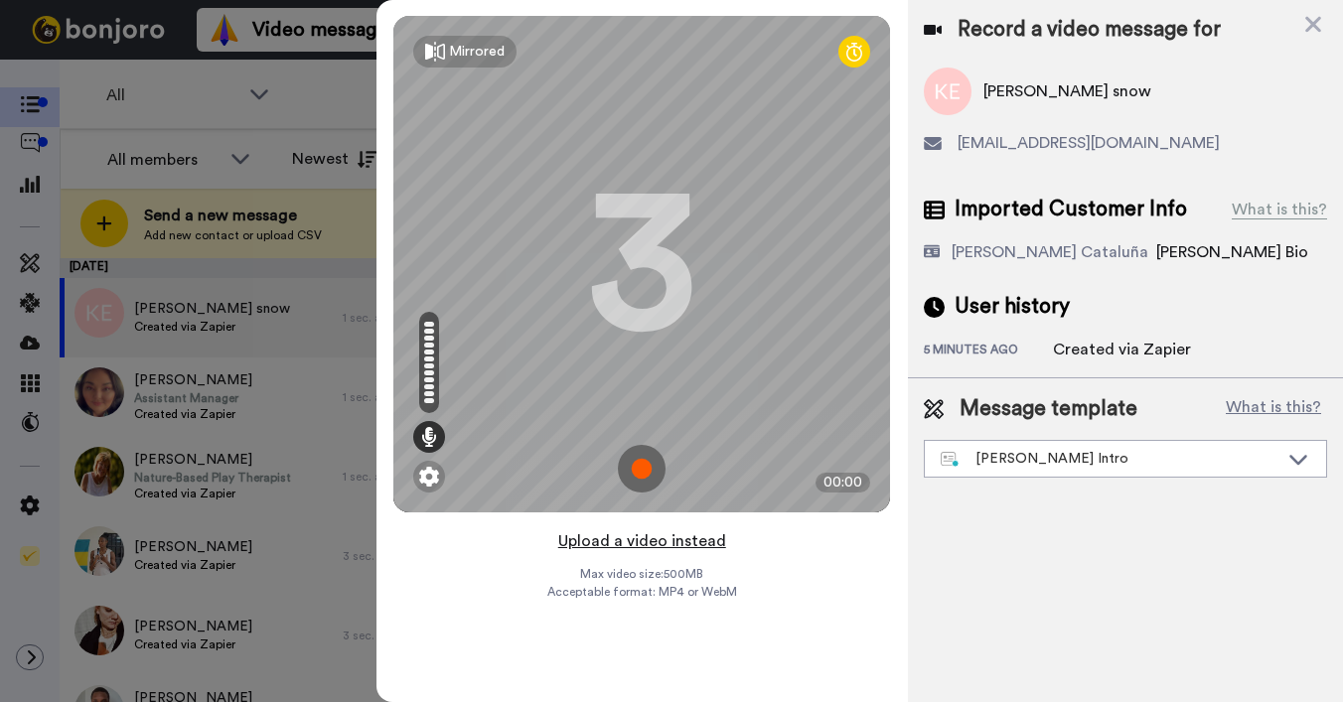
click at [620, 539] on button "Upload a video instead" at bounding box center [642, 541] width 180 height 26
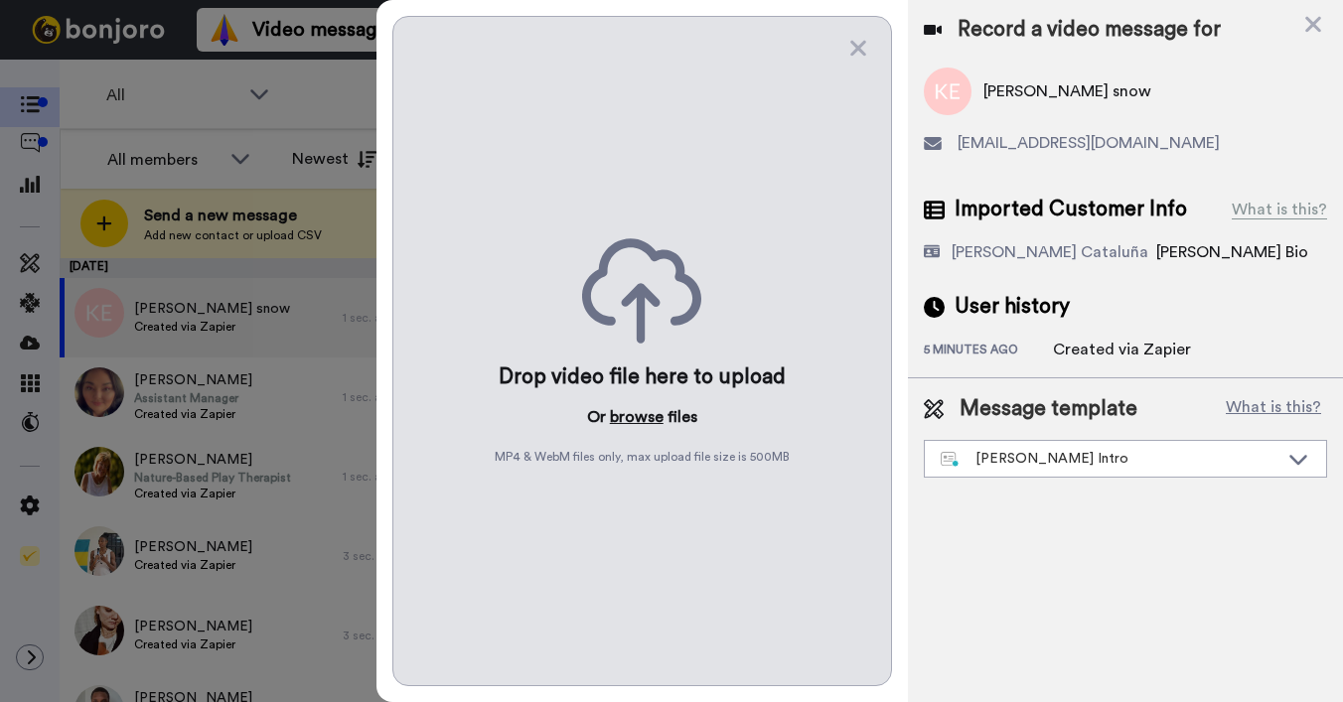
click at [642, 414] on button "browse" at bounding box center [637, 417] width 54 height 24
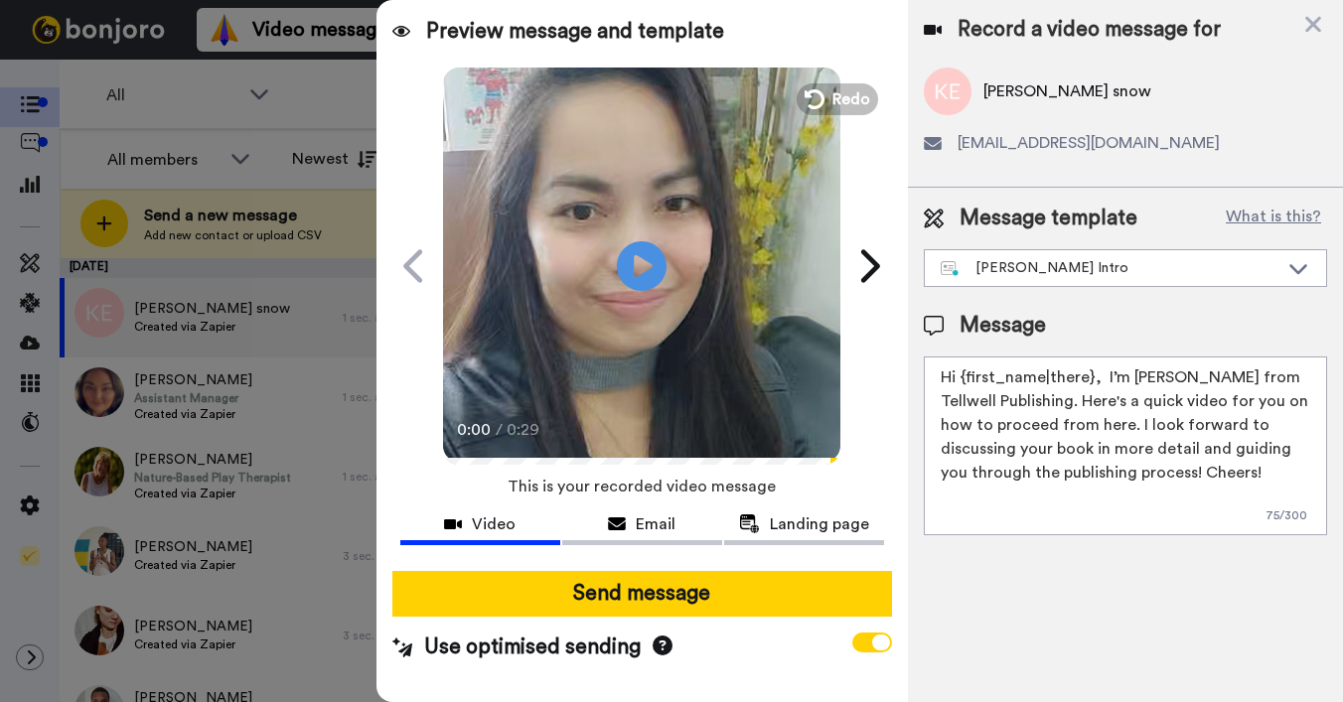
drag, startPoint x: 964, startPoint y: 378, endPoint x: 1087, endPoint y: 383, distance: 123.2
click at [1087, 376] on textarea "Hi {first_name|there}, I’m Joe from Tellwell Publishing. Here's a quick video f…" at bounding box center [1124, 445] width 403 height 179
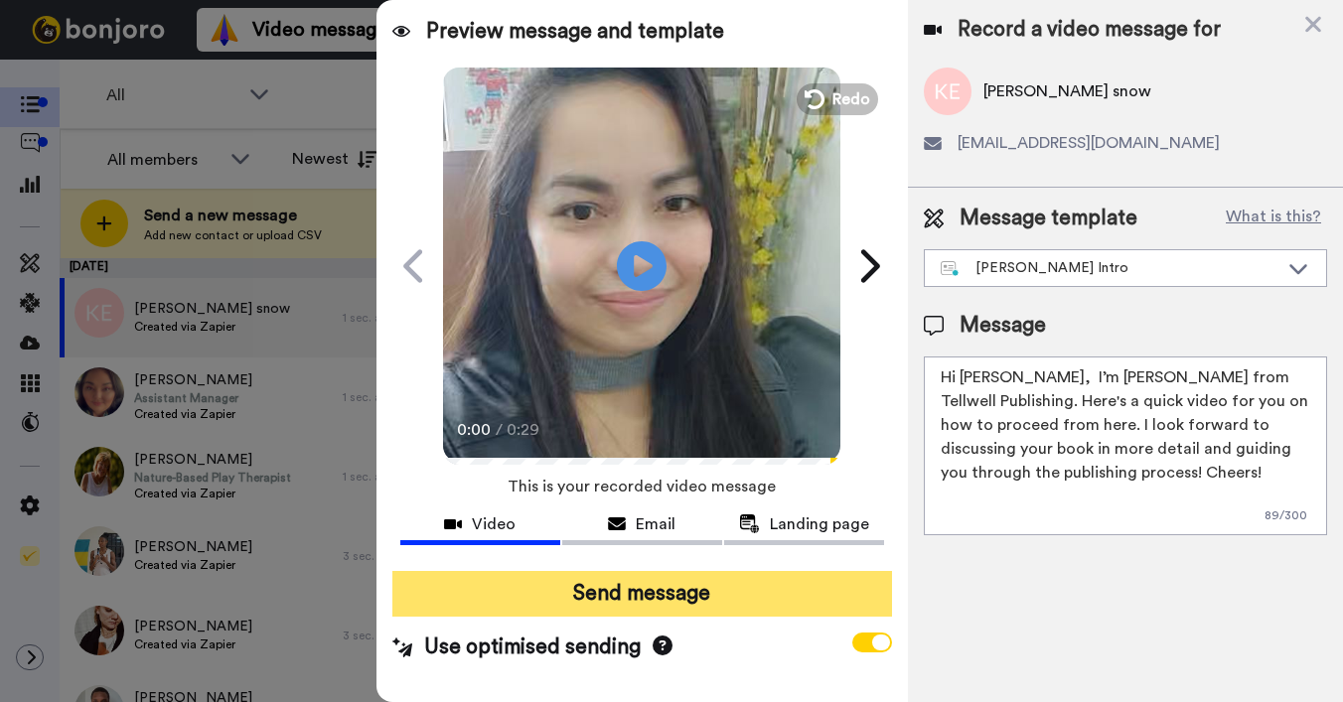
type textarea "Hi Kaia, I’m Joe from Tellwell Publishing. Here's a quick video for you on how …"
click at [774, 584] on button "Send message" at bounding box center [641, 594] width 499 height 46
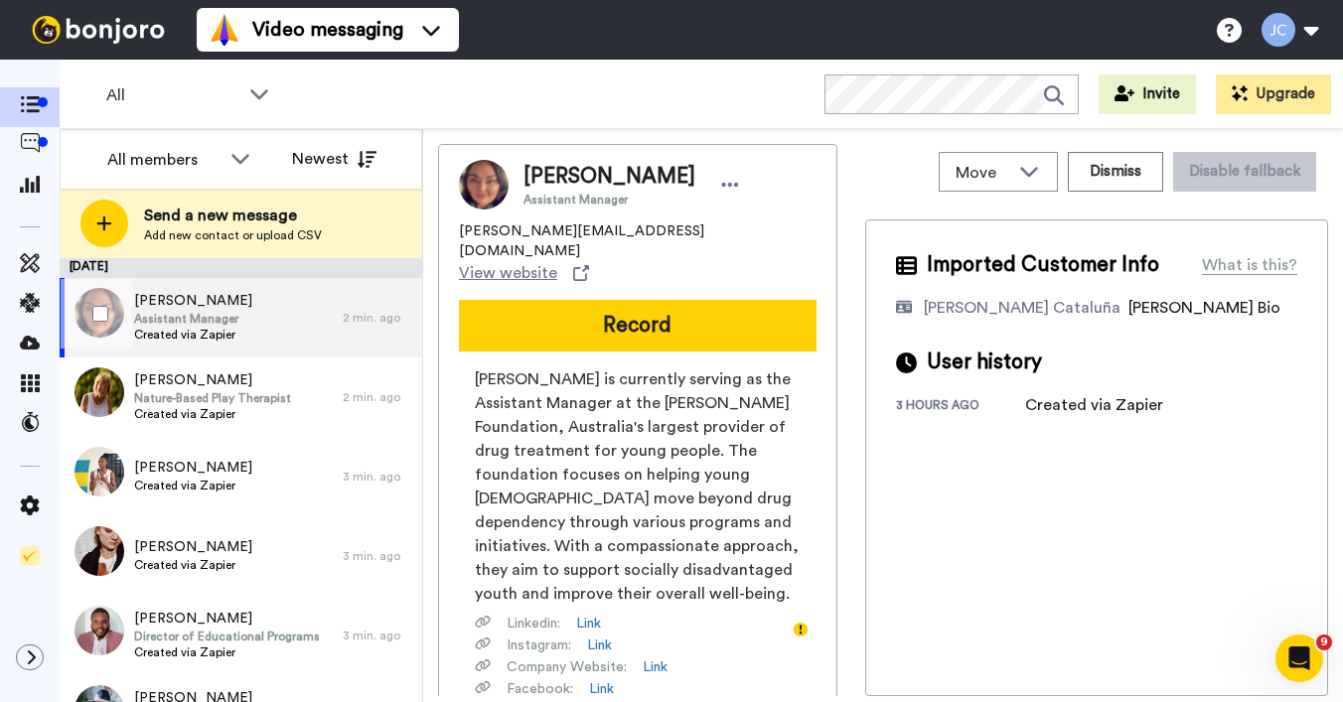
click at [283, 336] on div "[PERSON_NAME] Assistant Manager Created via Zapier" at bounding box center [201, 317] width 283 height 79
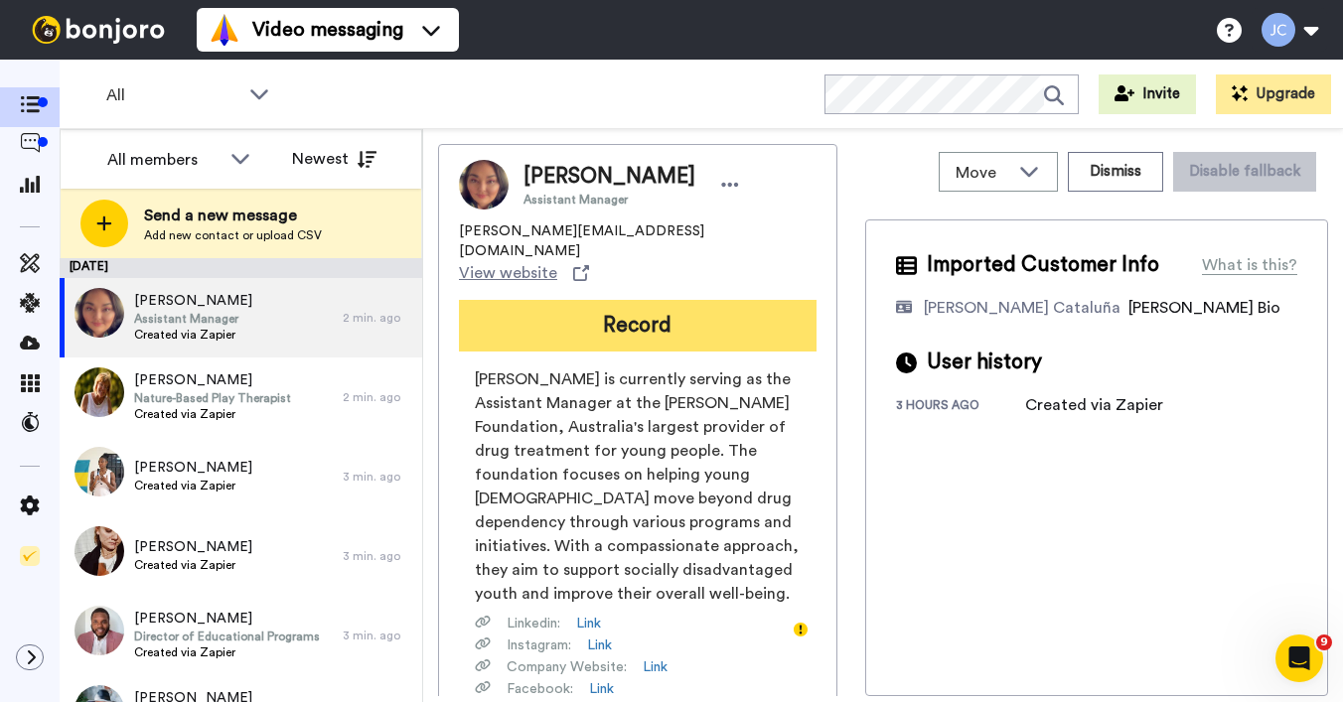
click at [612, 300] on button "Record" at bounding box center [637, 326] width 357 height 52
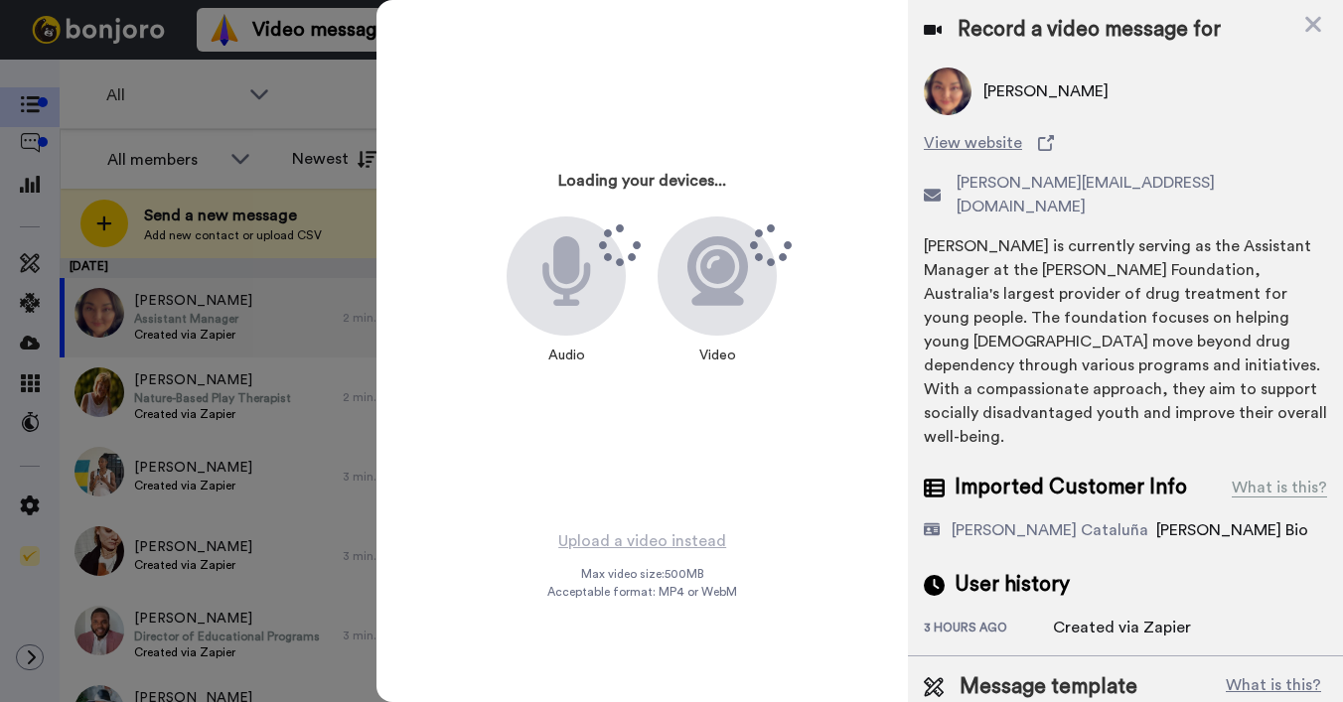
scroll to position [22, 0]
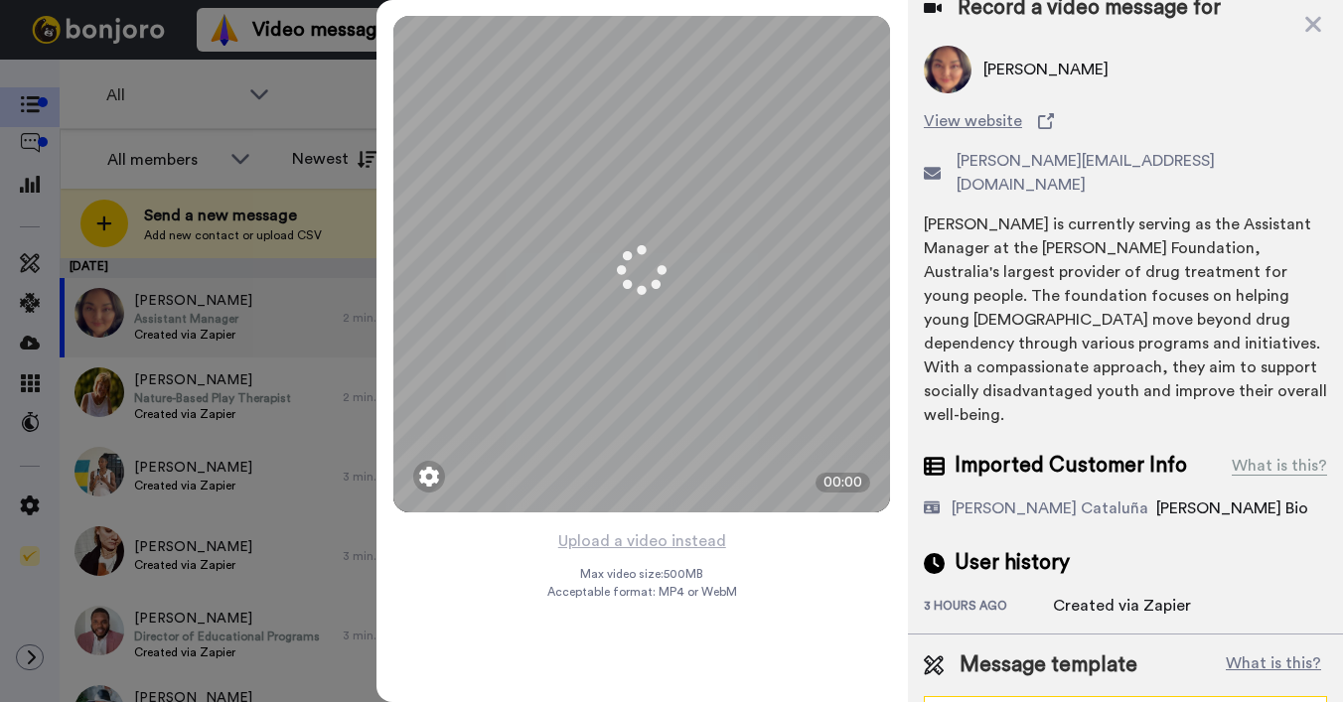
click at [1020, 701] on div "General Template - PCs" at bounding box center [1109, 715] width 338 height 20
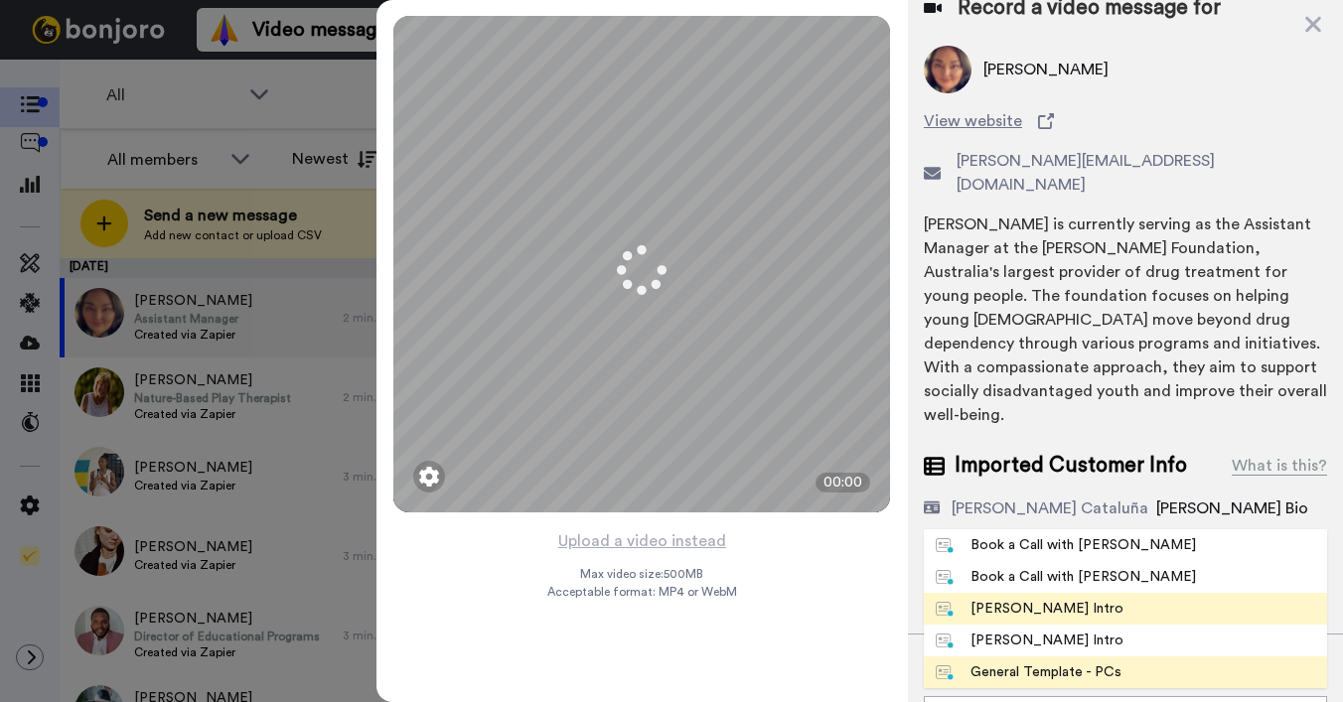
click at [1017, 599] on div "[PERSON_NAME] Intro" at bounding box center [1029, 609] width 188 height 20
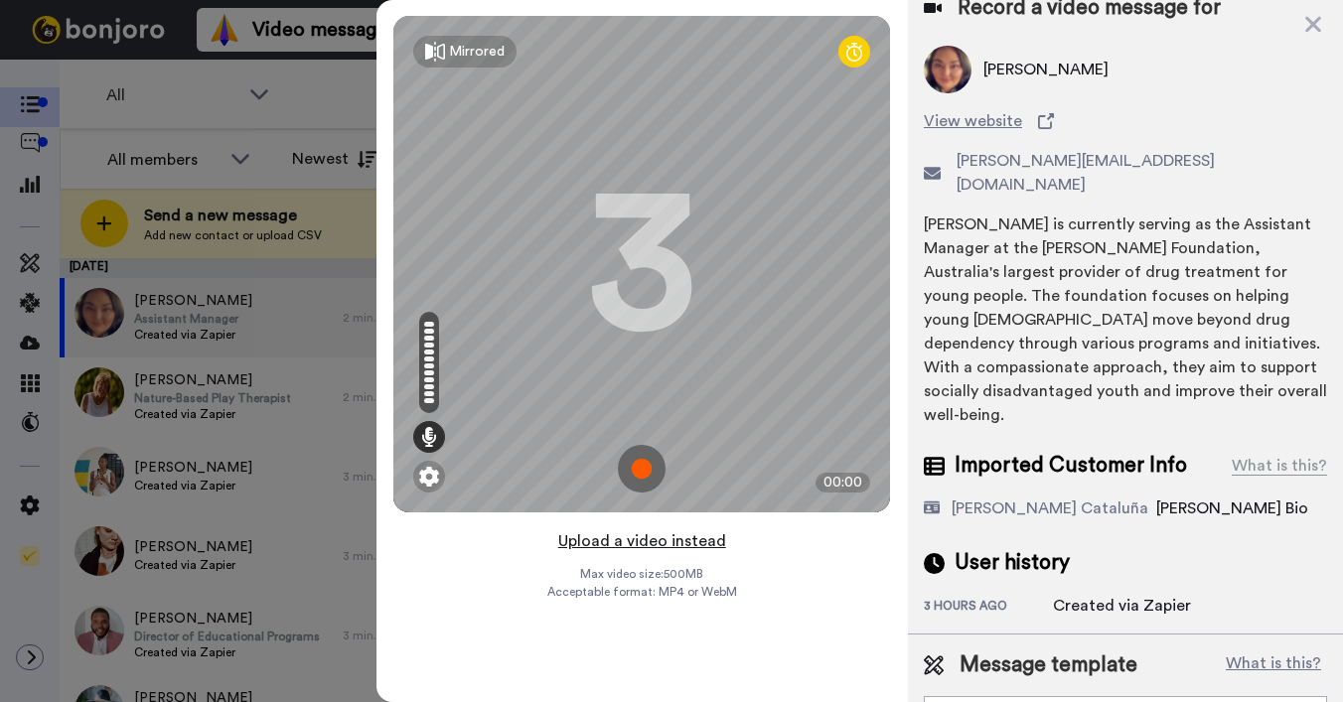
click at [674, 546] on button "Upload a video instead" at bounding box center [642, 541] width 180 height 26
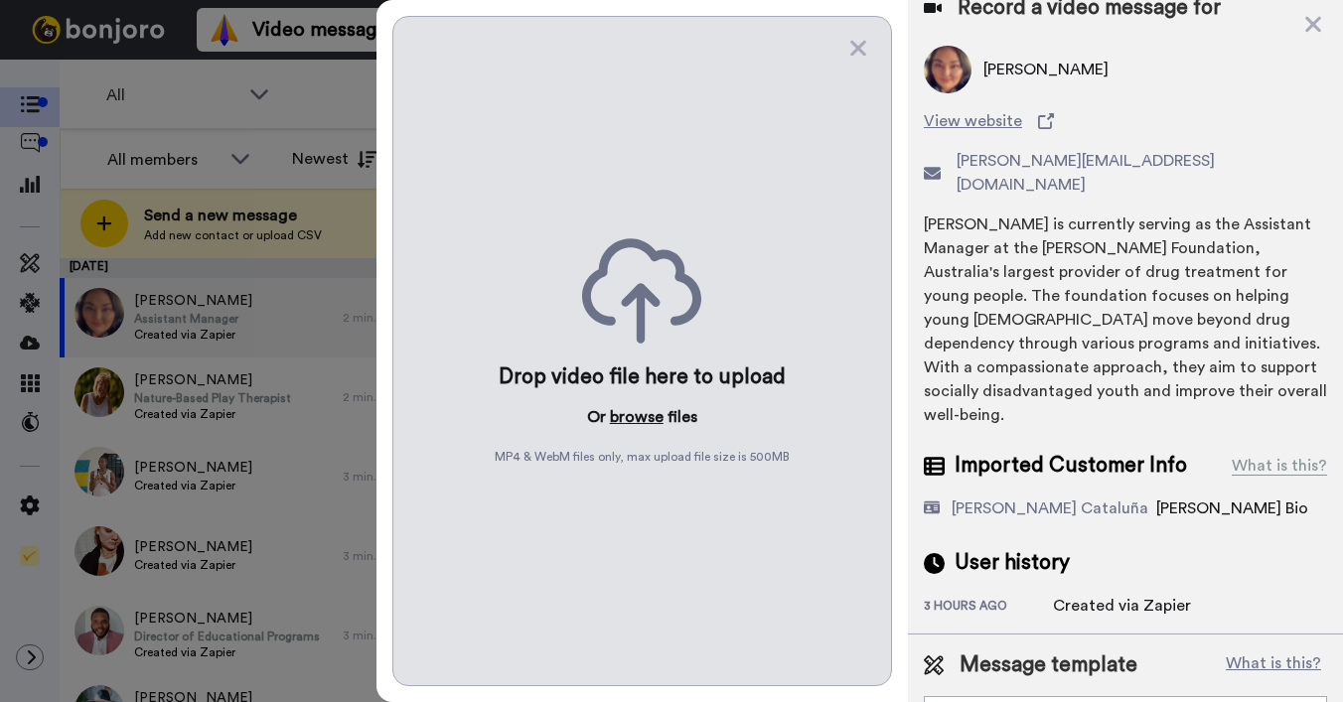
click at [626, 416] on button "browse" at bounding box center [637, 417] width 54 height 24
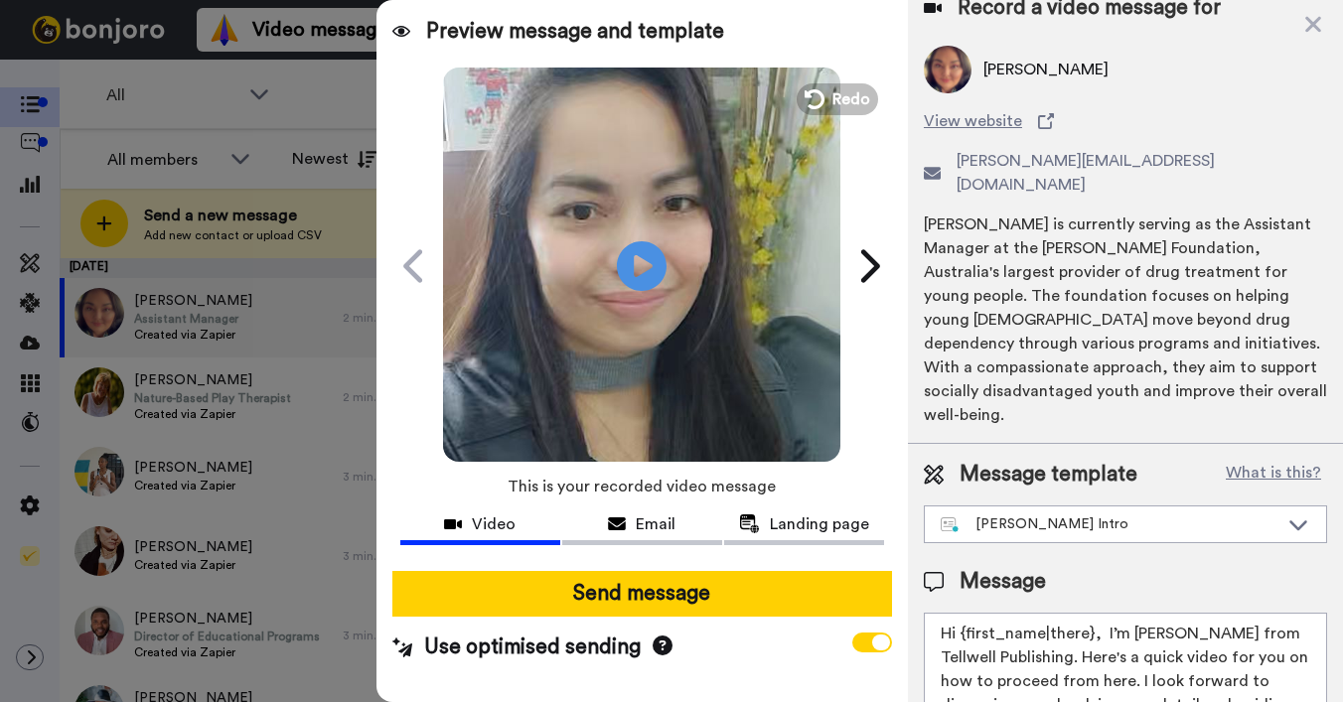
scroll to position [0, 0]
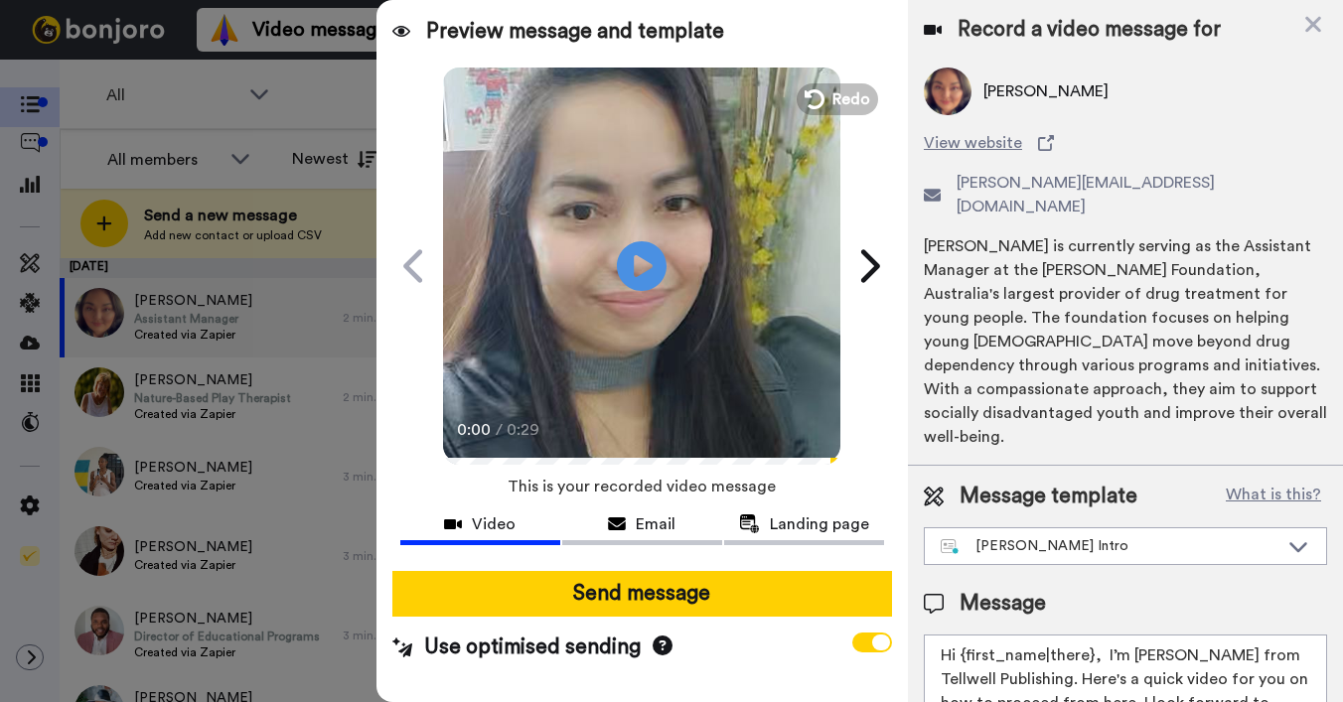
drag, startPoint x: 961, startPoint y: 612, endPoint x: 1091, endPoint y: 609, distance: 130.1
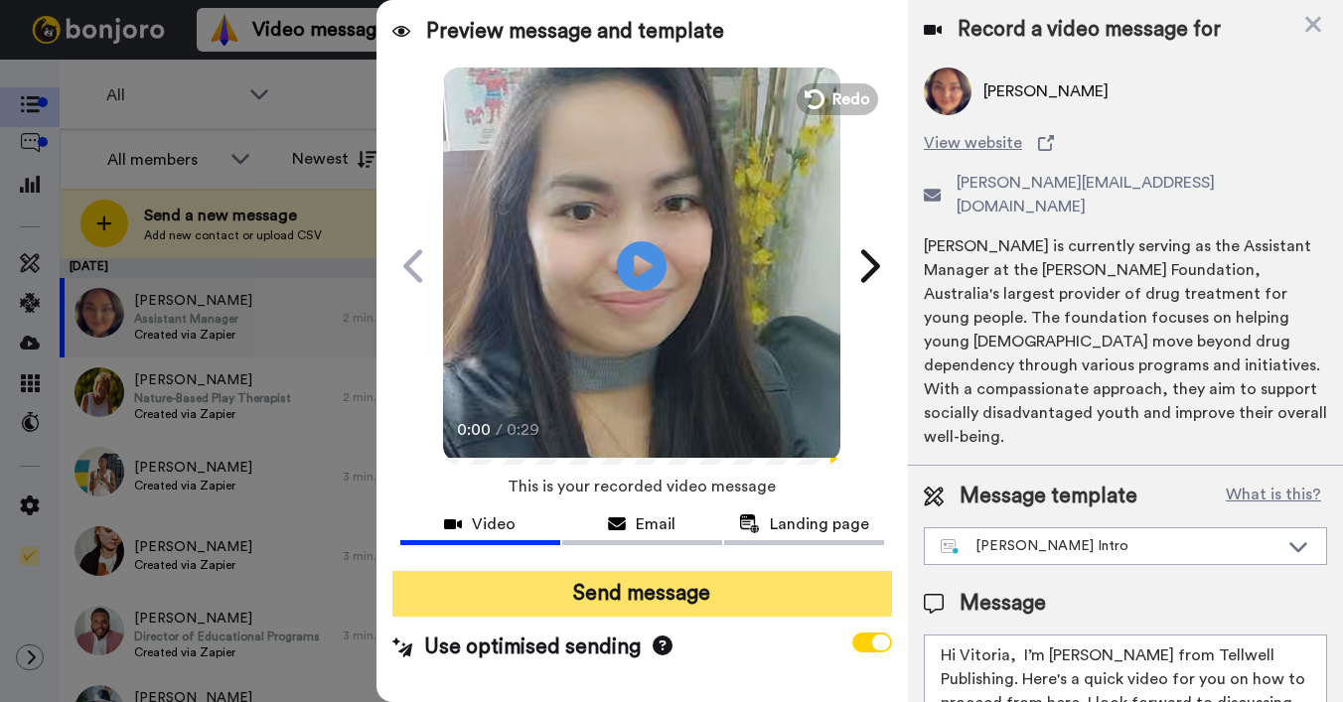
type textarea "Hi Vitoria, I’m Joe from Tellwell Publishing. Here's a quick video for you on h…"
click at [660, 601] on button "Send message" at bounding box center [641, 594] width 499 height 46
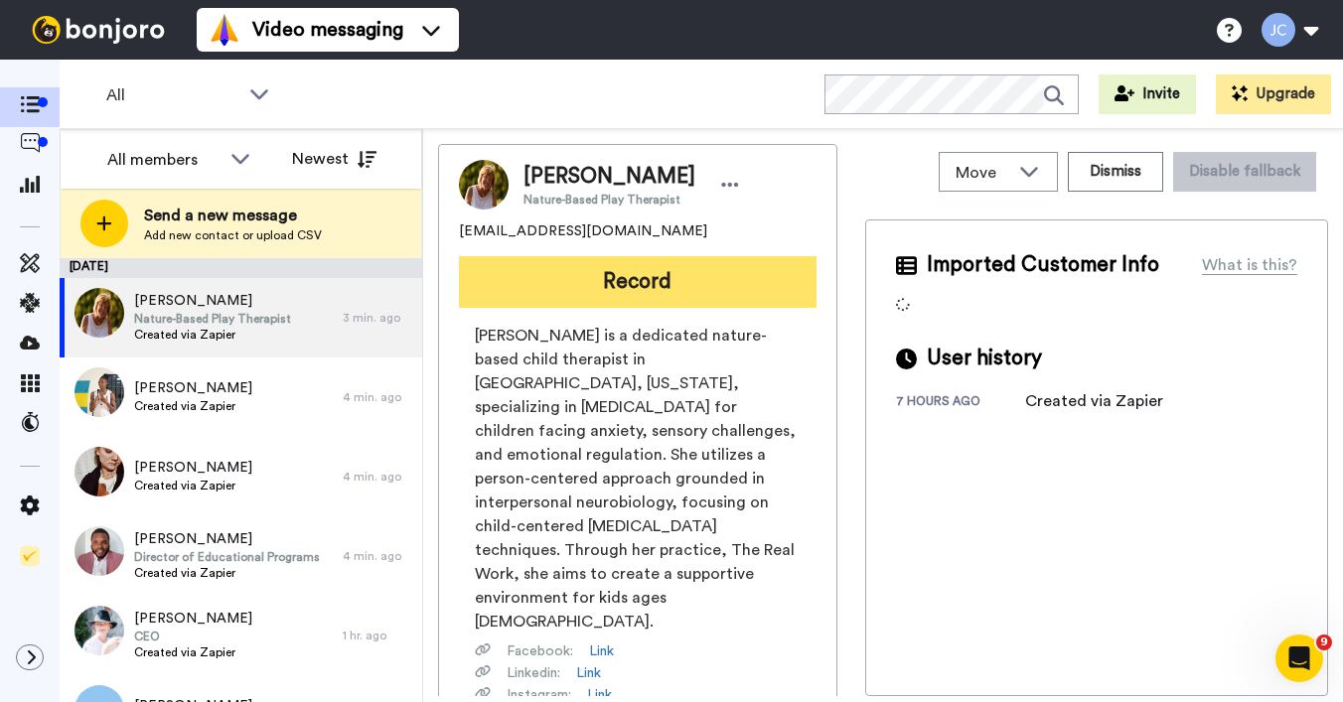
click at [675, 290] on button "Record" at bounding box center [637, 282] width 357 height 52
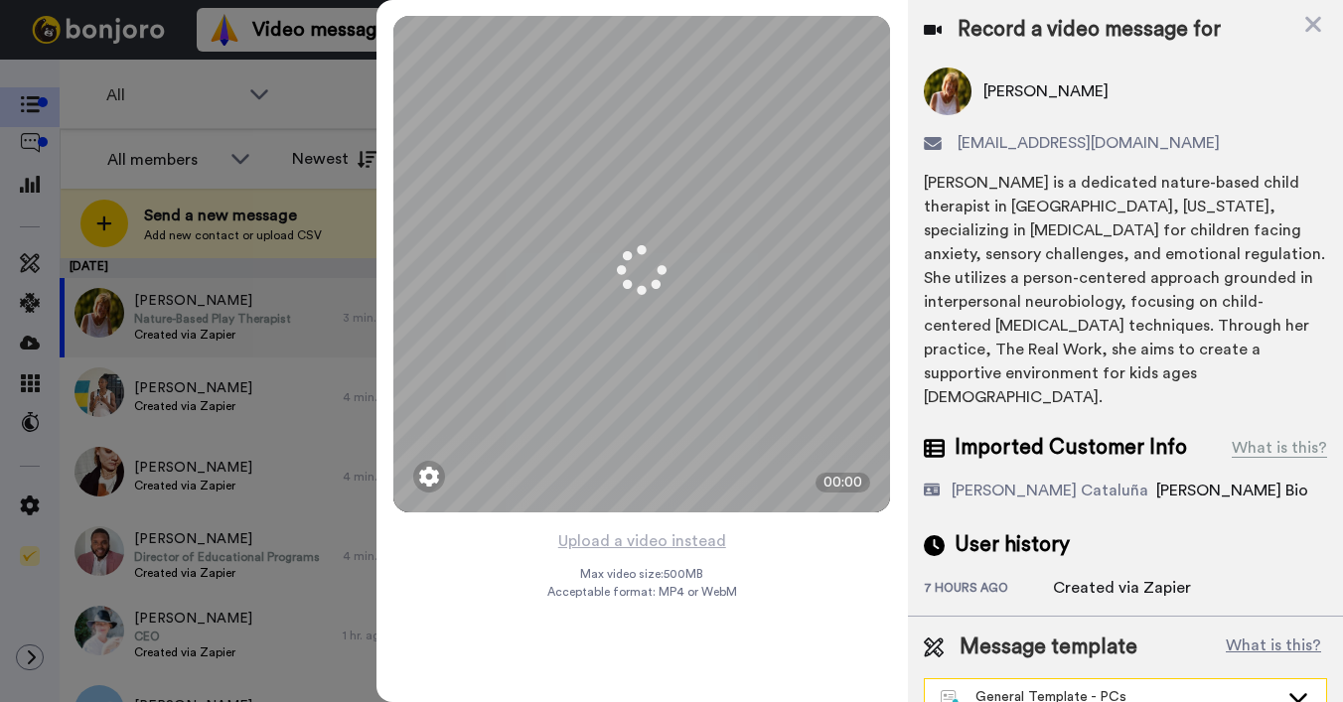
click at [1064, 687] on div "General Template - PCs" at bounding box center [1109, 697] width 338 height 20
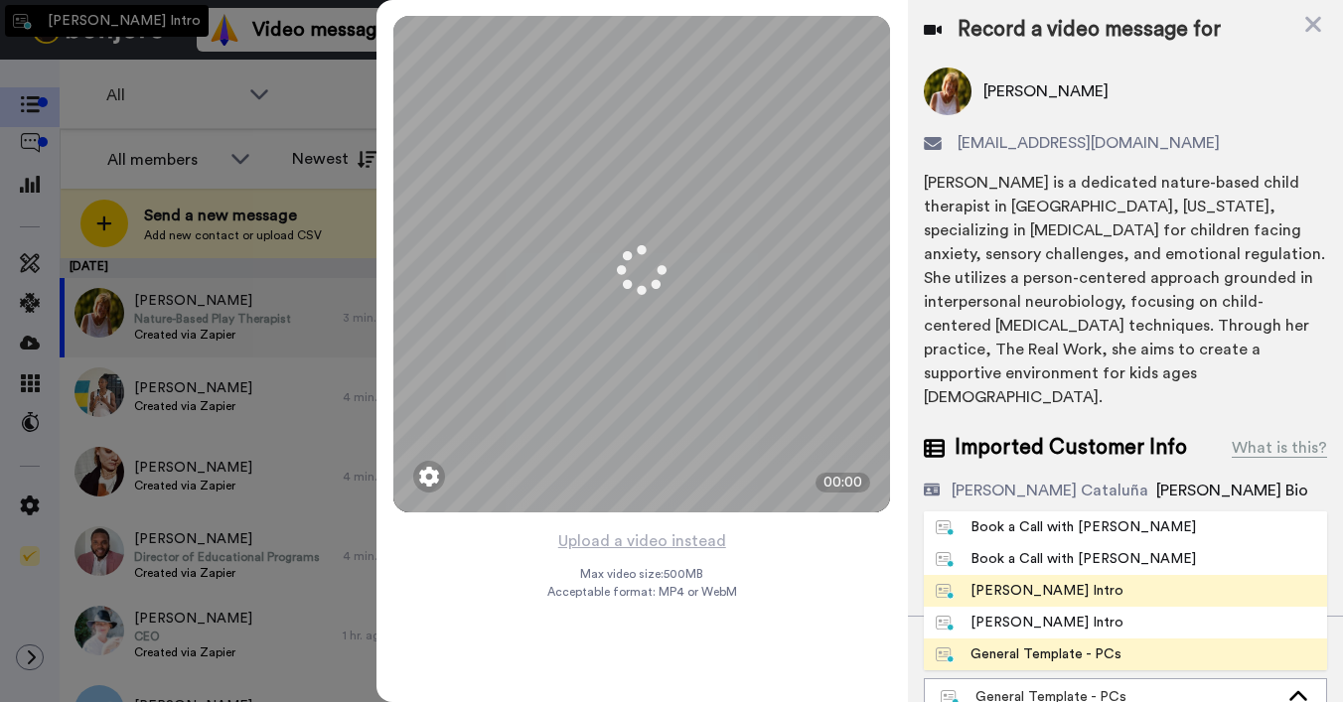
click at [1005, 581] on div "Josephine Bonjoro Intro" at bounding box center [1029, 591] width 188 height 20
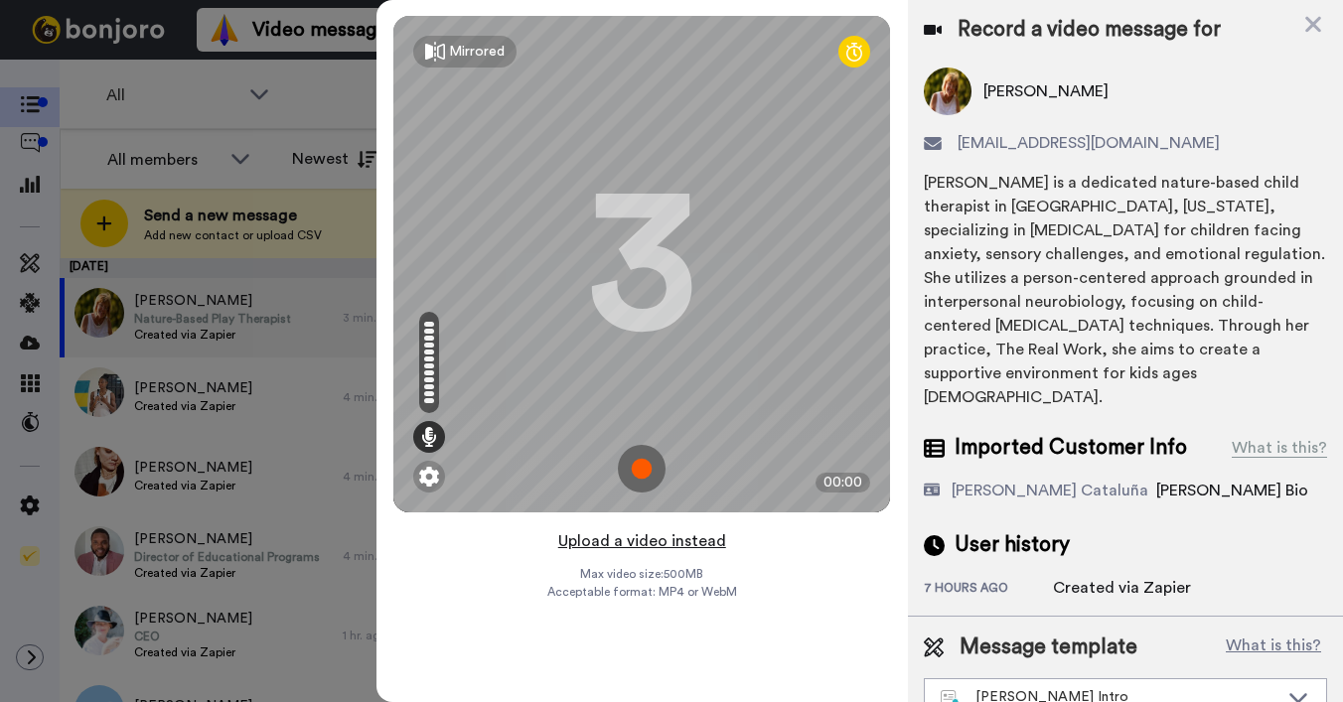
click at [635, 544] on button "Upload a video instead" at bounding box center [642, 541] width 180 height 26
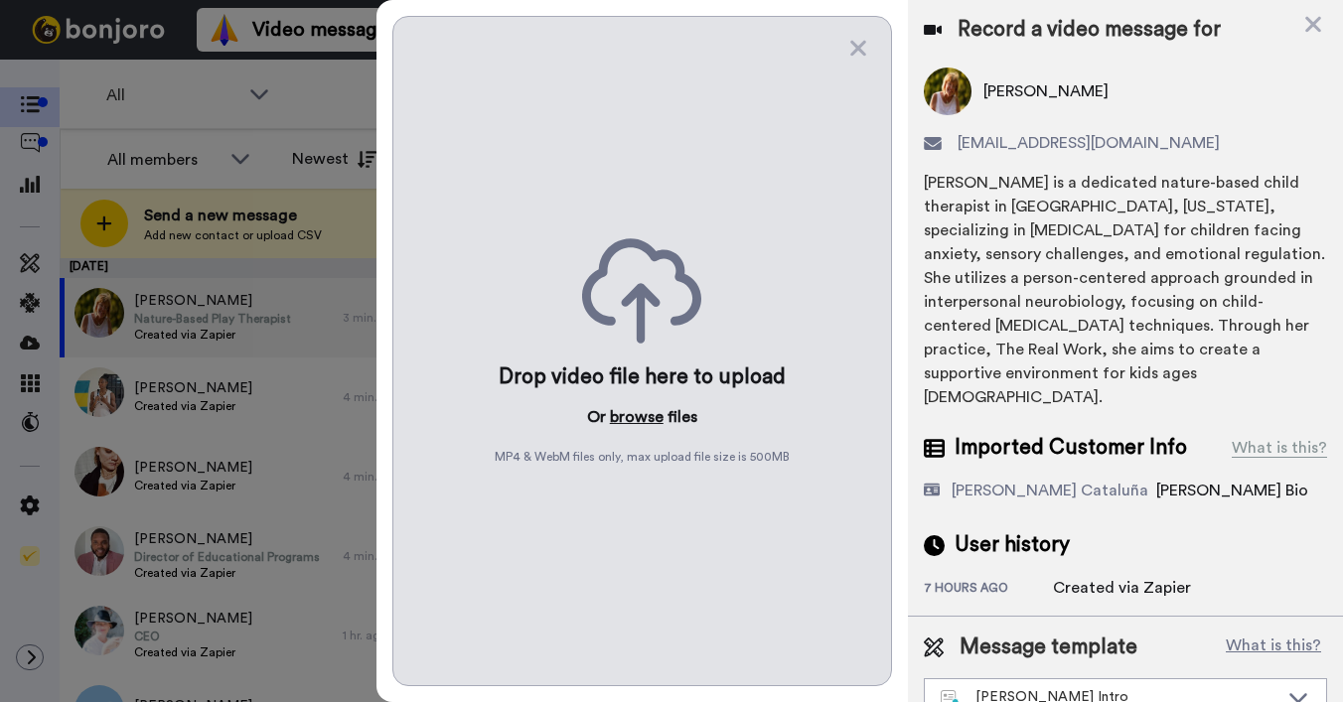
click at [640, 412] on button "browse" at bounding box center [637, 417] width 54 height 24
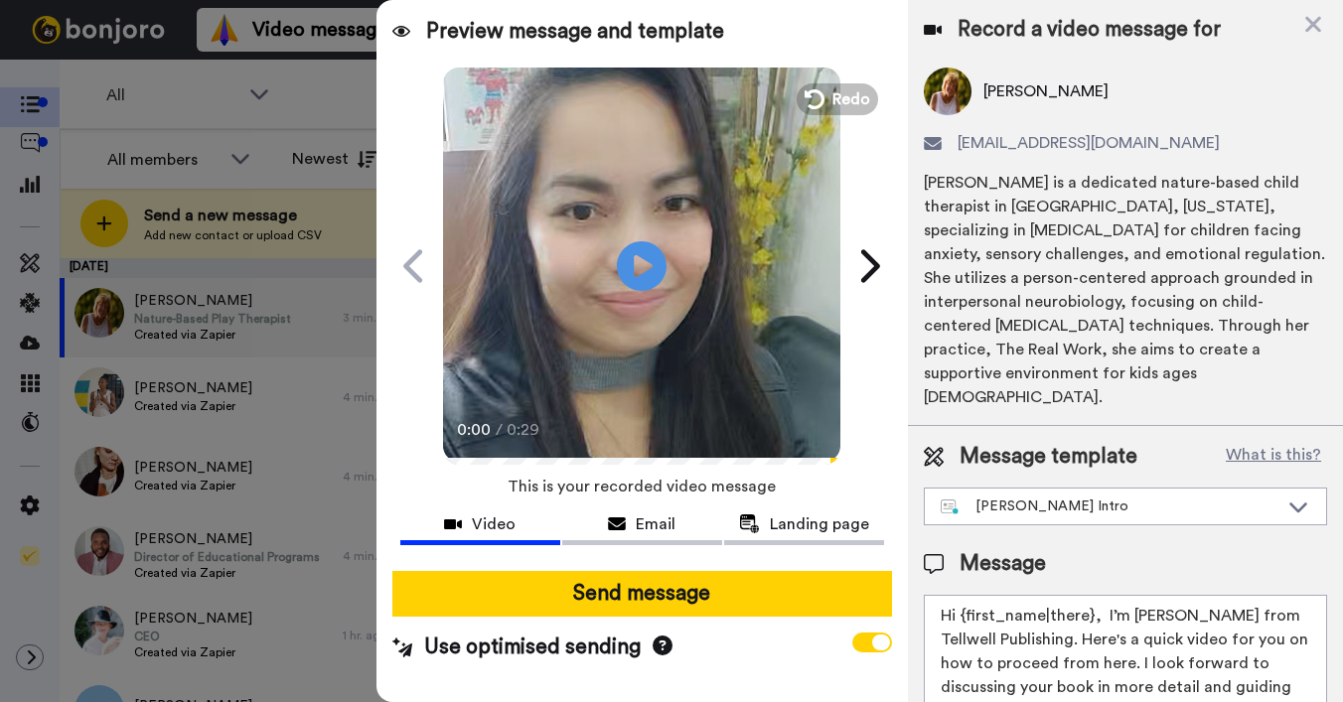
drag, startPoint x: 960, startPoint y: 592, endPoint x: 1090, endPoint y: 593, distance: 130.1
click at [1090, 595] on textarea "Hi {first_name|there}, I’m Joe from Tellwell Publishing. Here's a quick video f…" at bounding box center [1124, 684] width 403 height 179
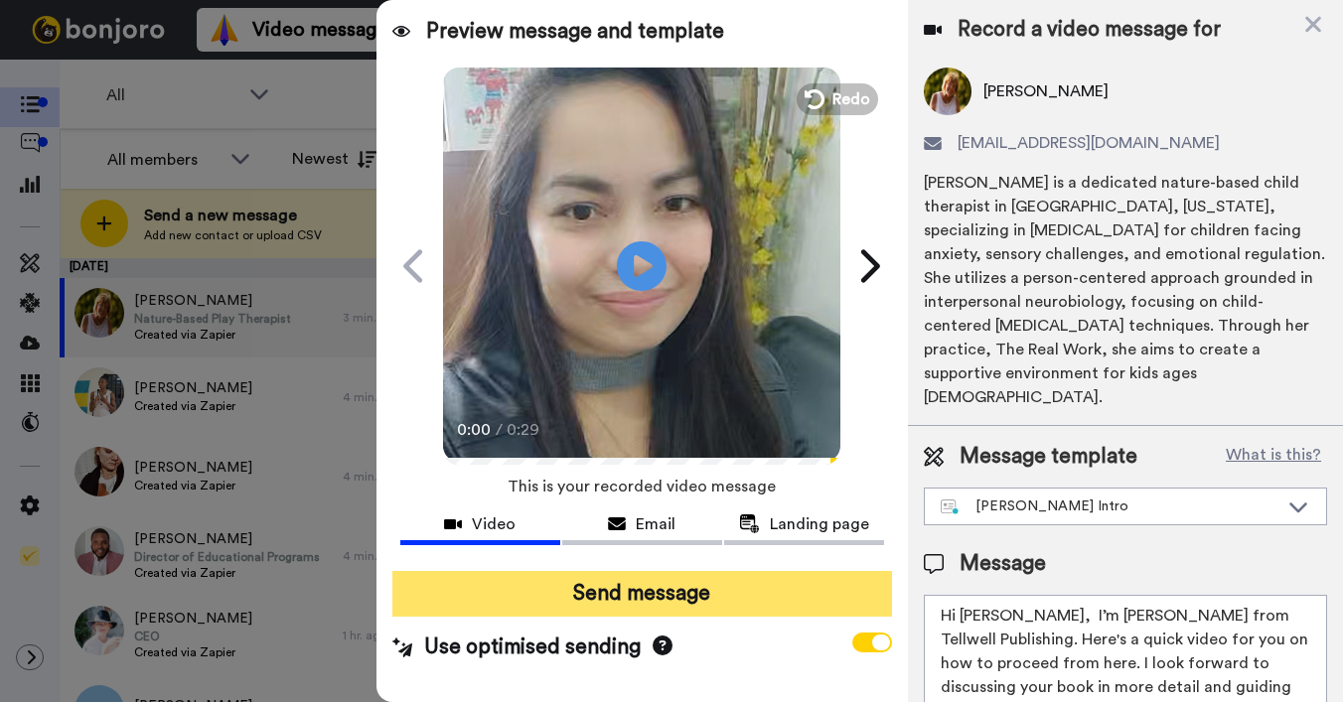
type textarea "Hi Bonnie, I’m Joe from Tellwell Publishing. Here's a quick video for you on ho…"
click at [717, 598] on button "Send message" at bounding box center [641, 594] width 499 height 46
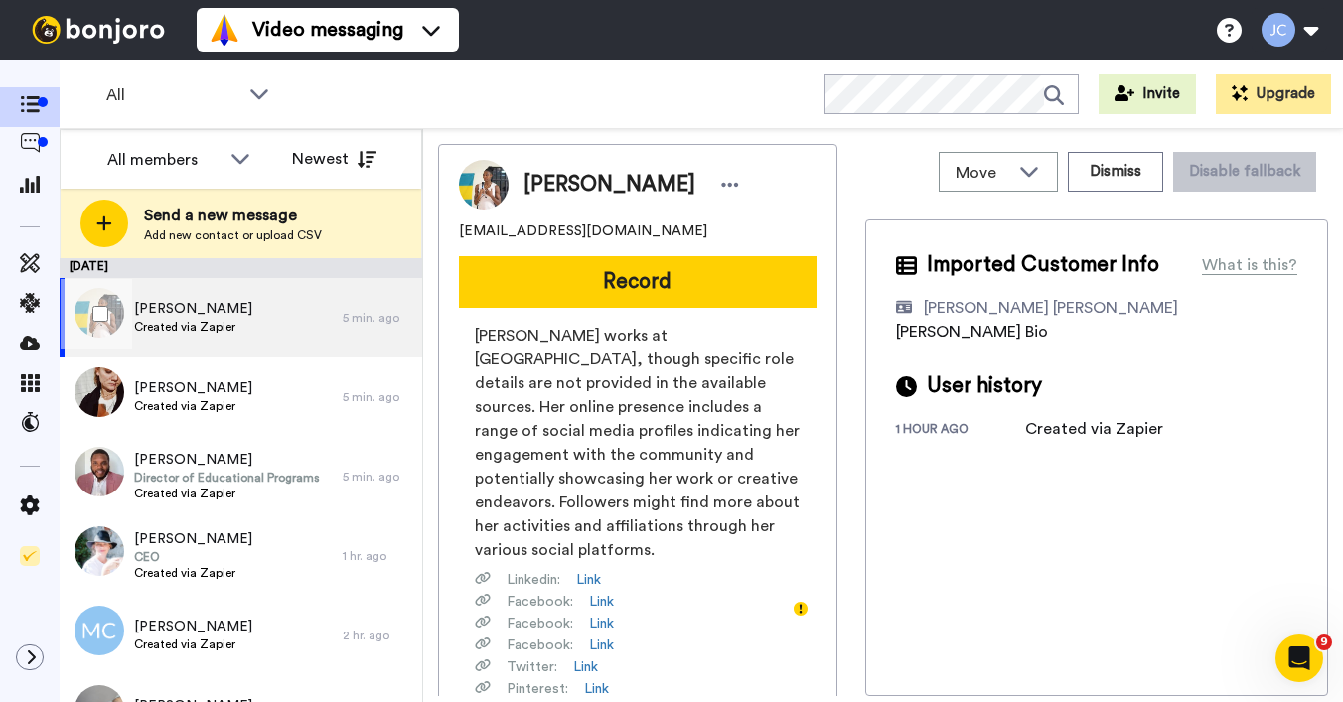
click at [213, 319] on span "Created via Zapier" at bounding box center [193, 327] width 118 height 16
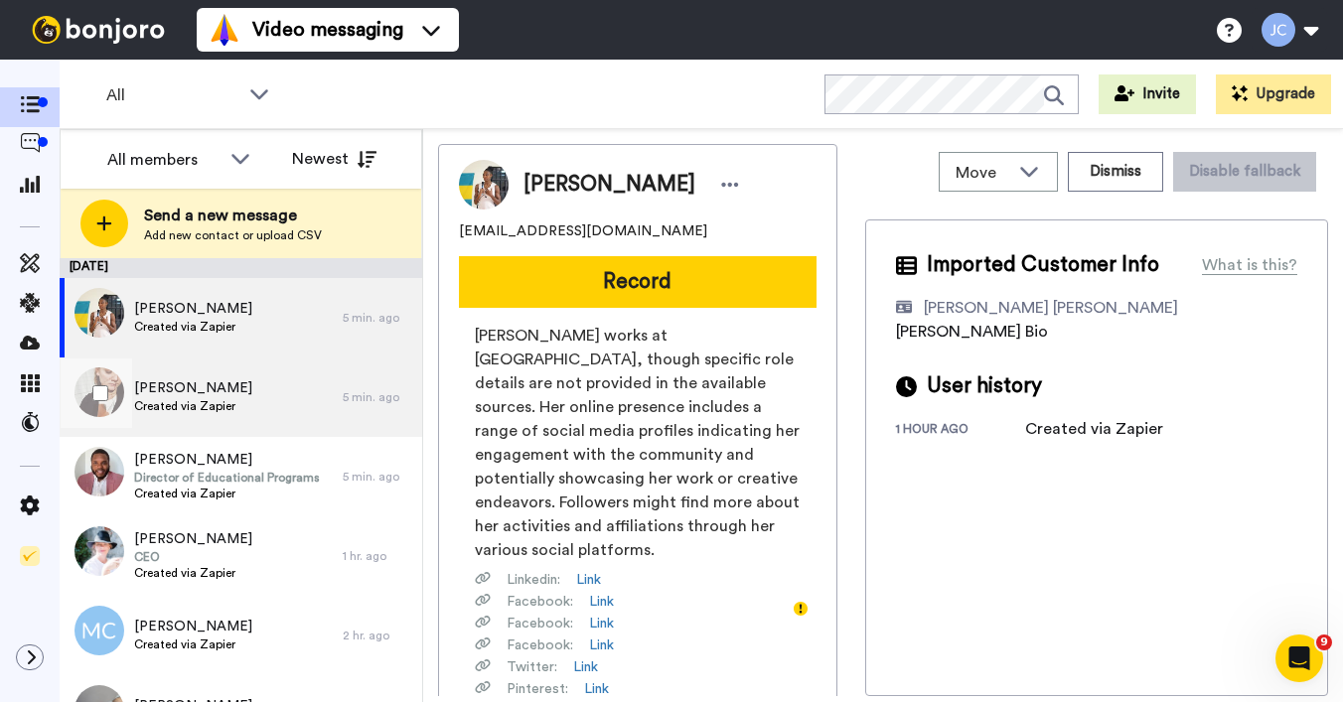
click at [196, 394] on span "[PERSON_NAME]" at bounding box center [193, 388] width 118 height 20
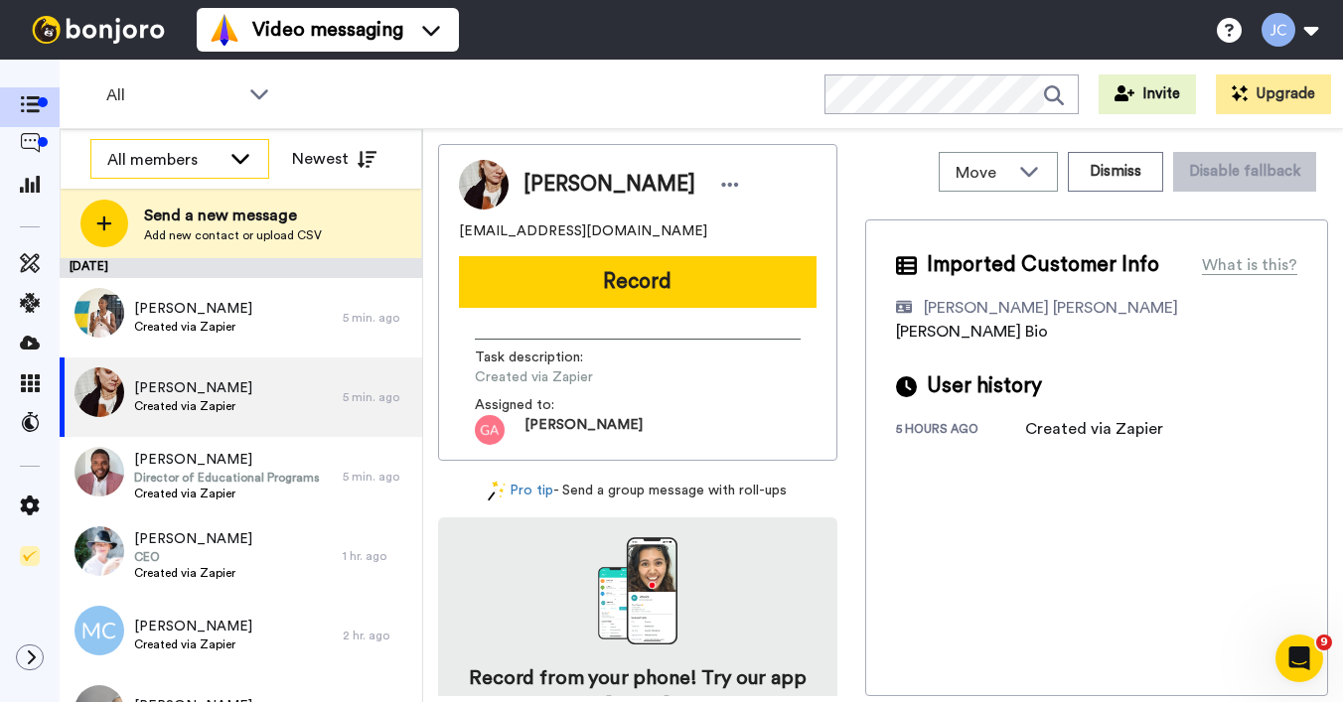
click at [217, 166] on div "All members" at bounding box center [163, 160] width 113 height 24
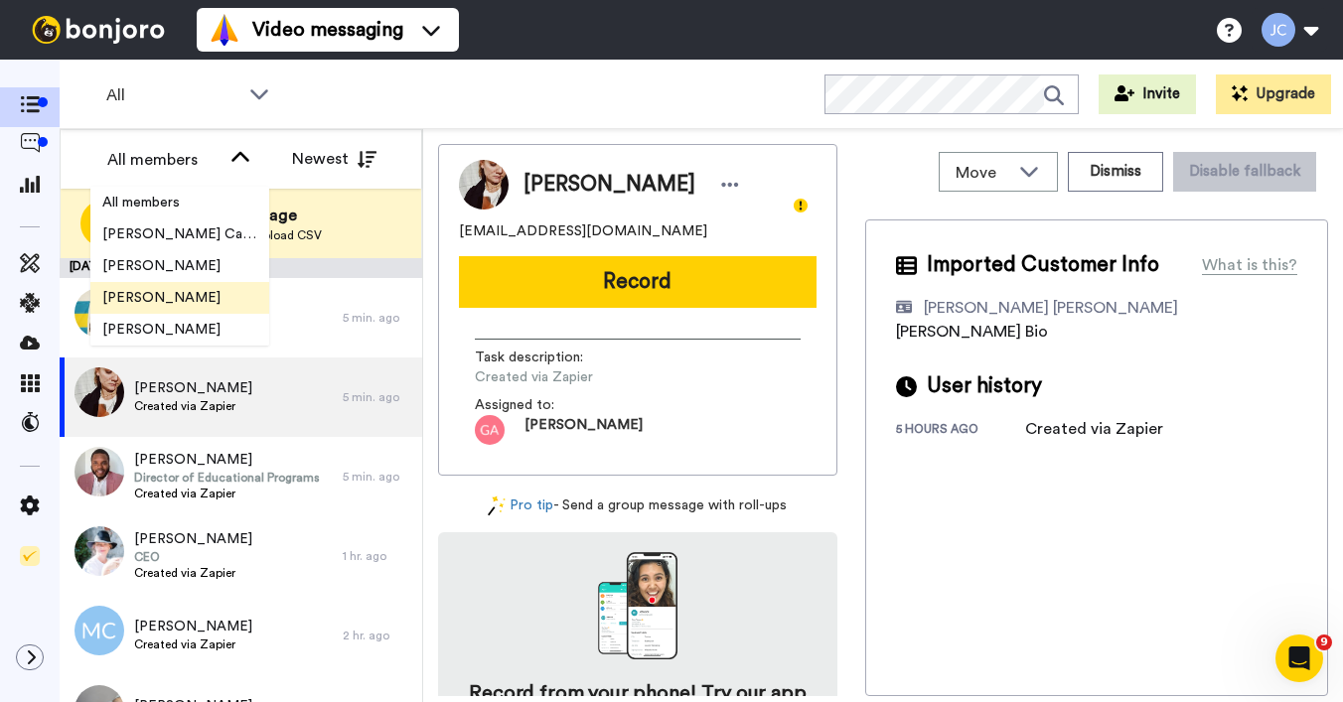
click at [168, 286] on li "[PERSON_NAME]" at bounding box center [179, 298] width 179 height 32
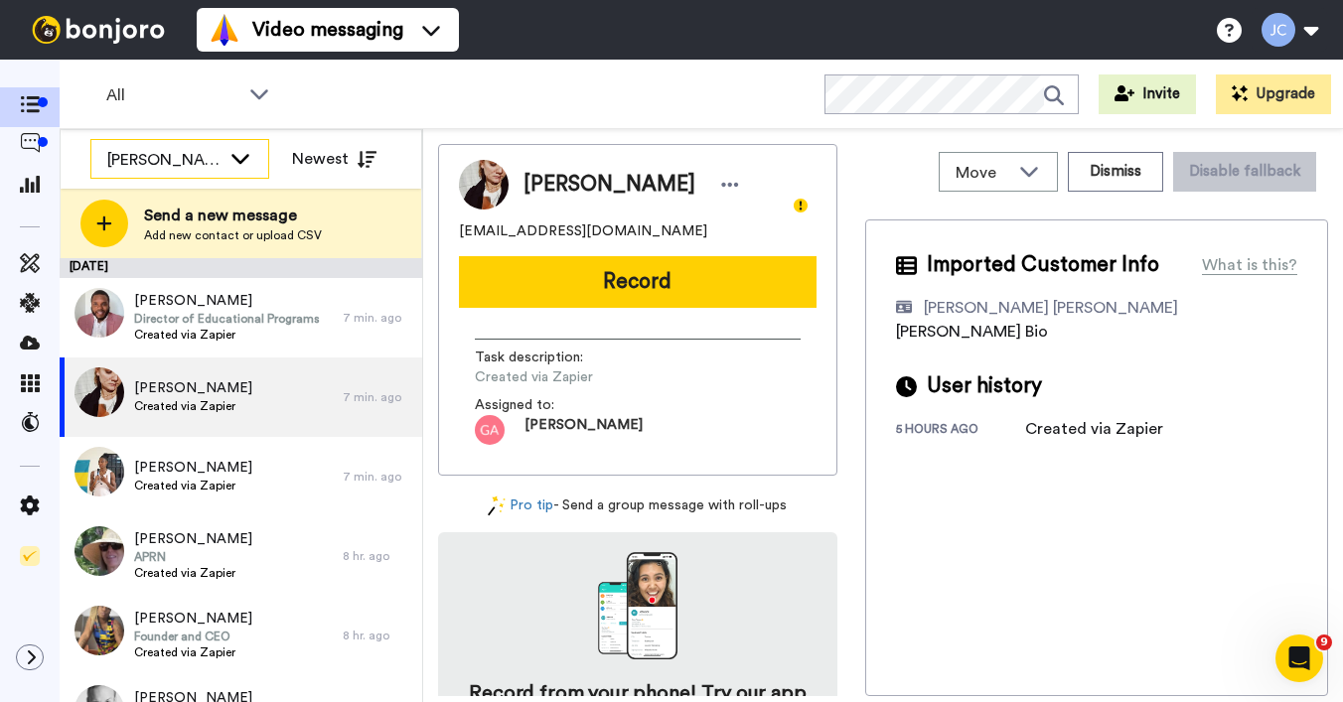
click at [196, 161] on div "[PERSON_NAME]" at bounding box center [163, 160] width 113 height 24
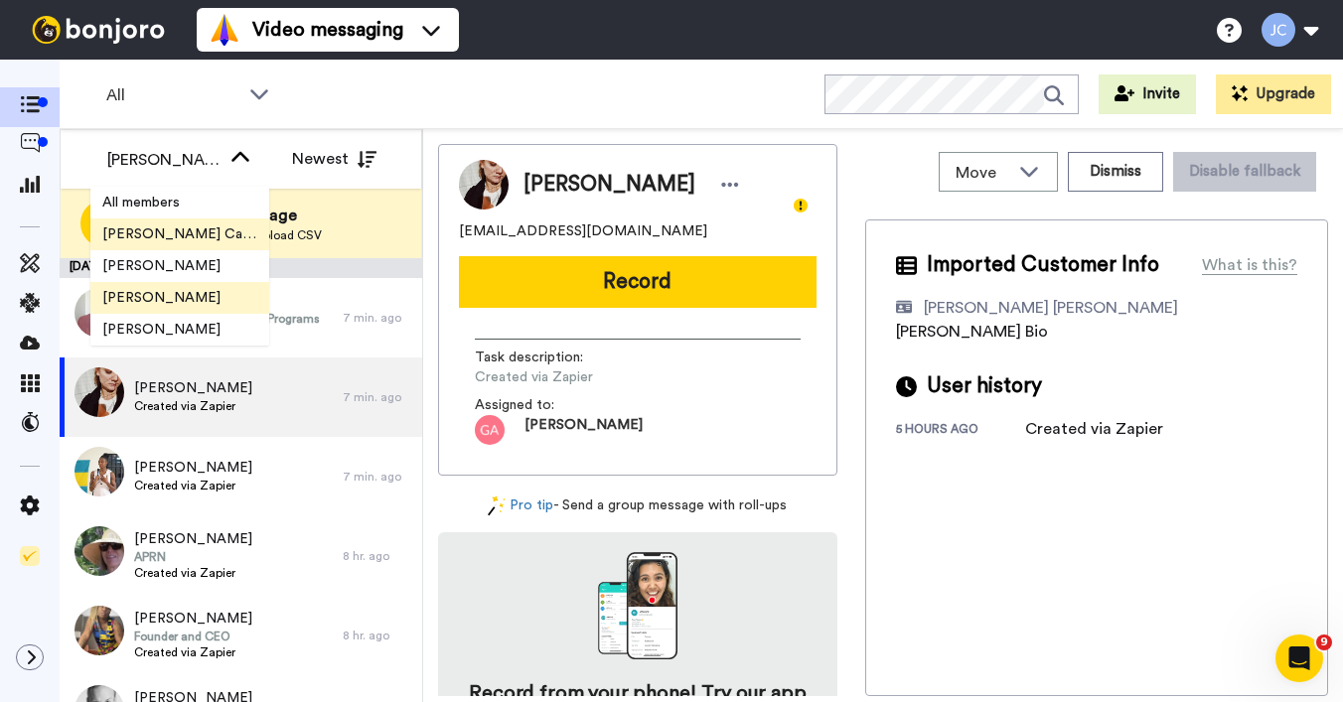
click at [179, 236] on span "[PERSON_NAME] Cataluña" at bounding box center [179, 234] width 179 height 20
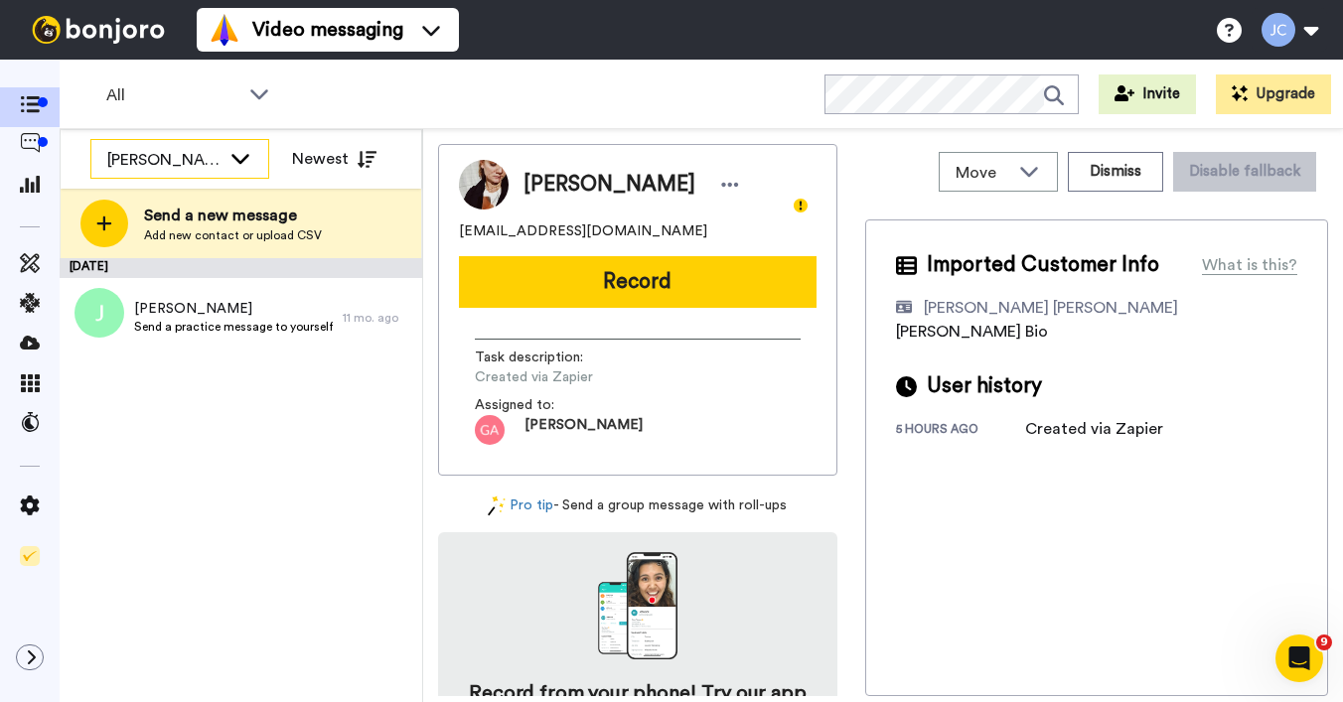
click at [181, 156] on div "[PERSON_NAME] Cataluña" at bounding box center [163, 160] width 113 height 24
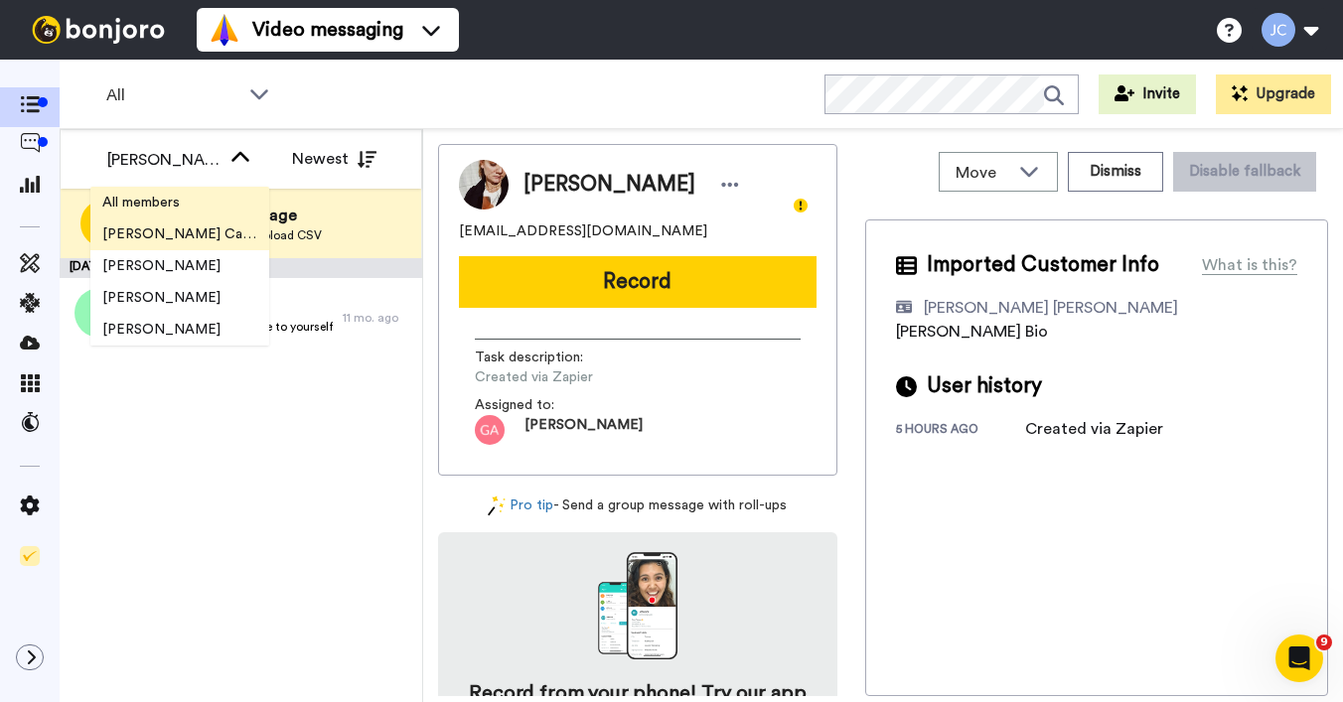
click at [182, 203] on span "All members" at bounding box center [140, 203] width 101 height 20
